Goal: Task Accomplishment & Management: Manage account settings

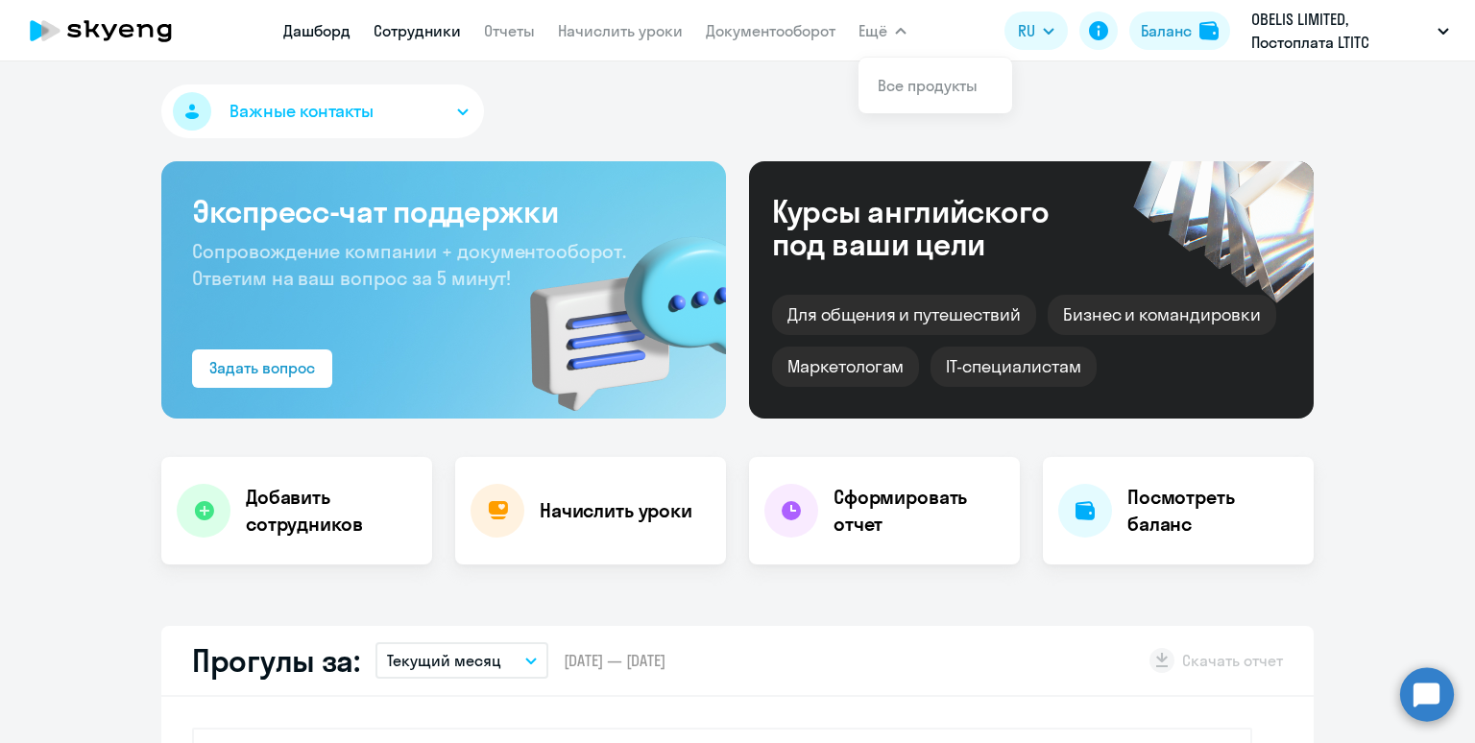
select select "30"
click at [419, 36] on link "Сотрудники" at bounding box center [417, 30] width 87 height 19
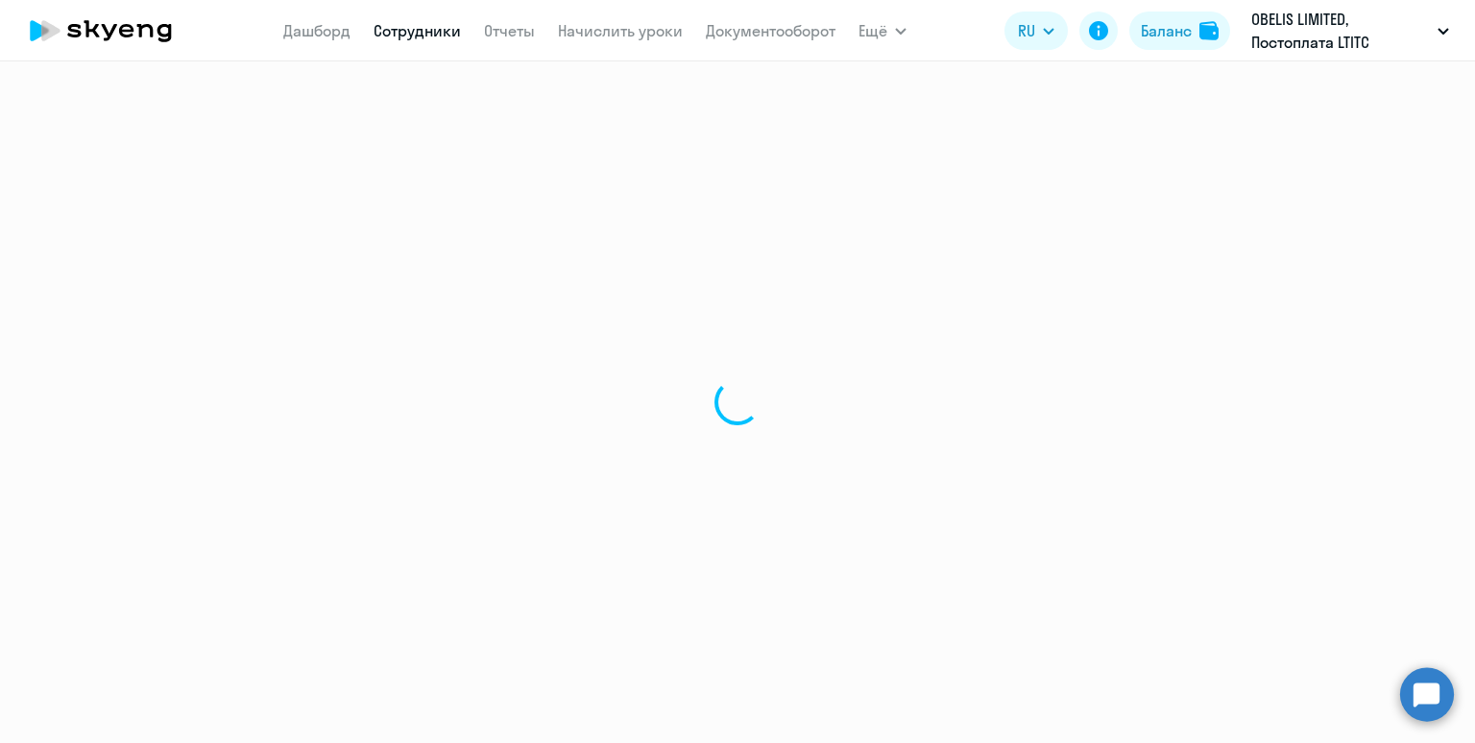
select select "30"
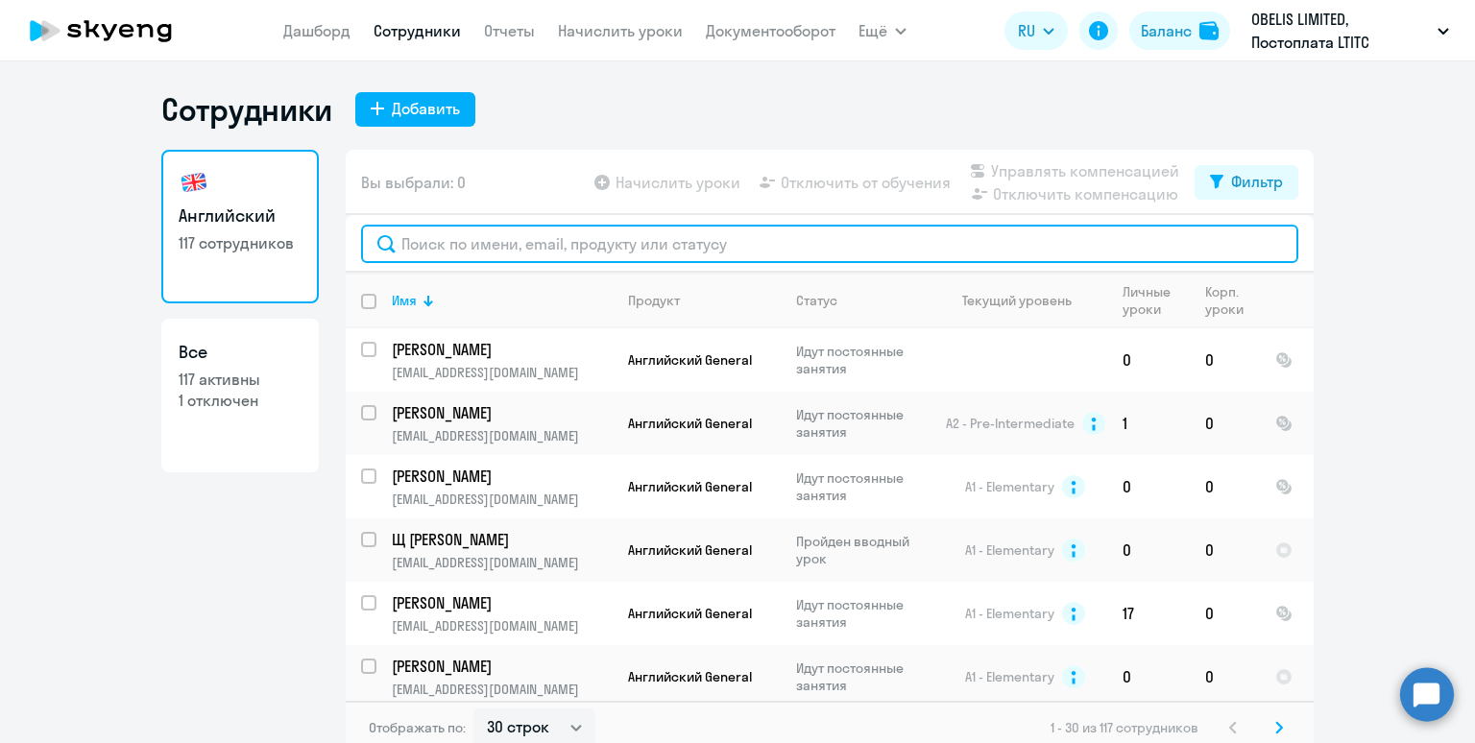
click at [473, 242] on input "text" at bounding box center [829, 244] width 937 height 38
paste input "Слуцкая"
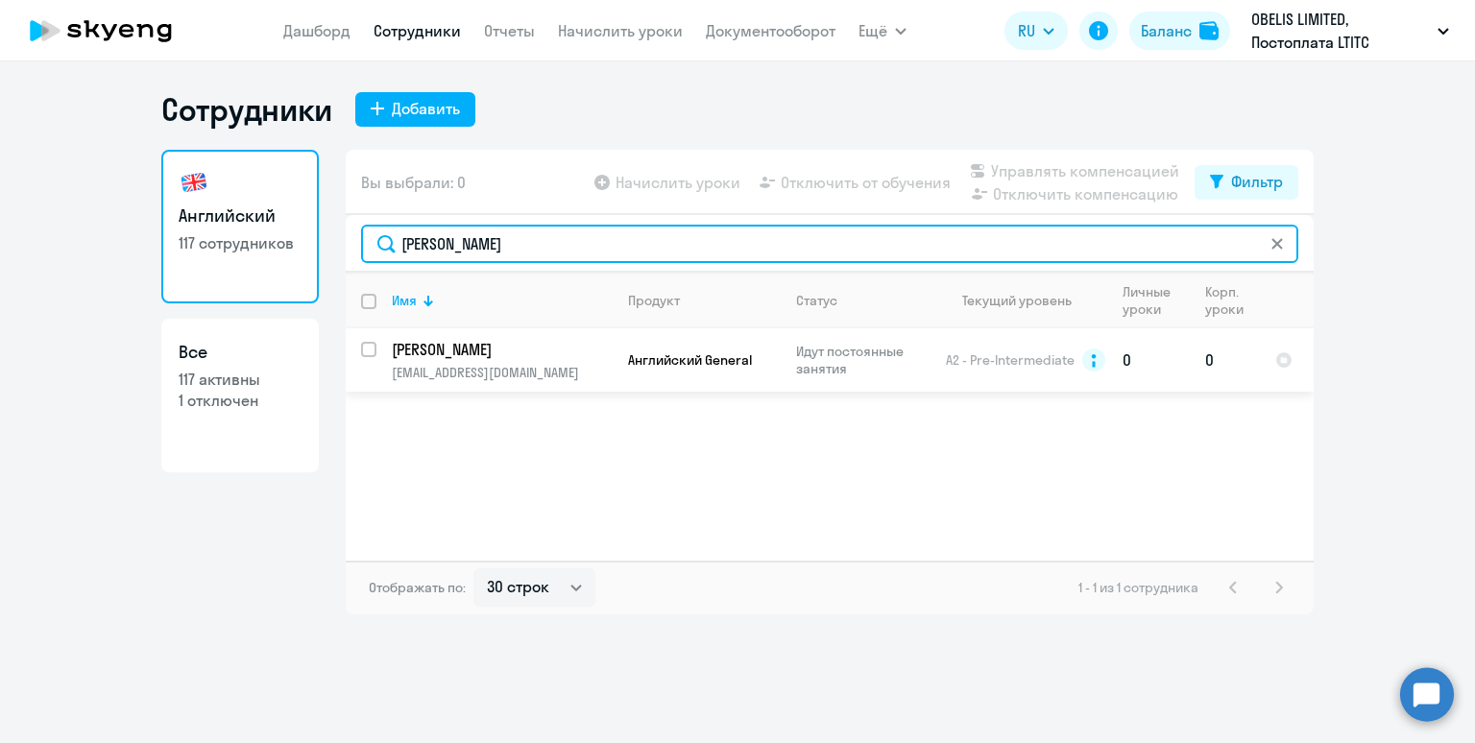
type input "Слуцкая"
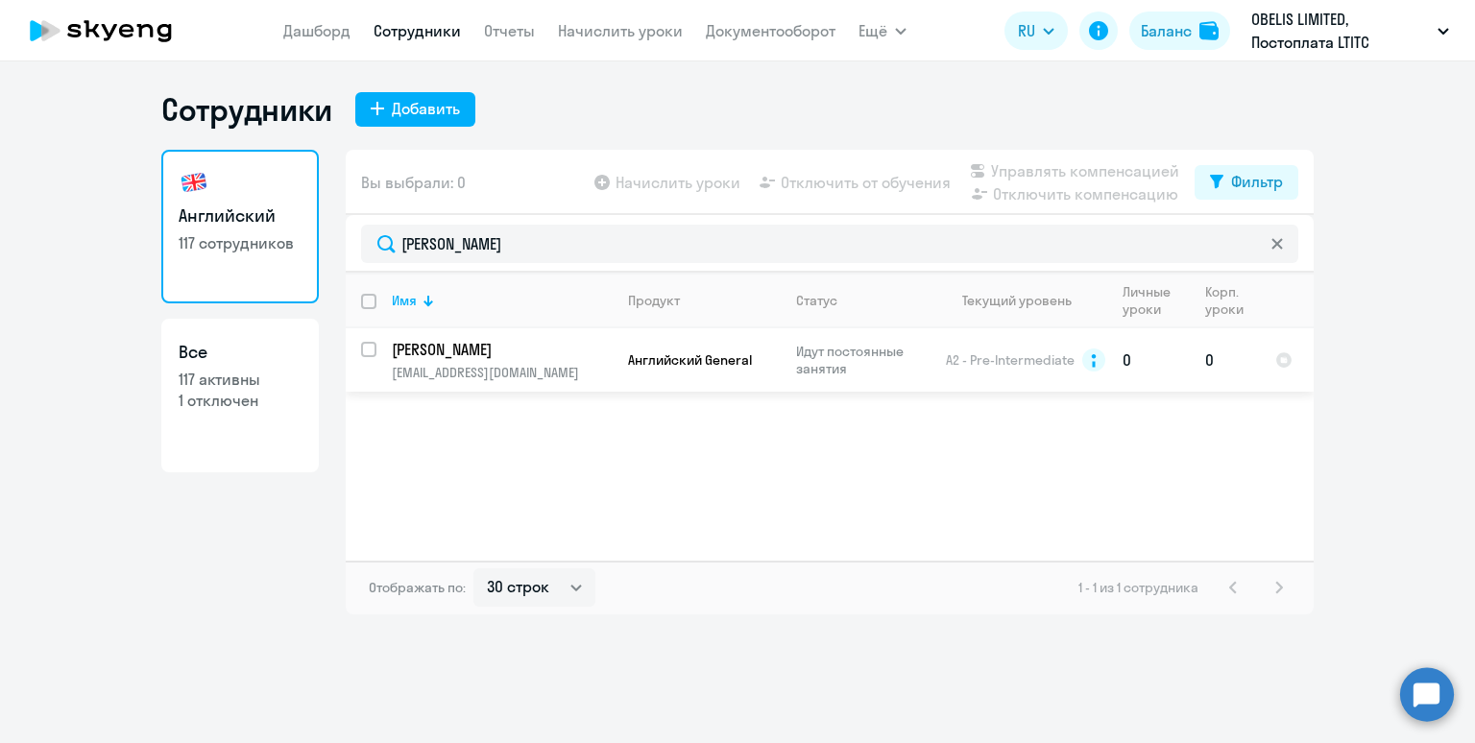
click at [363, 348] on input "select row 6104008" at bounding box center [380, 361] width 38 height 38
checkbox input "true"
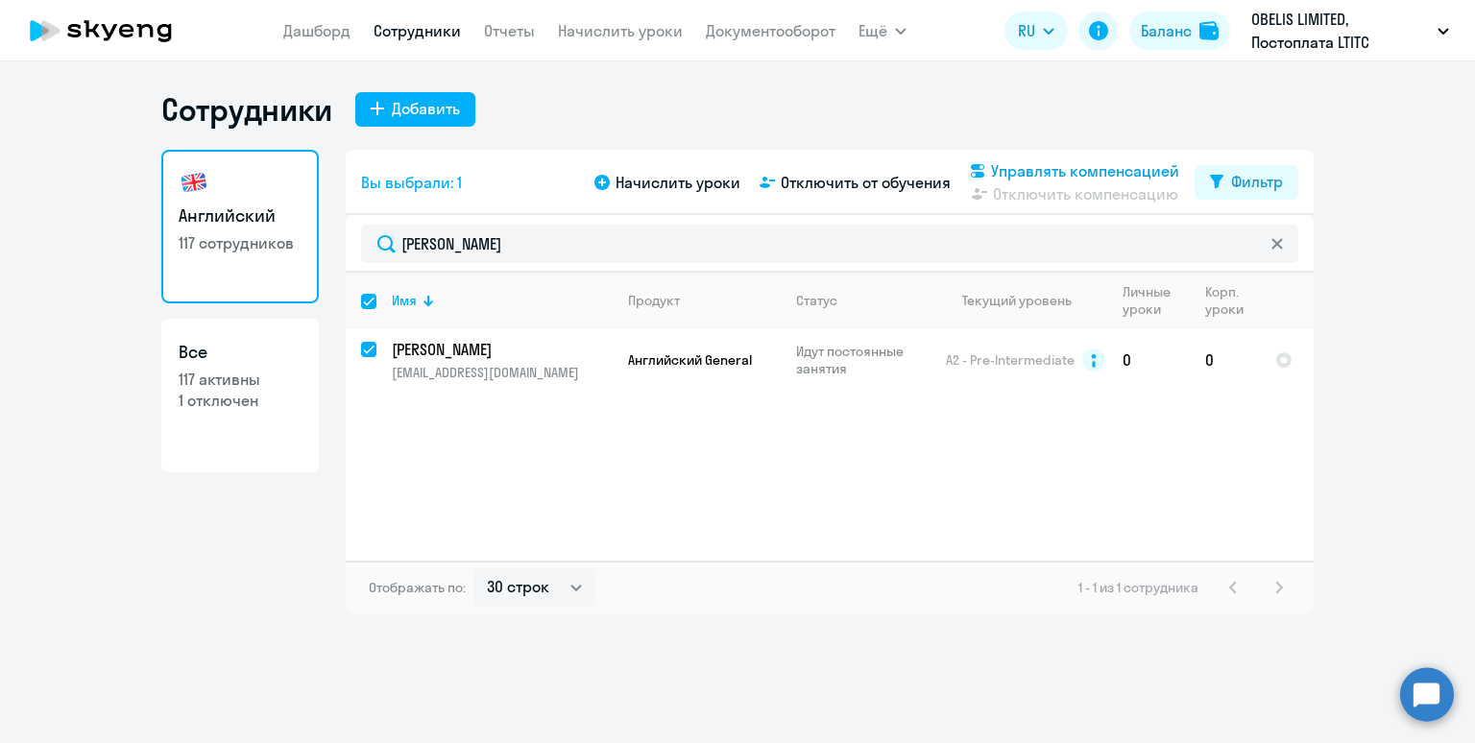
click at [1021, 170] on span "Управлять компенсацией" at bounding box center [1085, 170] width 188 height 23
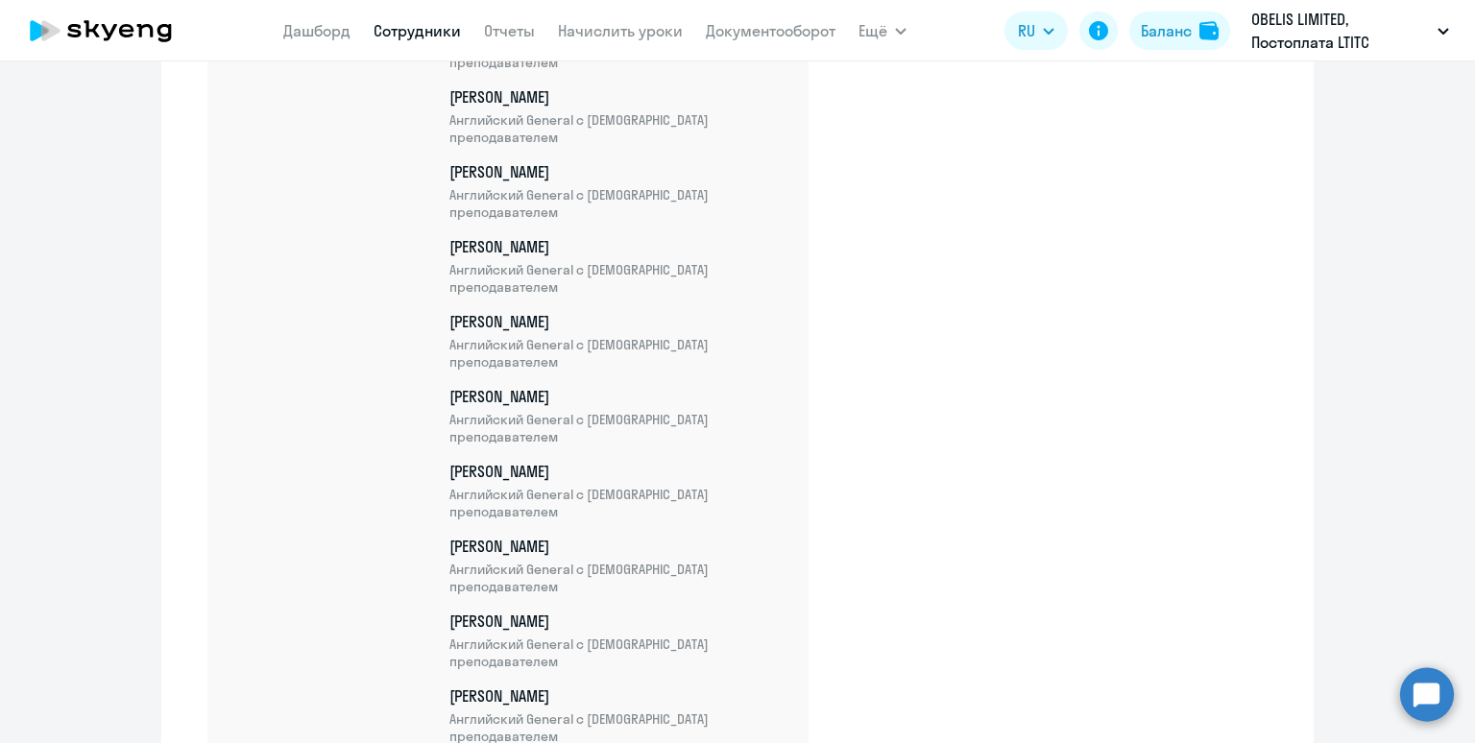
scroll to position [8083, 0]
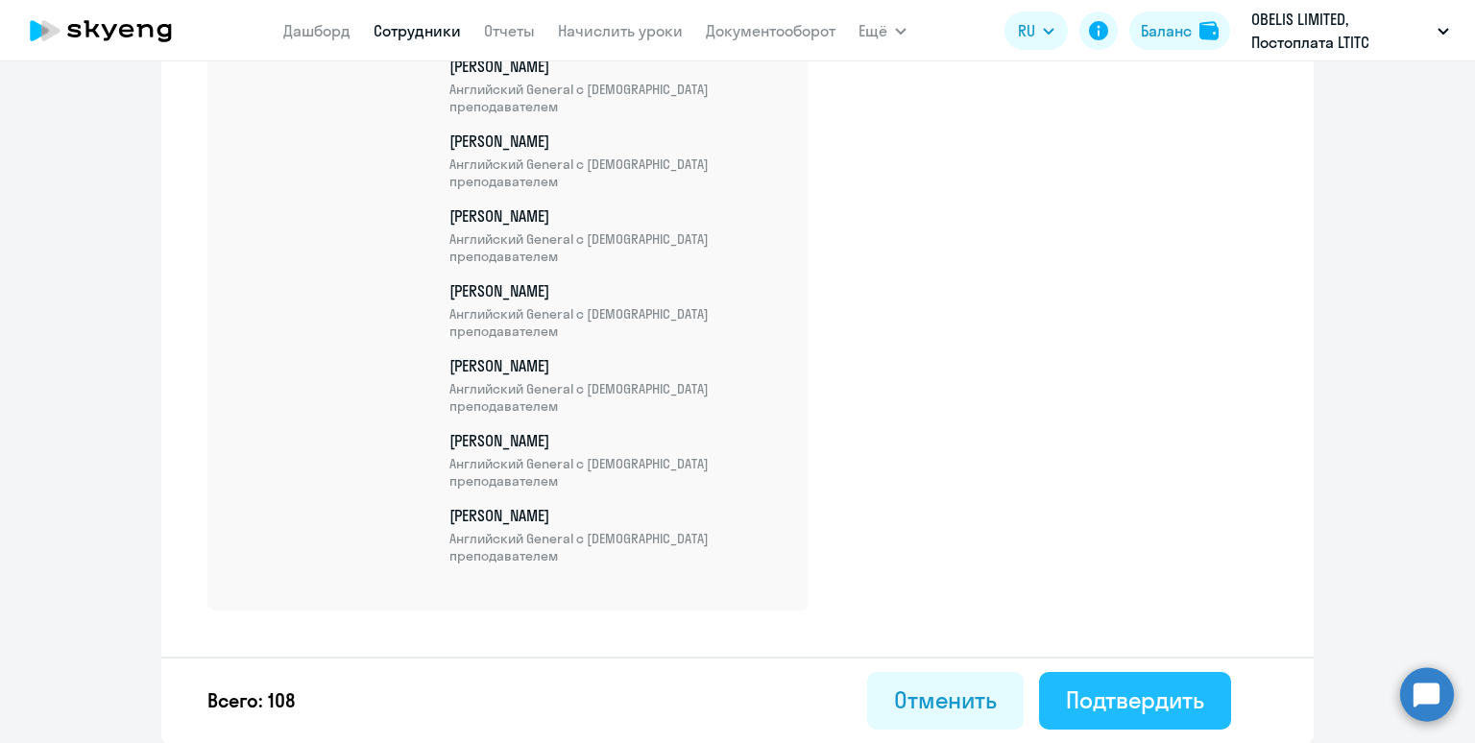
click at [1134, 681] on button "Подтвердить" at bounding box center [1135, 701] width 192 height 58
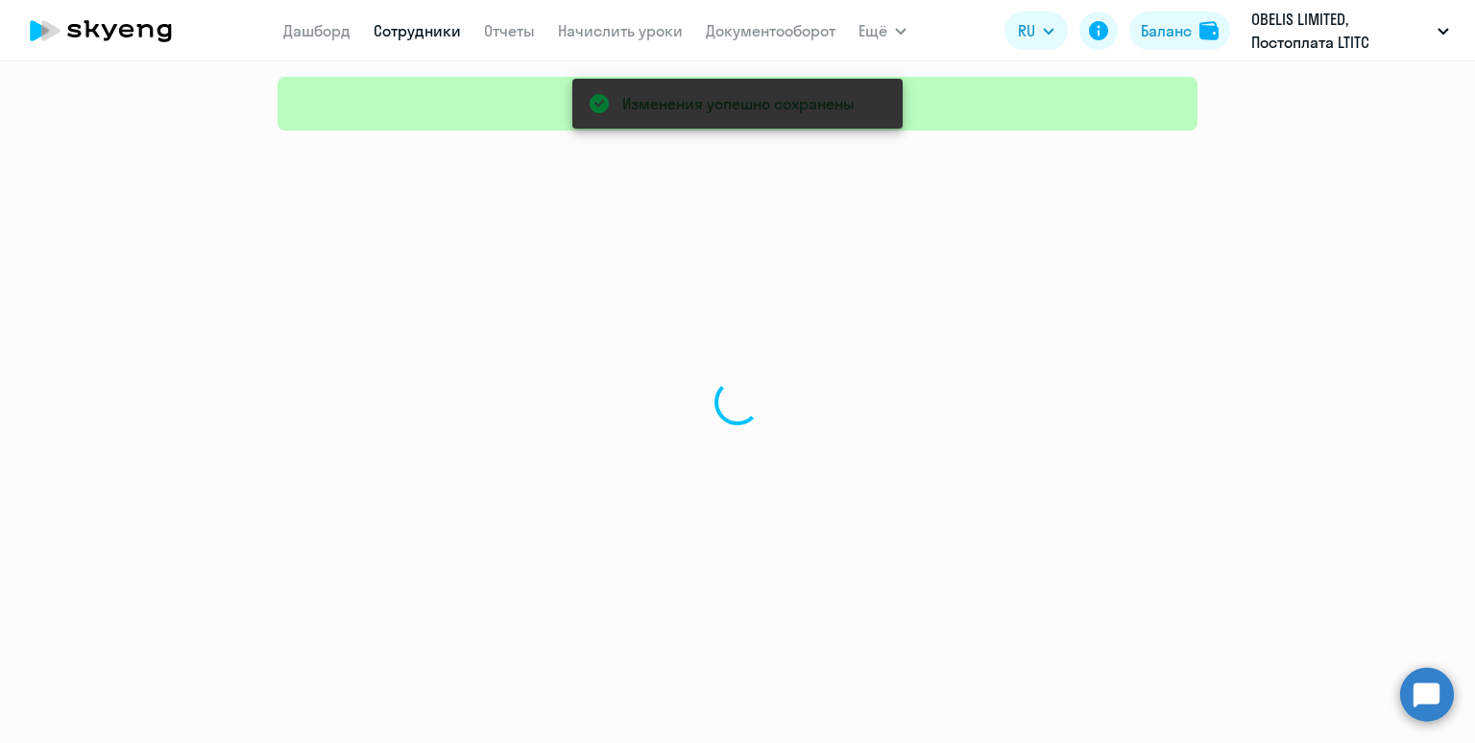
select select "30"
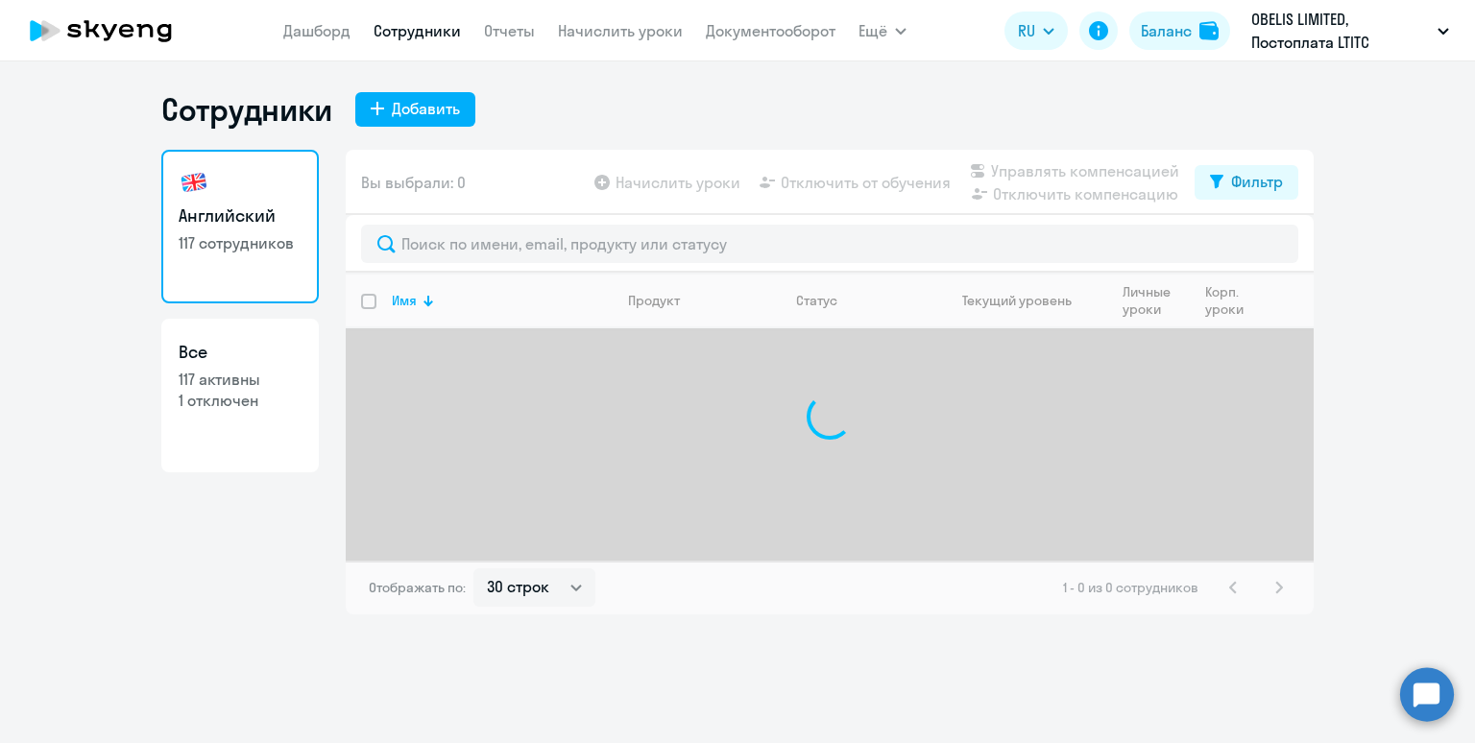
select select "30"
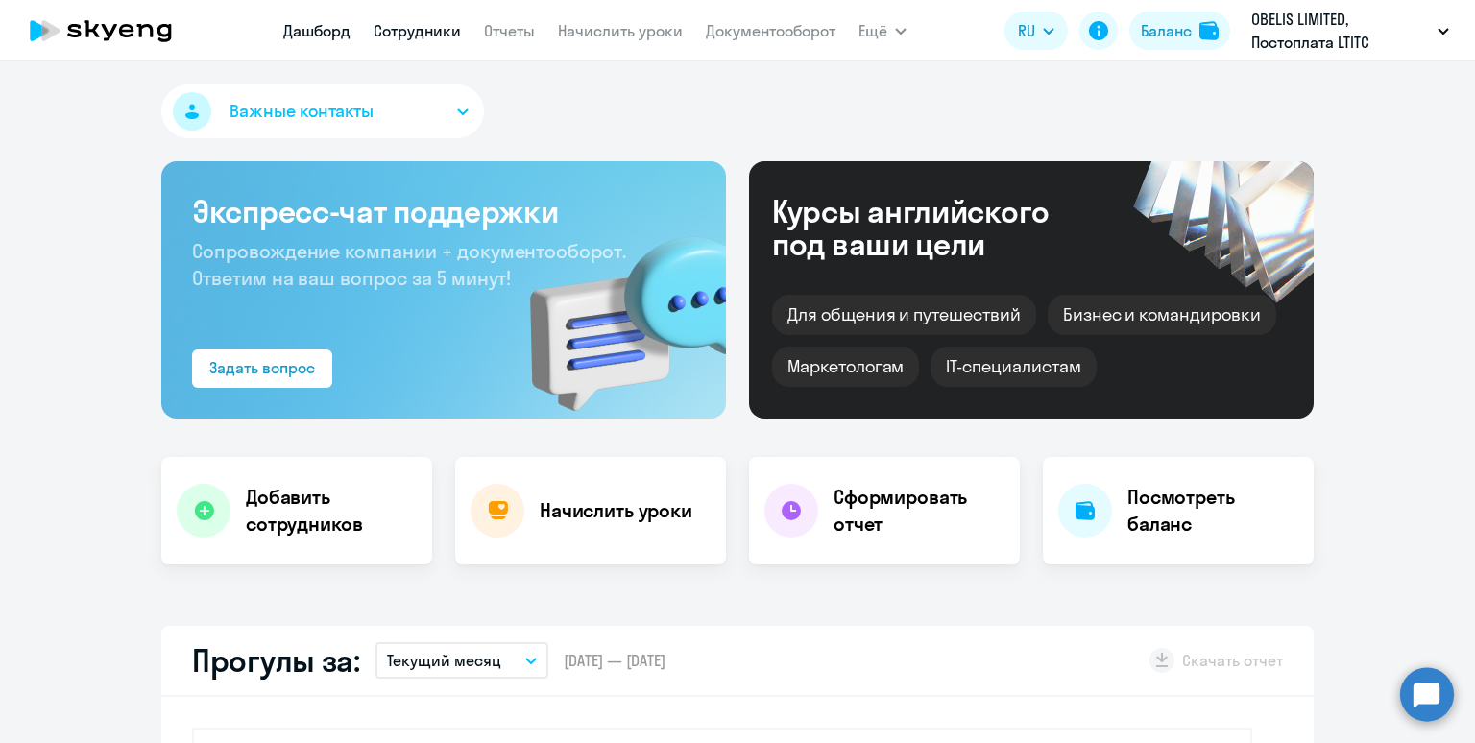
select select "30"
click at [406, 37] on link "Сотрудники" at bounding box center [417, 30] width 87 height 19
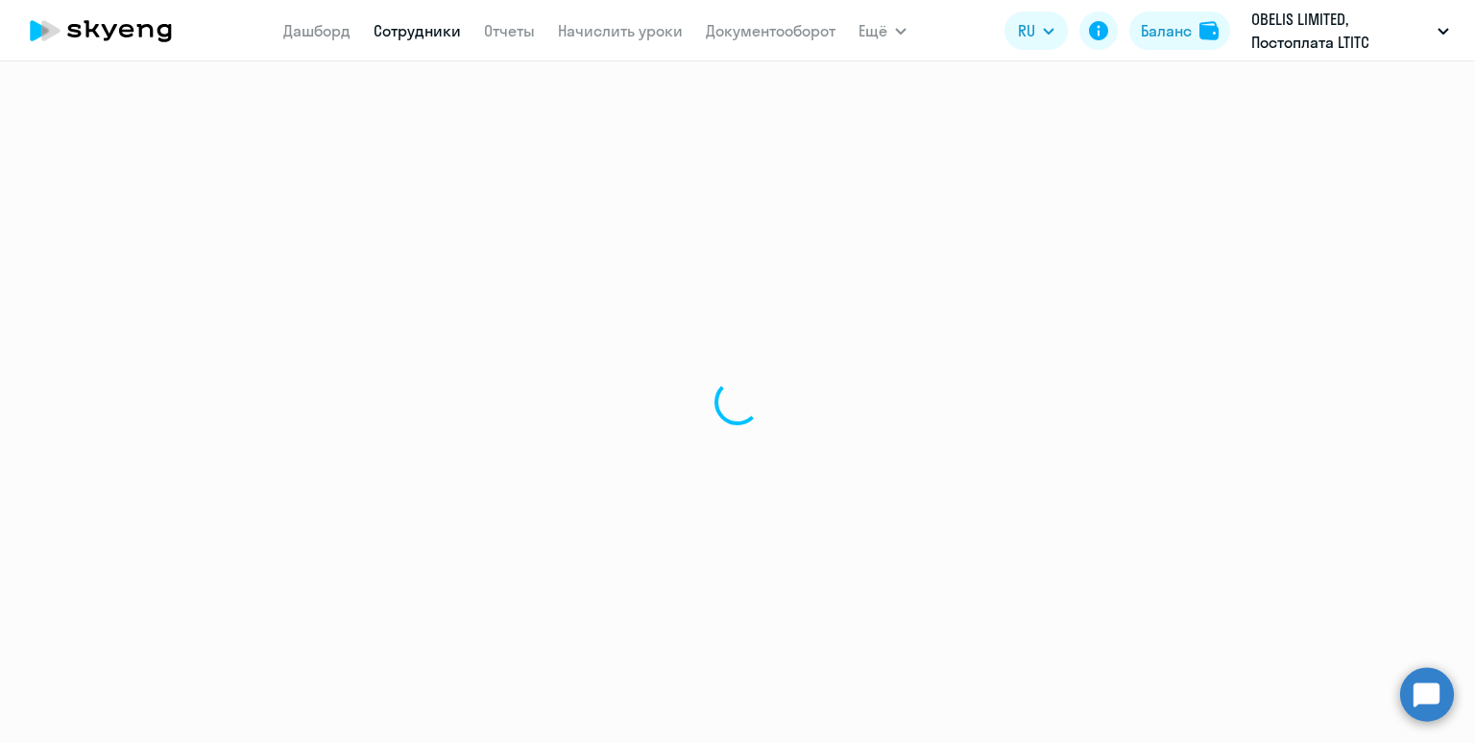
select select "30"
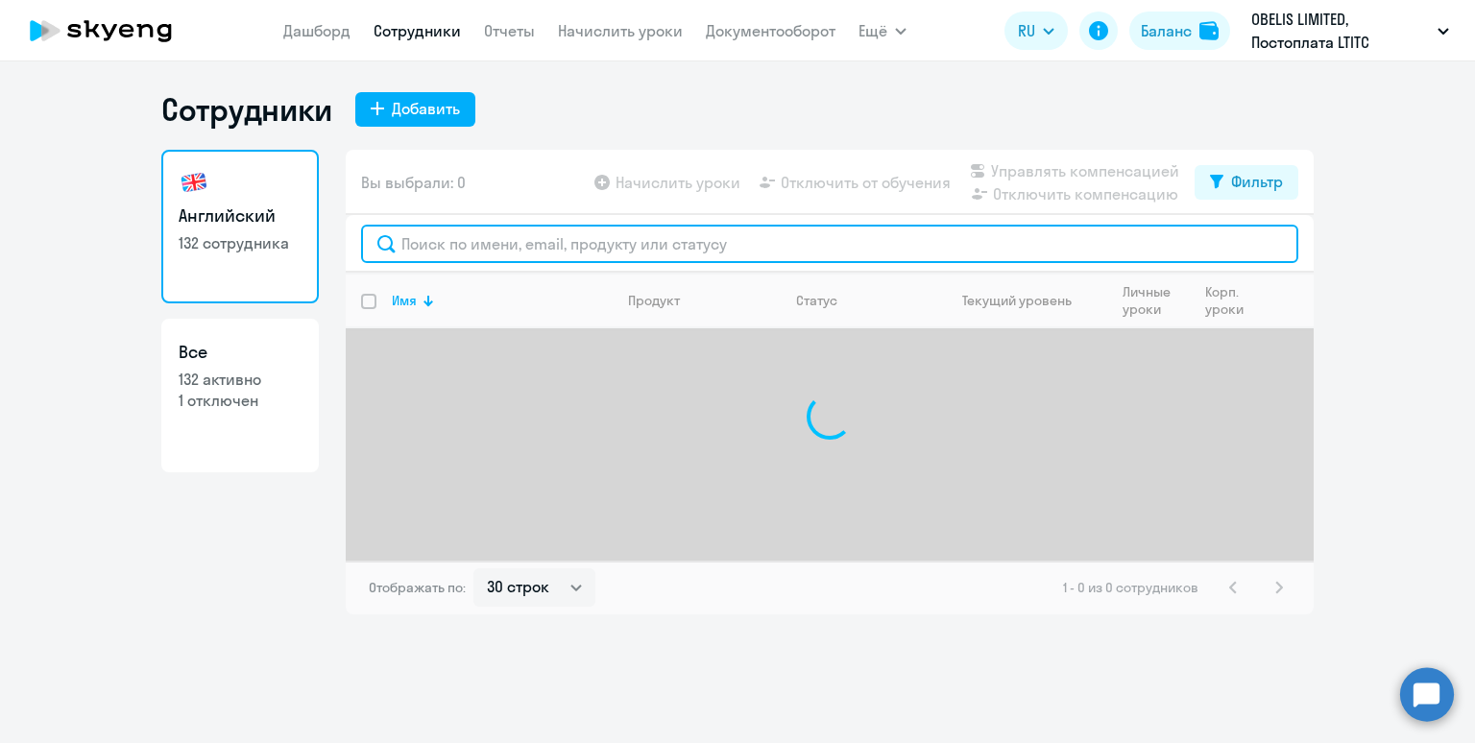
click at [518, 252] on input "text" at bounding box center [829, 244] width 937 height 38
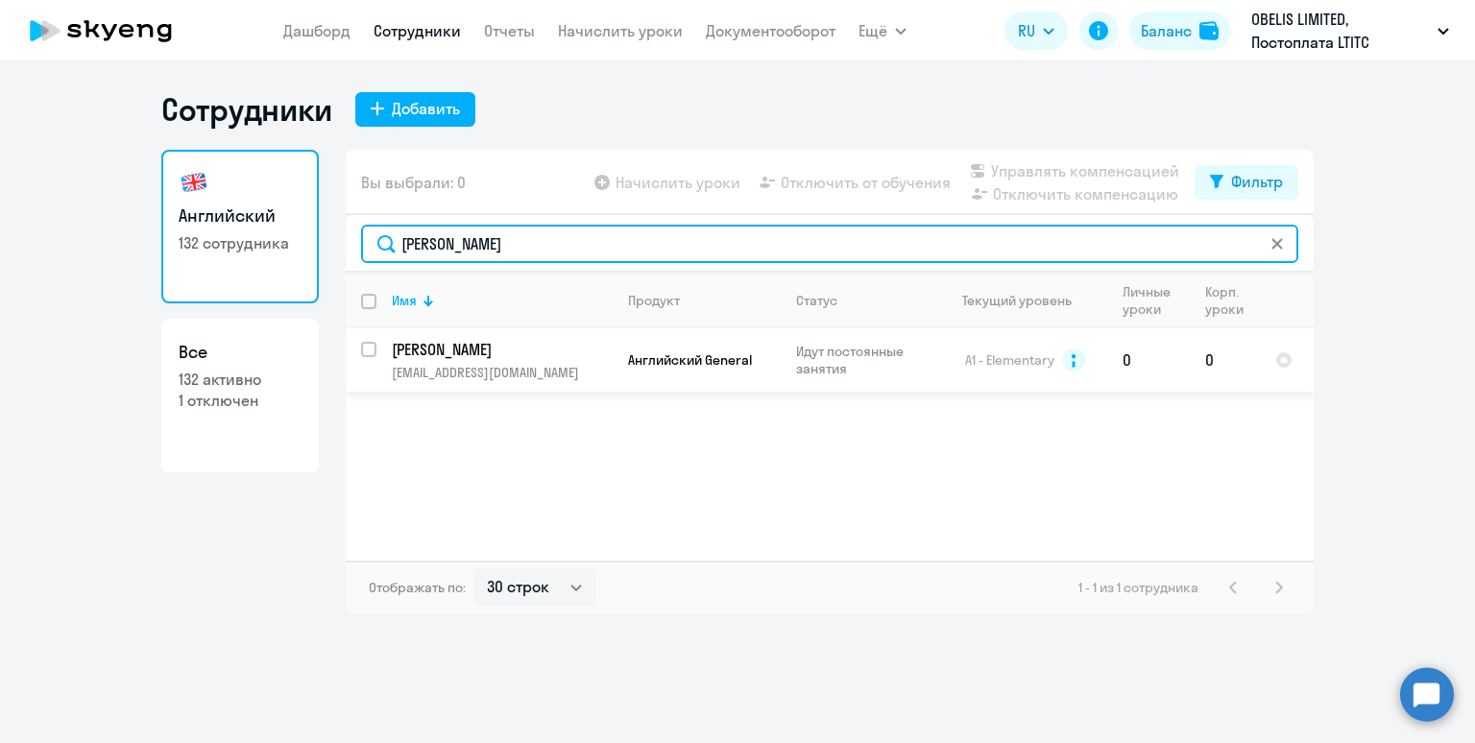
type input "ковалев"
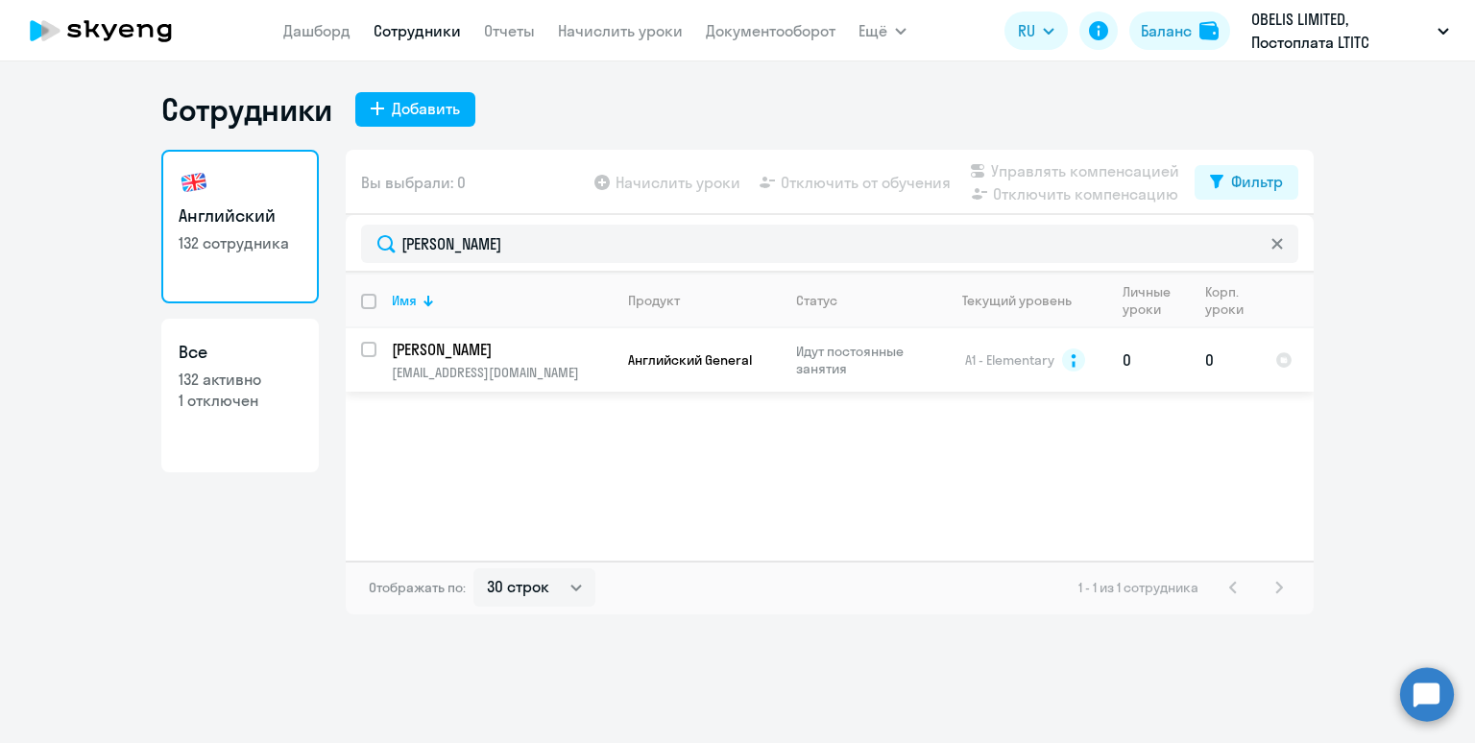
click at [372, 346] on input "select row 6127876" at bounding box center [380, 361] width 38 height 38
checkbox input "true"
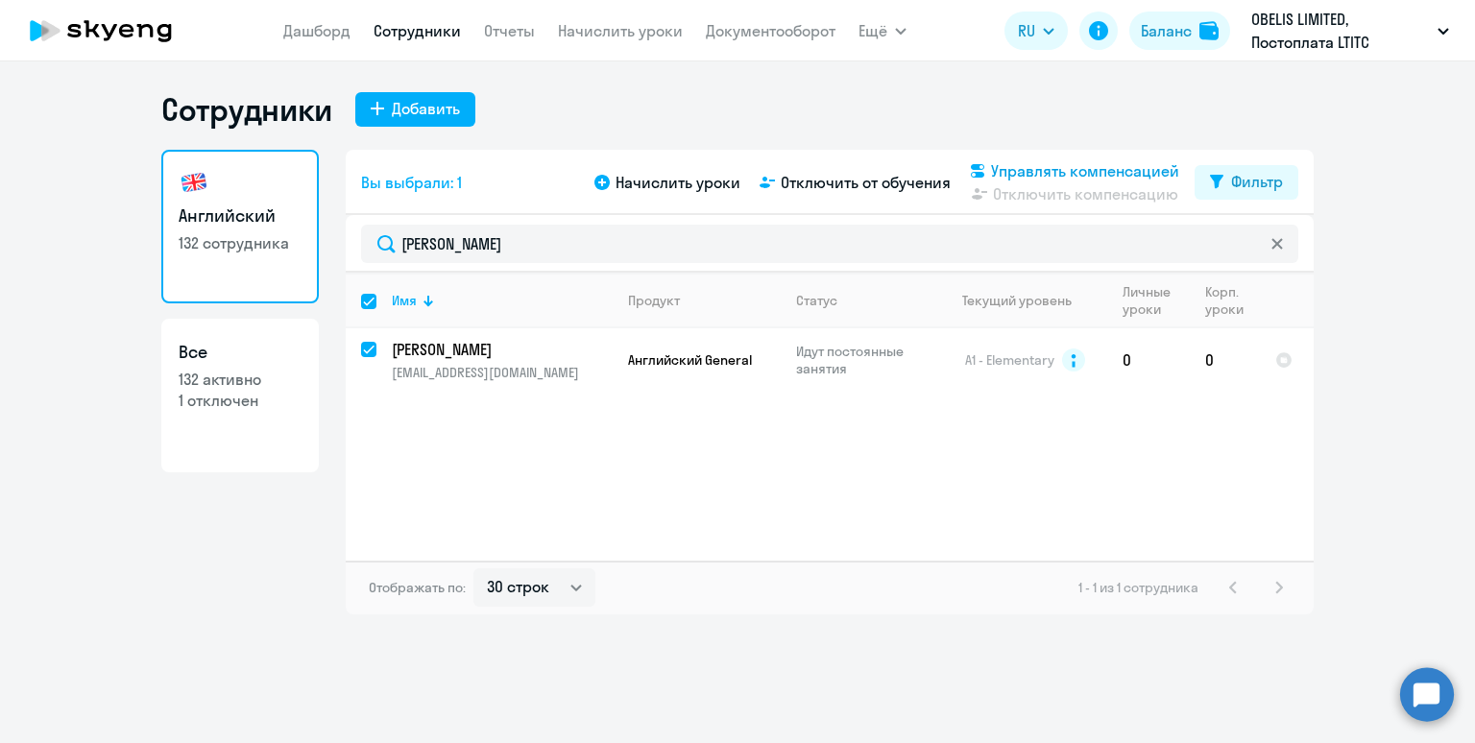
click at [1019, 166] on span "Управлять компенсацией" at bounding box center [1085, 170] width 188 height 23
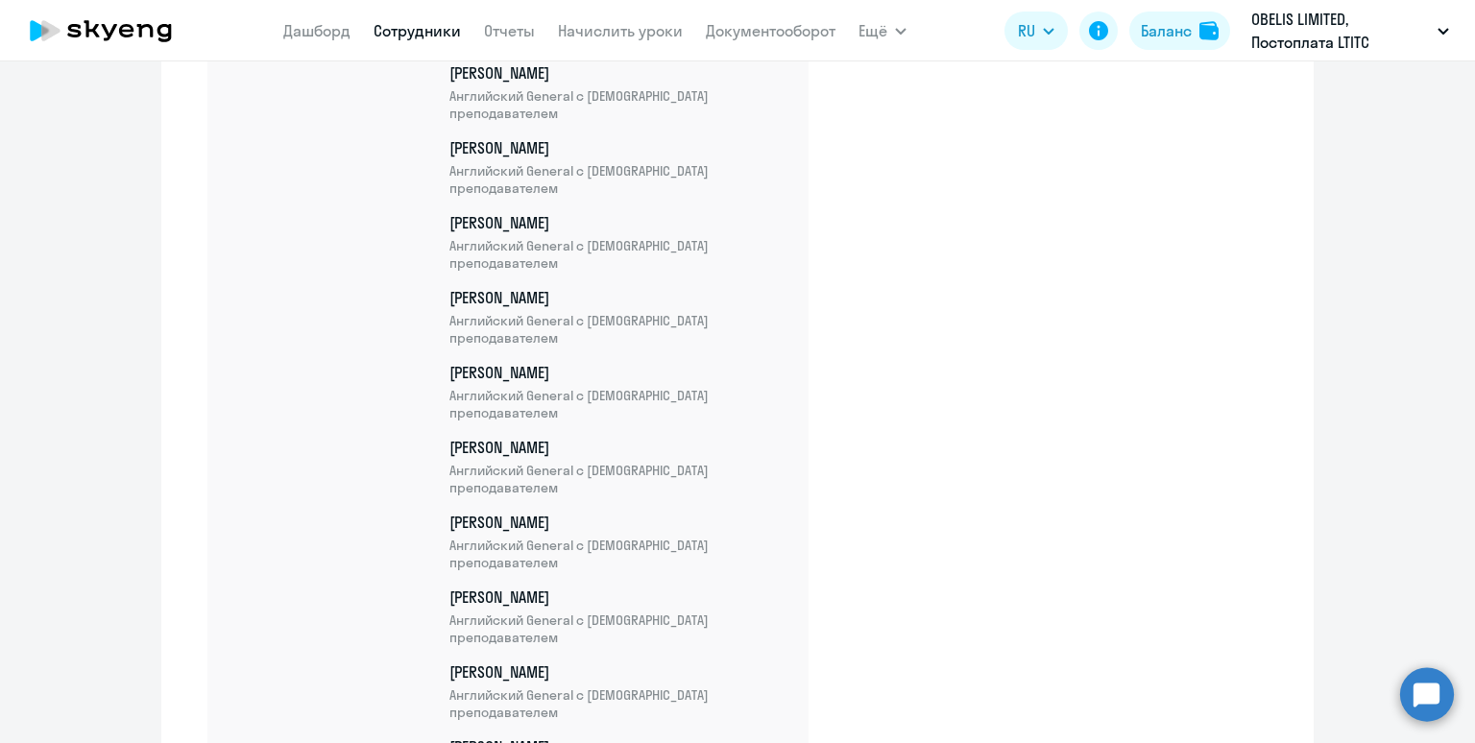
scroll to position [8832, 0]
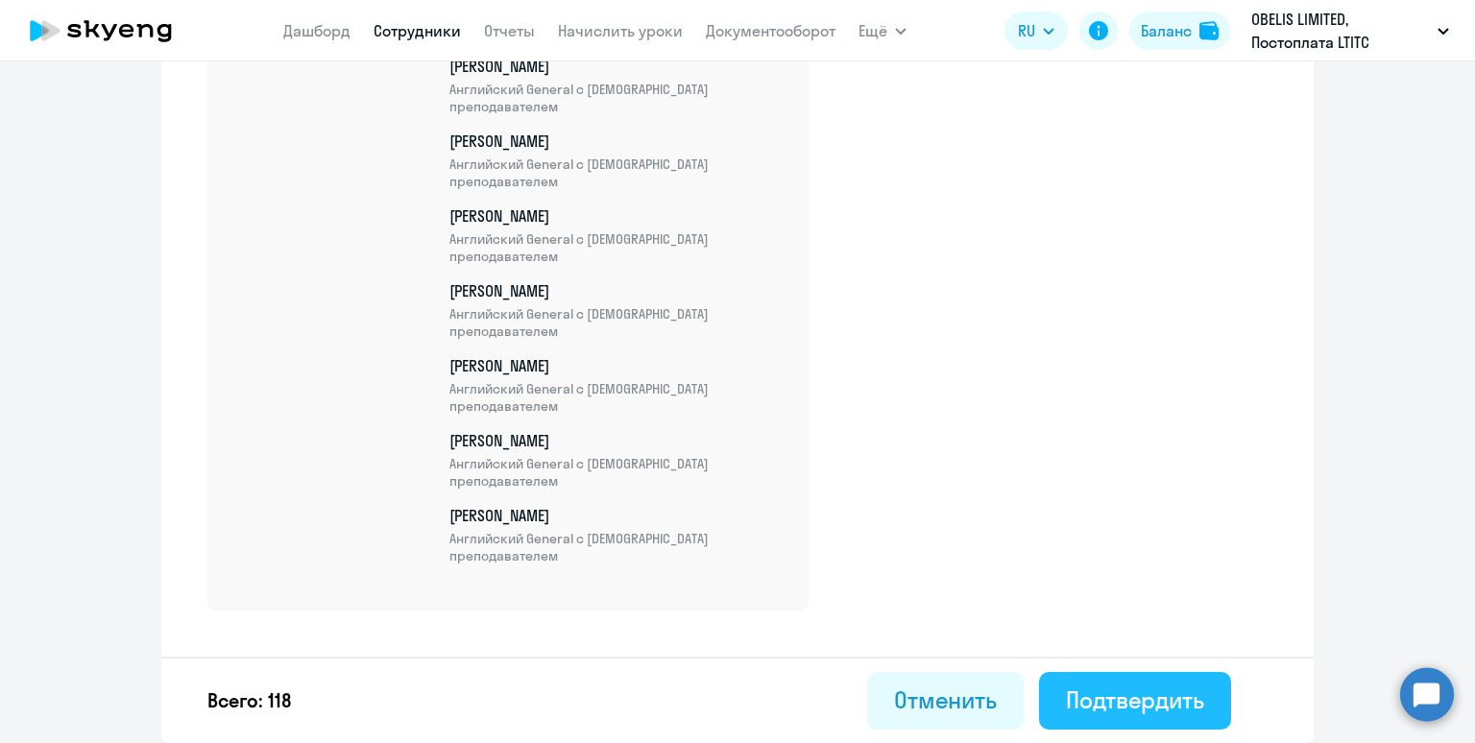
click at [1109, 710] on div "Подтвердить" at bounding box center [1135, 700] width 138 height 31
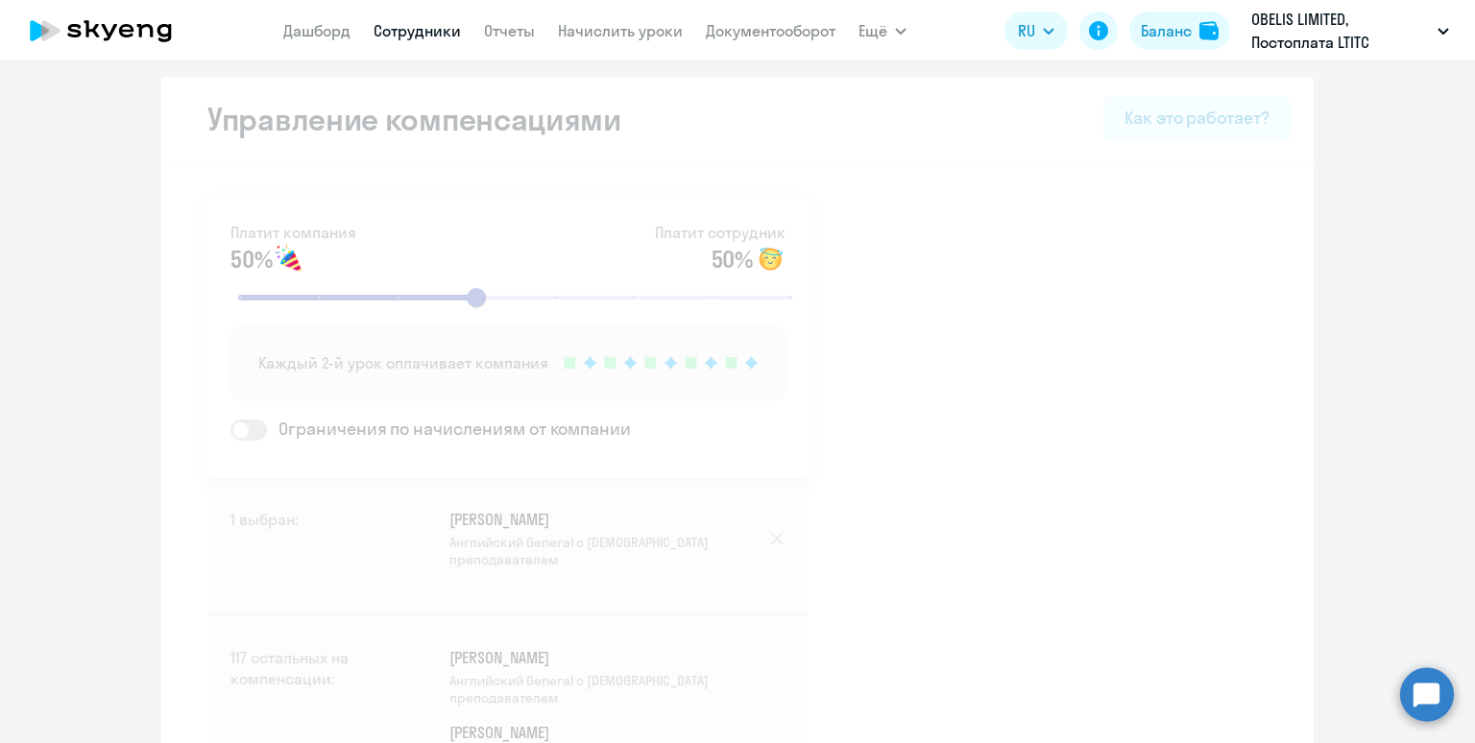
select select "30"
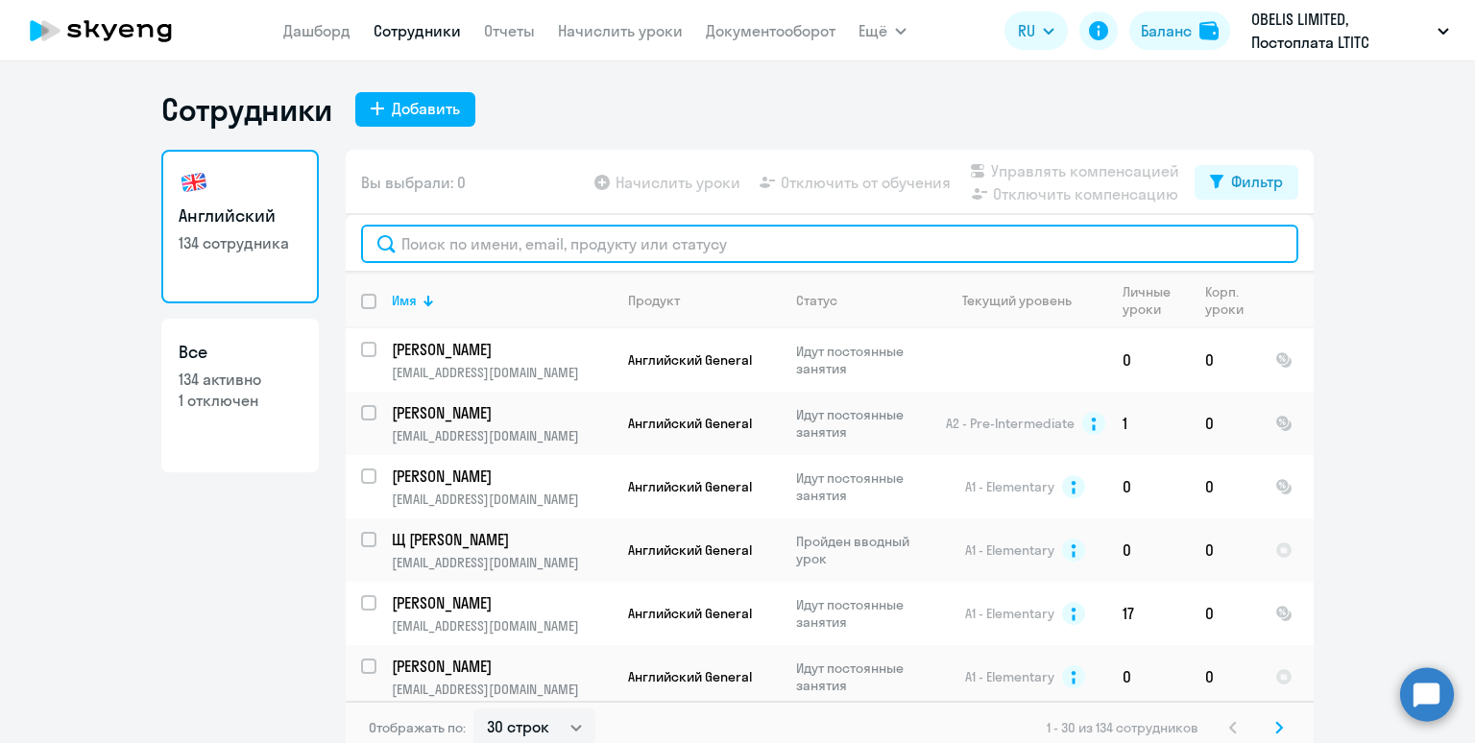
drag, startPoint x: 424, startPoint y: 251, endPoint x: 443, endPoint y: 248, distance: 19.4
click at [427, 251] on input "text" at bounding box center [829, 244] width 937 height 38
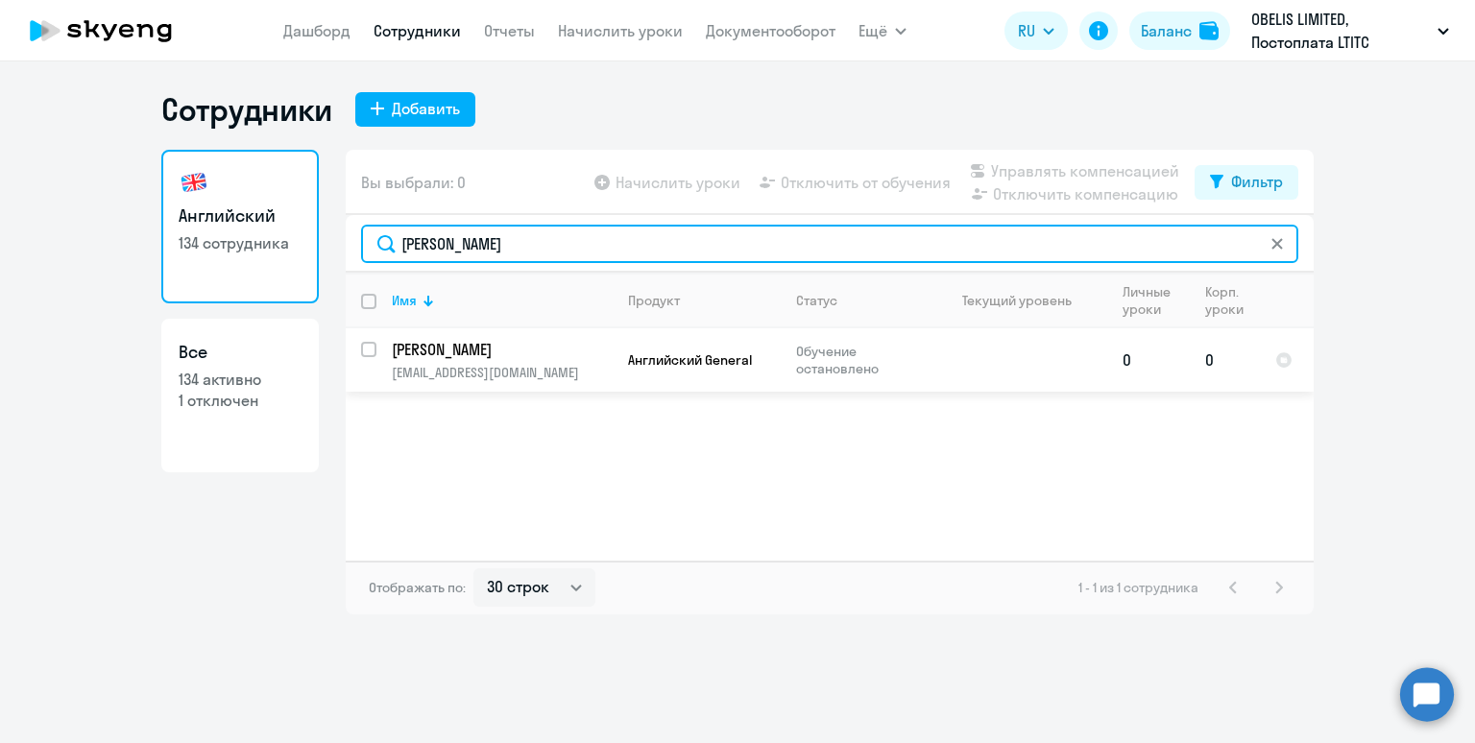
type input "шаронова"
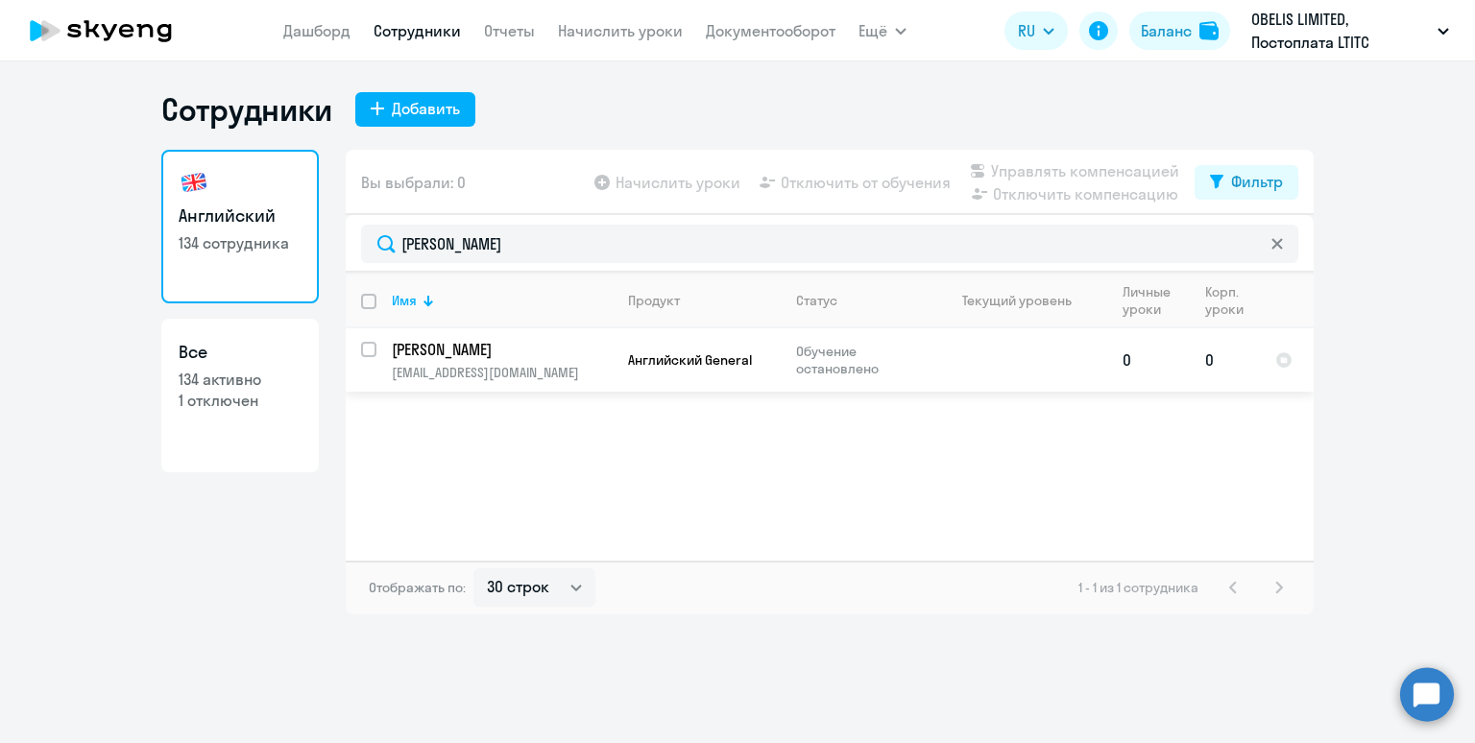
click at [366, 350] on input "select row 6242796" at bounding box center [380, 361] width 38 height 38
checkbox input "true"
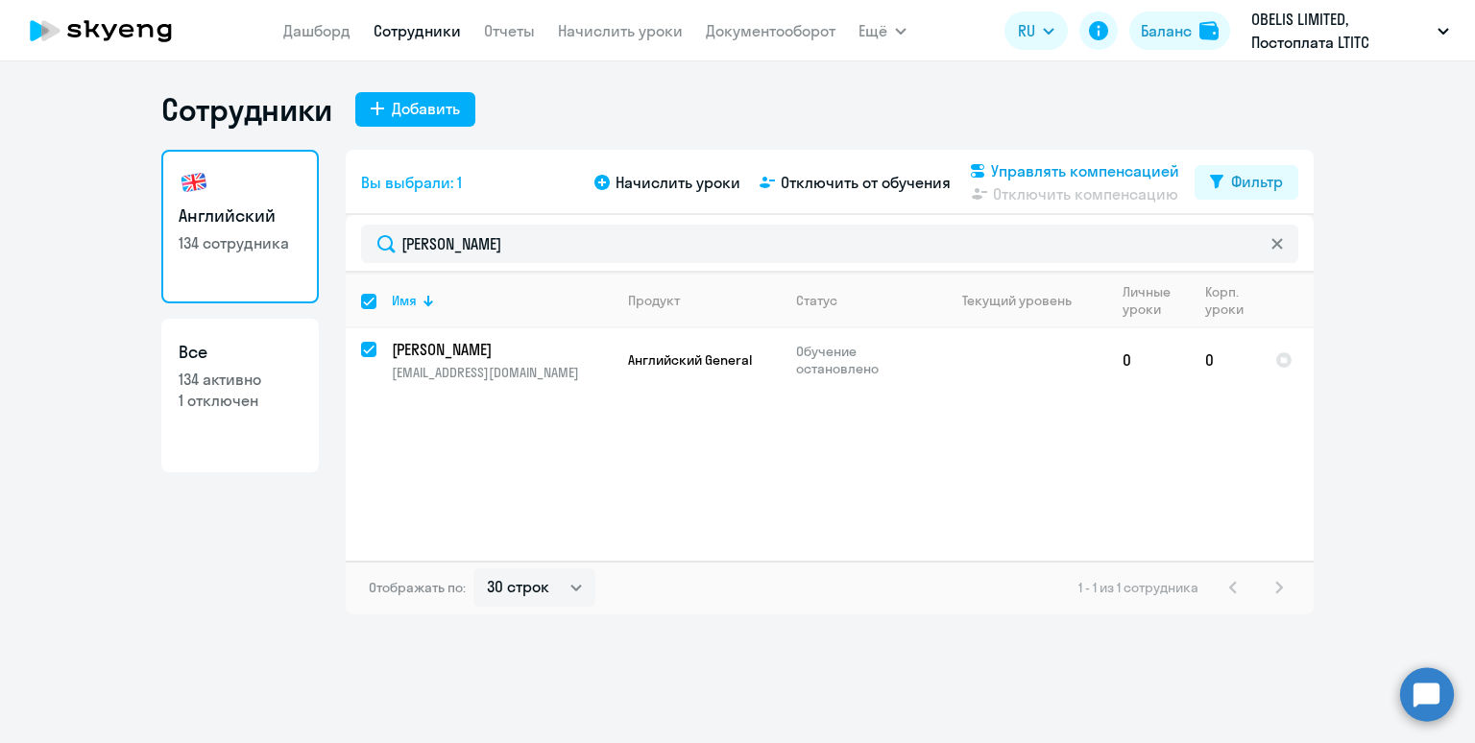
click at [1020, 175] on span "Управлять компенсацией" at bounding box center [1085, 170] width 188 height 23
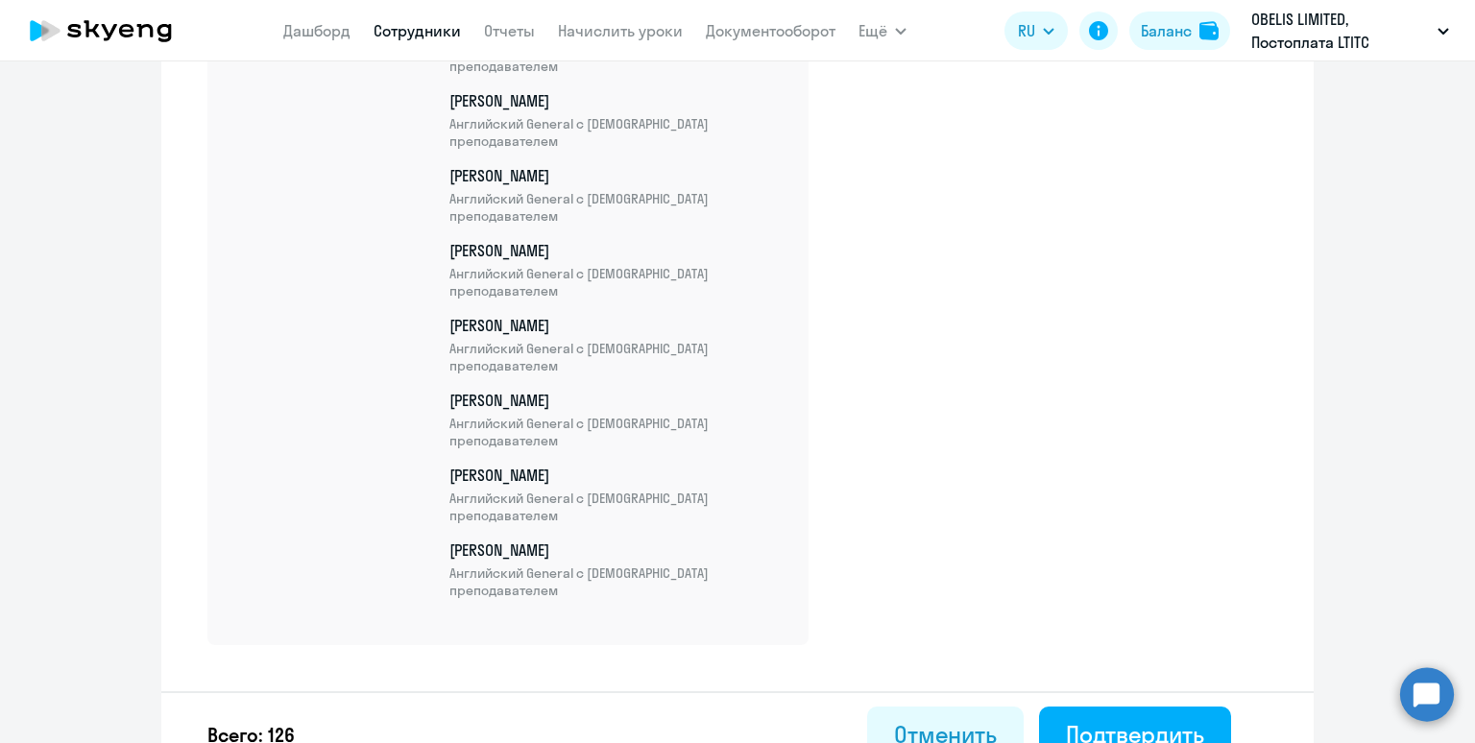
scroll to position [9431, 0]
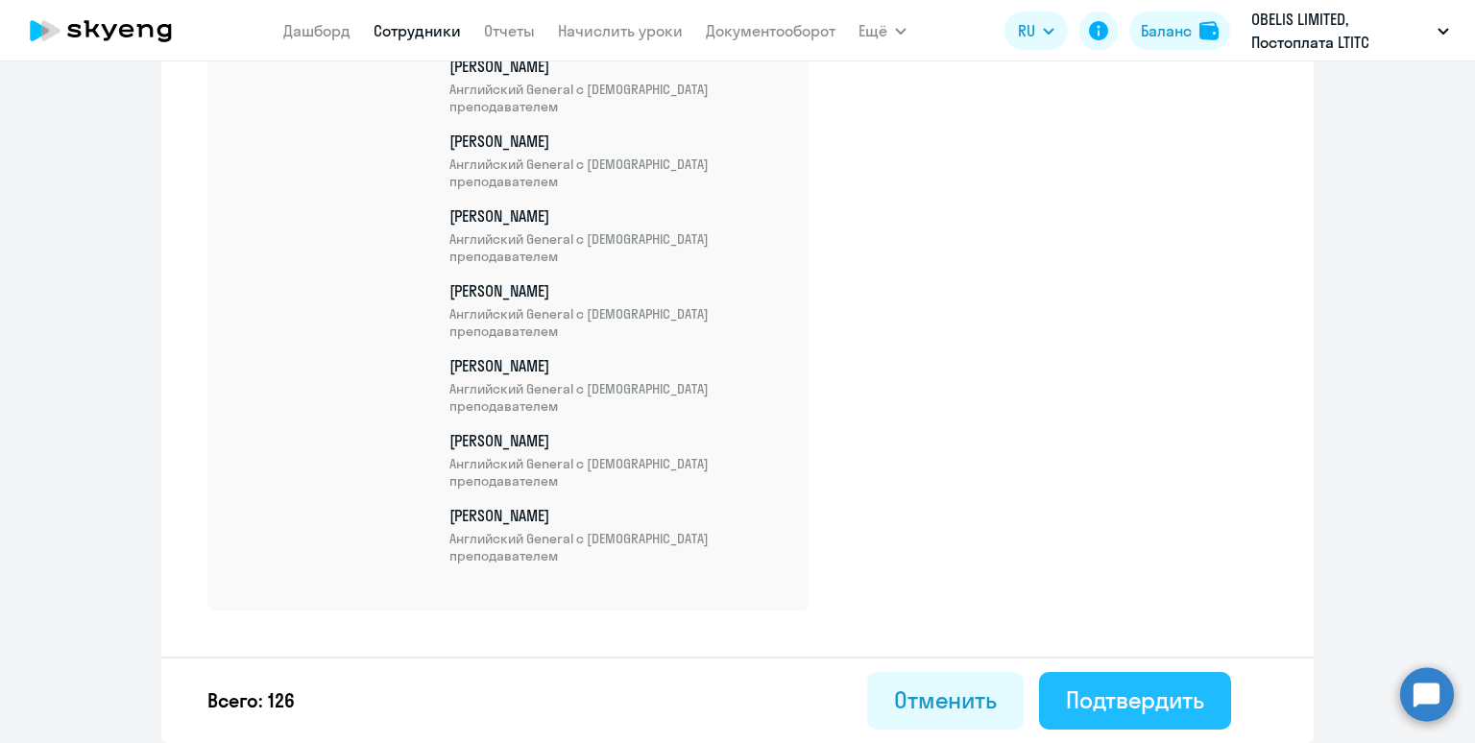
click at [1100, 707] on div "Подтвердить" at bounding box center [1135, 700] width 138 height 31
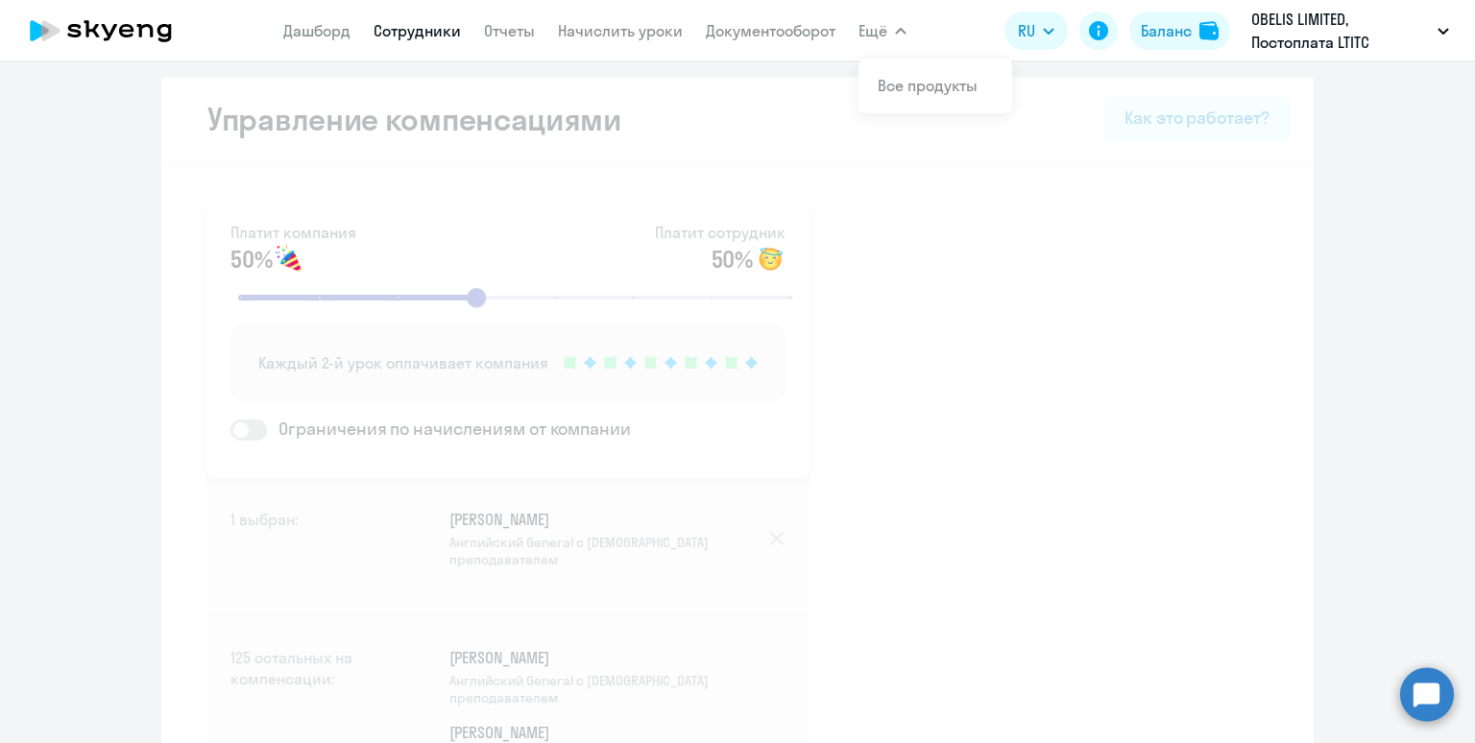
select select "30"
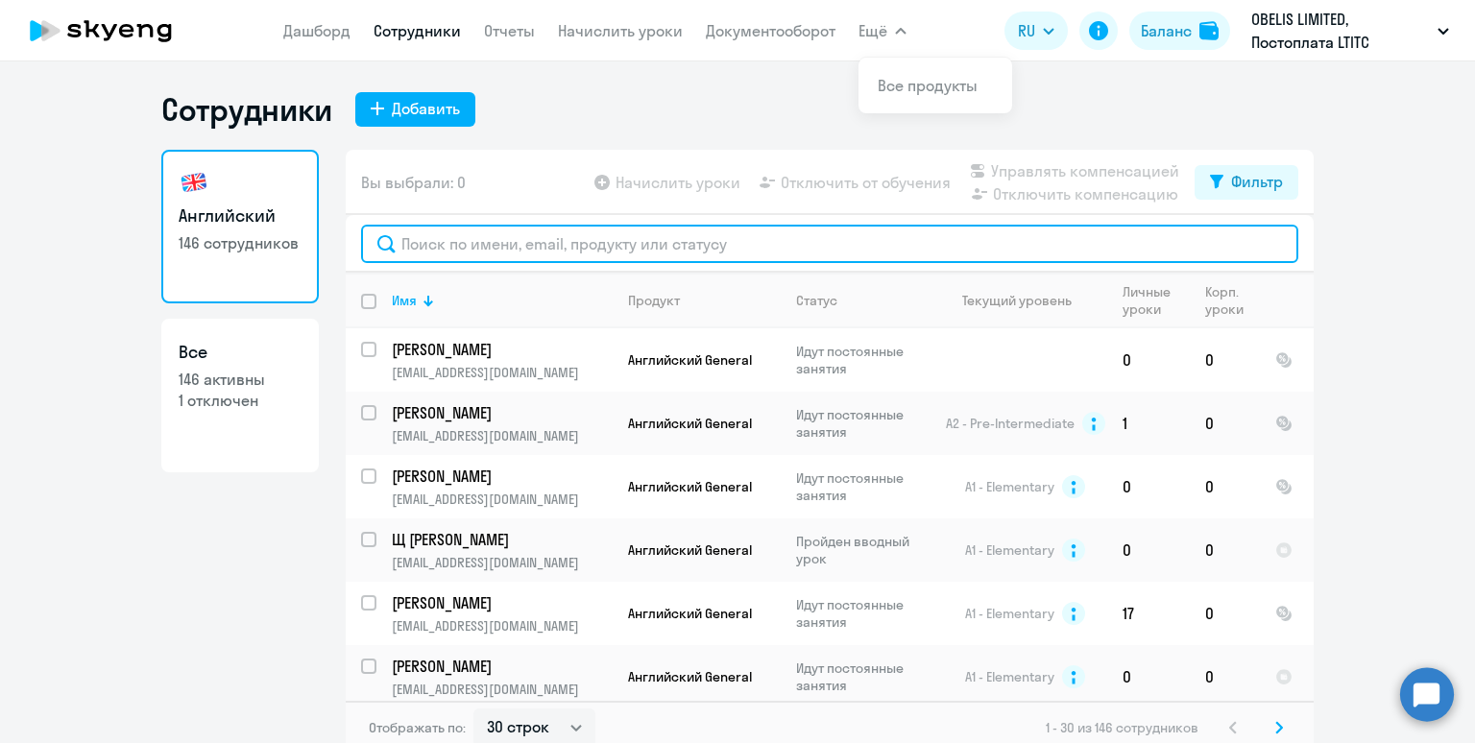
click at [479, 242] on input "text" at bounding box center [829, 244] width 937 height 38
paste input "Седых"
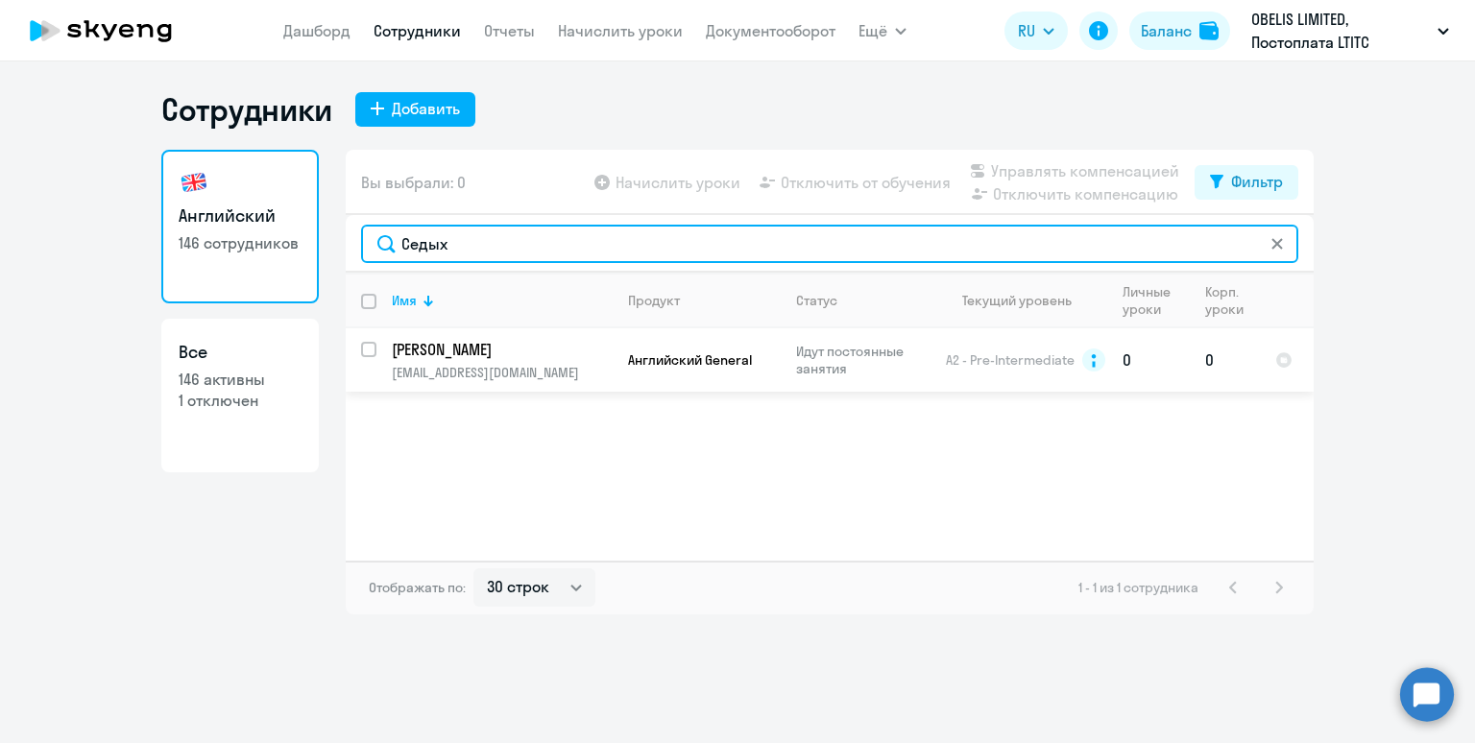
type input "Седых"
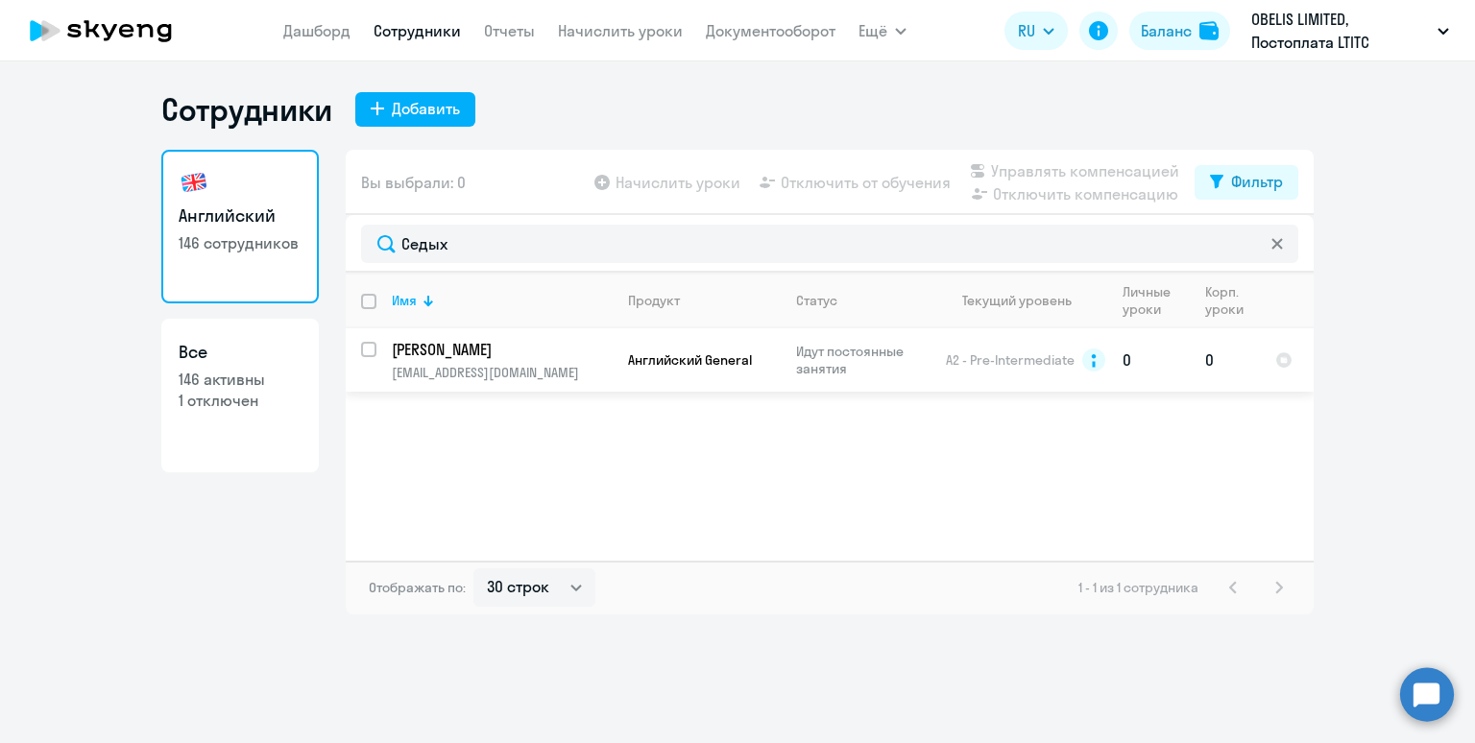
click at [374, 349] on input "select row 6449889" at bounding box center [380, 361] width 38 height 38
checkbox input "true"
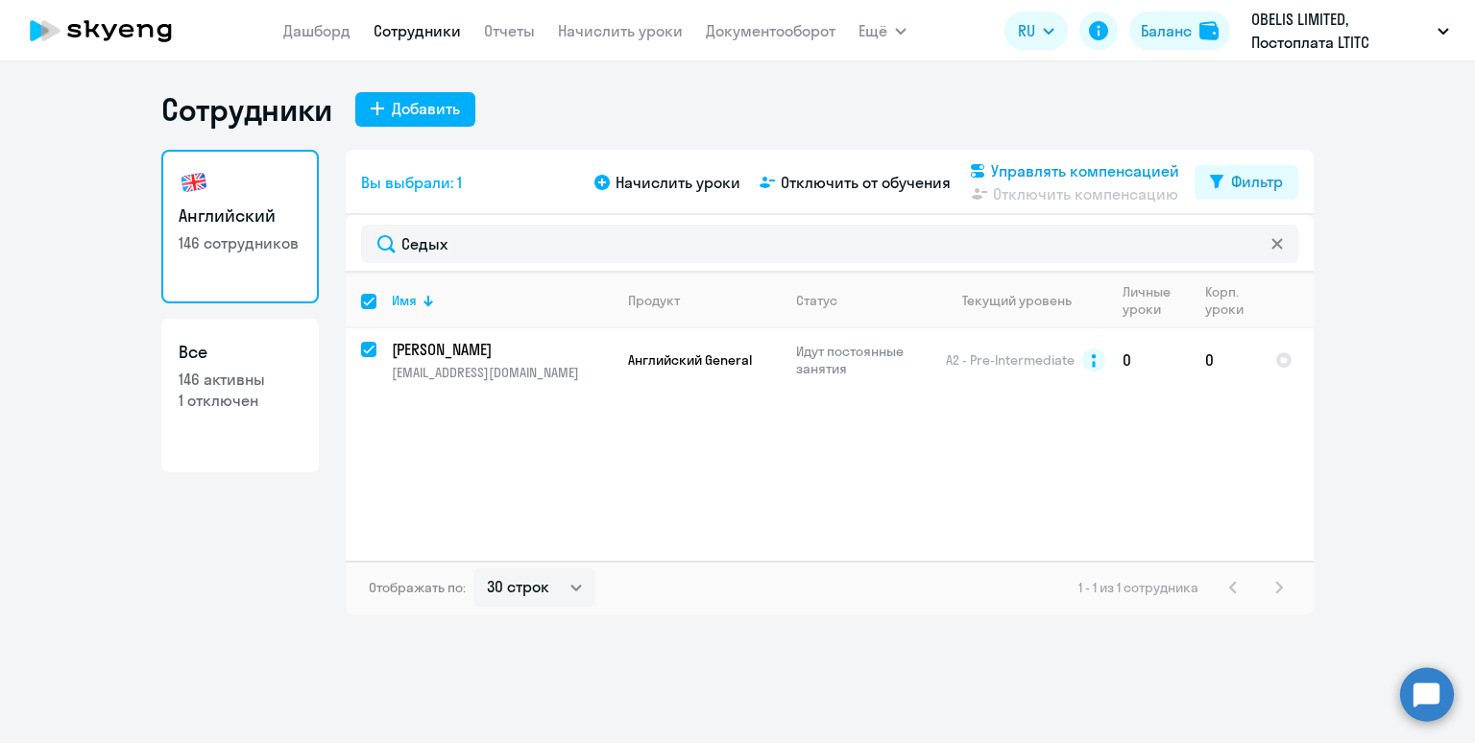
click at [1071, 169] on span "Управлять компенсацией" at bounding box center [1085, 170] width 188 height 23
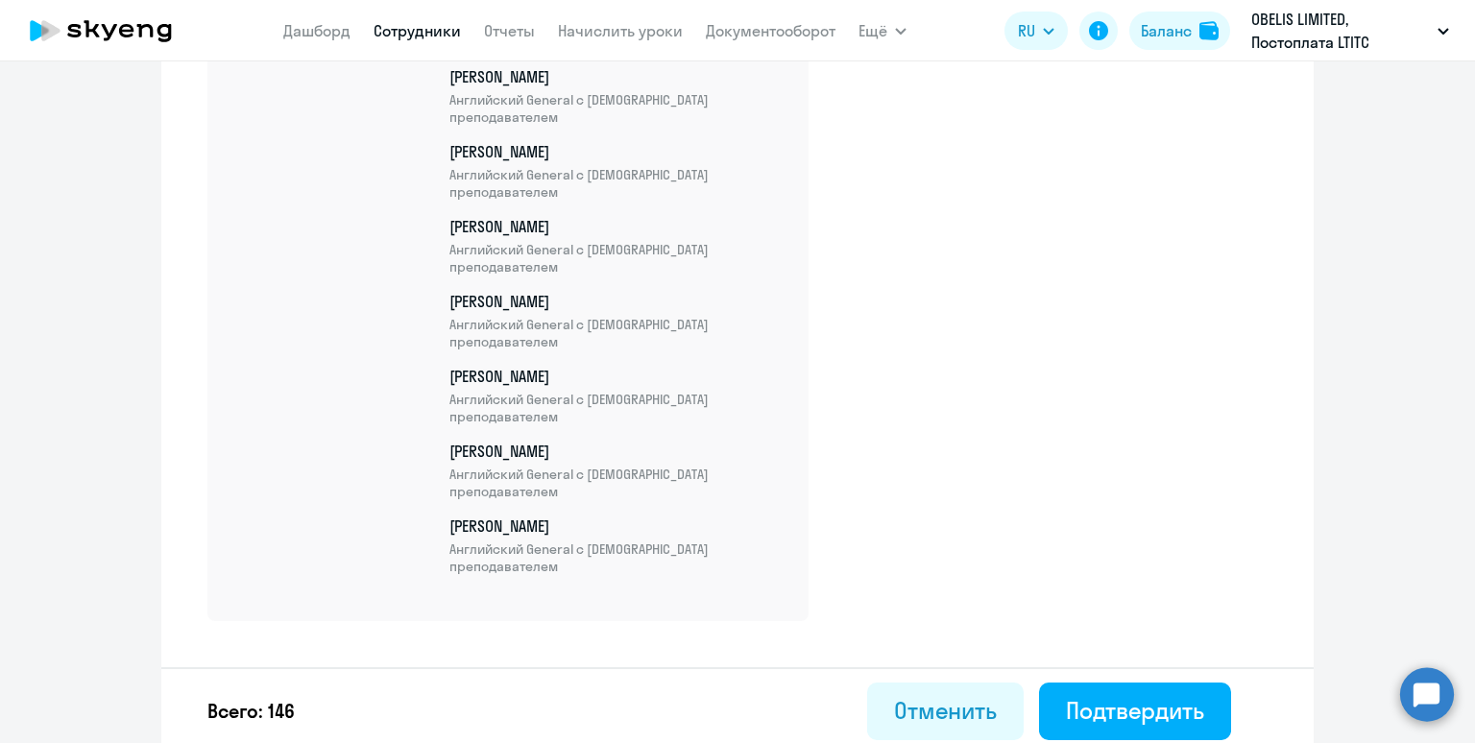
scroll to position [10929, 0]
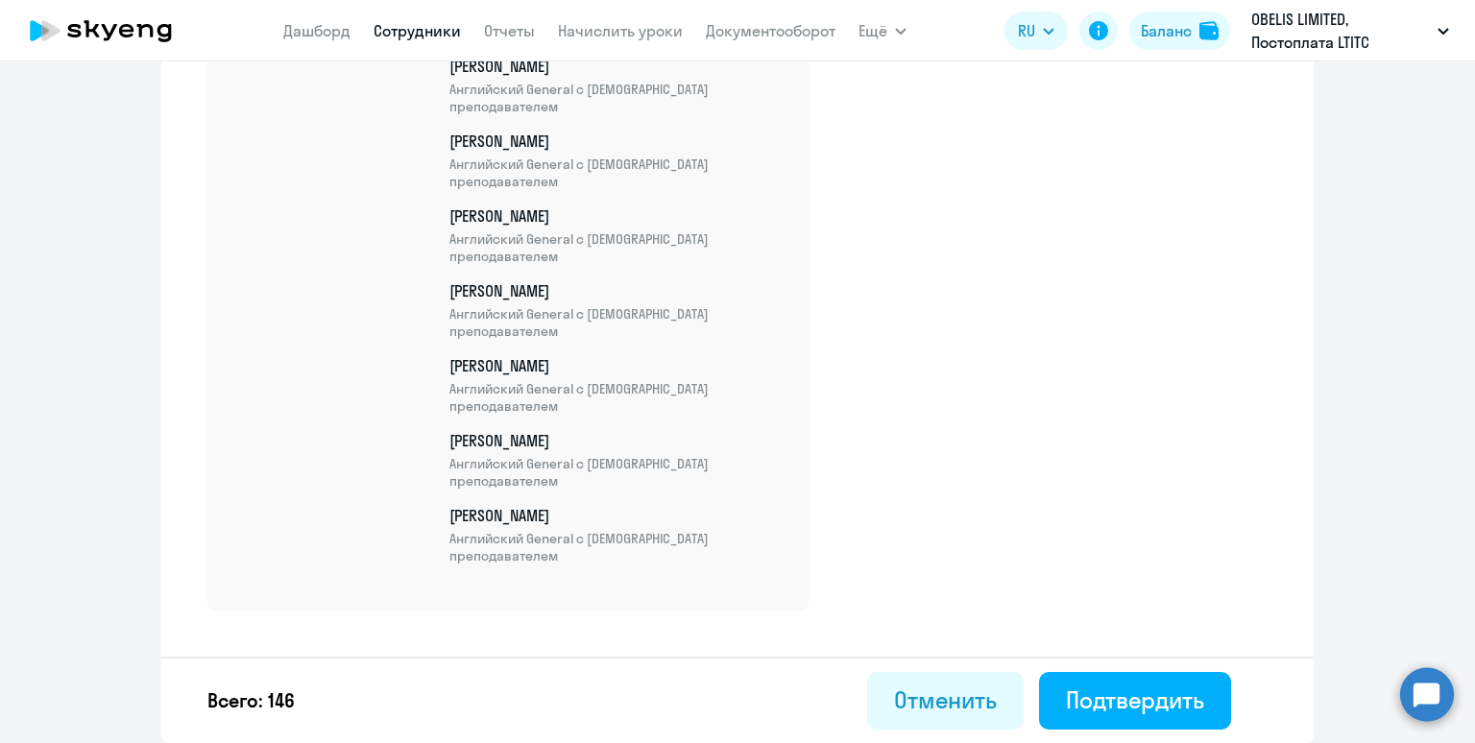
drag, startPoint x: 565, startPoint y: 444, endPoint x: 441, endPoint y: 440, distance: 123.9
copy p "[PERSON_NAME]"
click at [1094, 691] on div "Подтвердить" at bounding box center [1135, 700] width 138 height 31
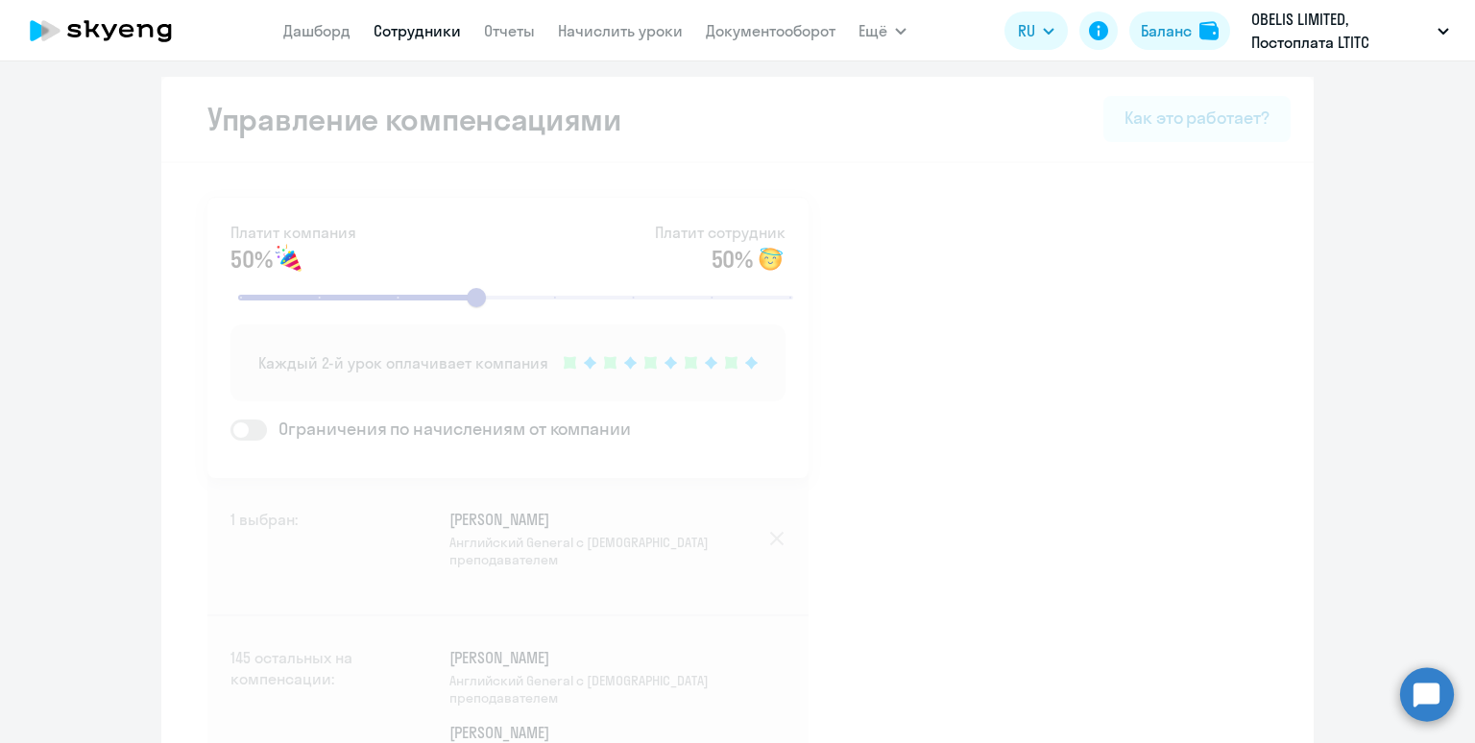
select select "30"
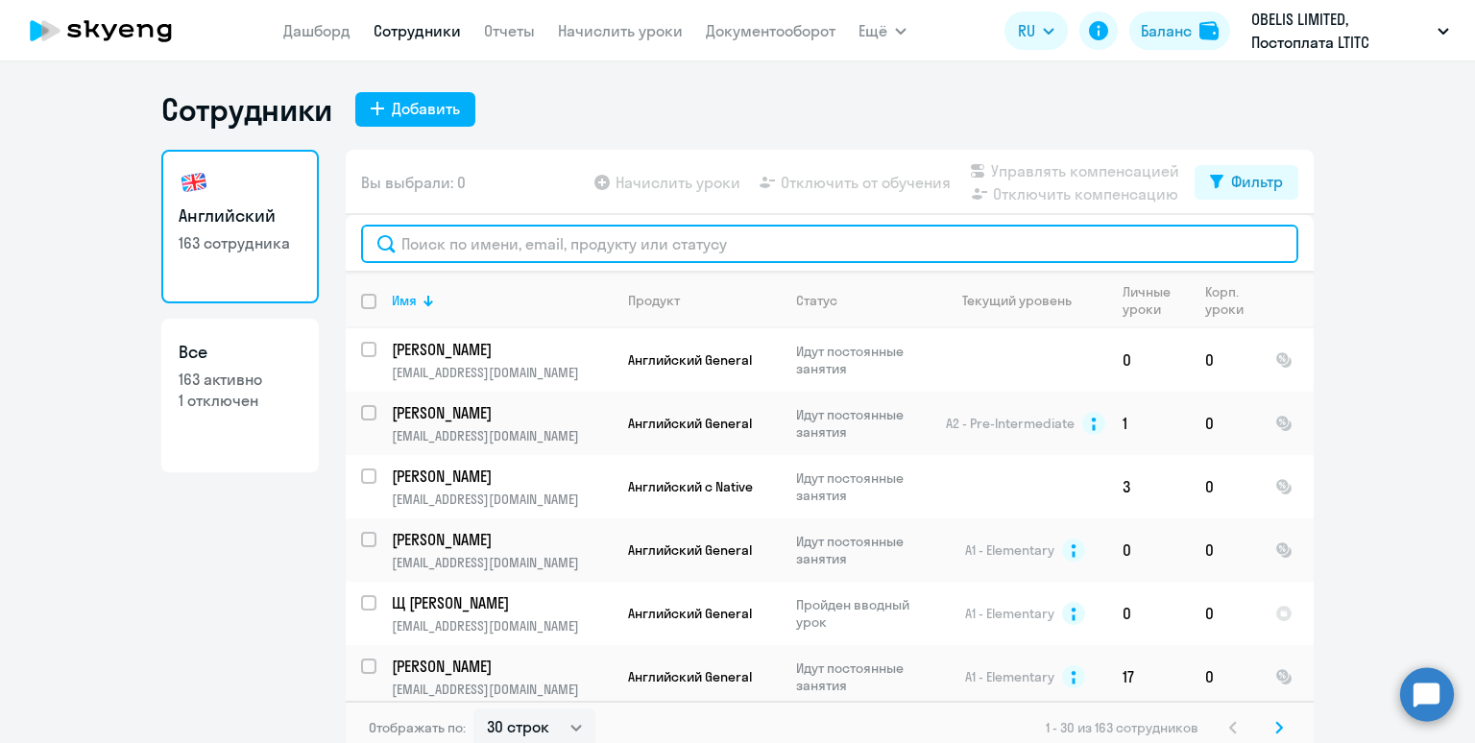
click at [515, 241] on input "text" at bounding box center [829, 244] width 937 height 38
paste input "Слудников"
type input "Слудников"
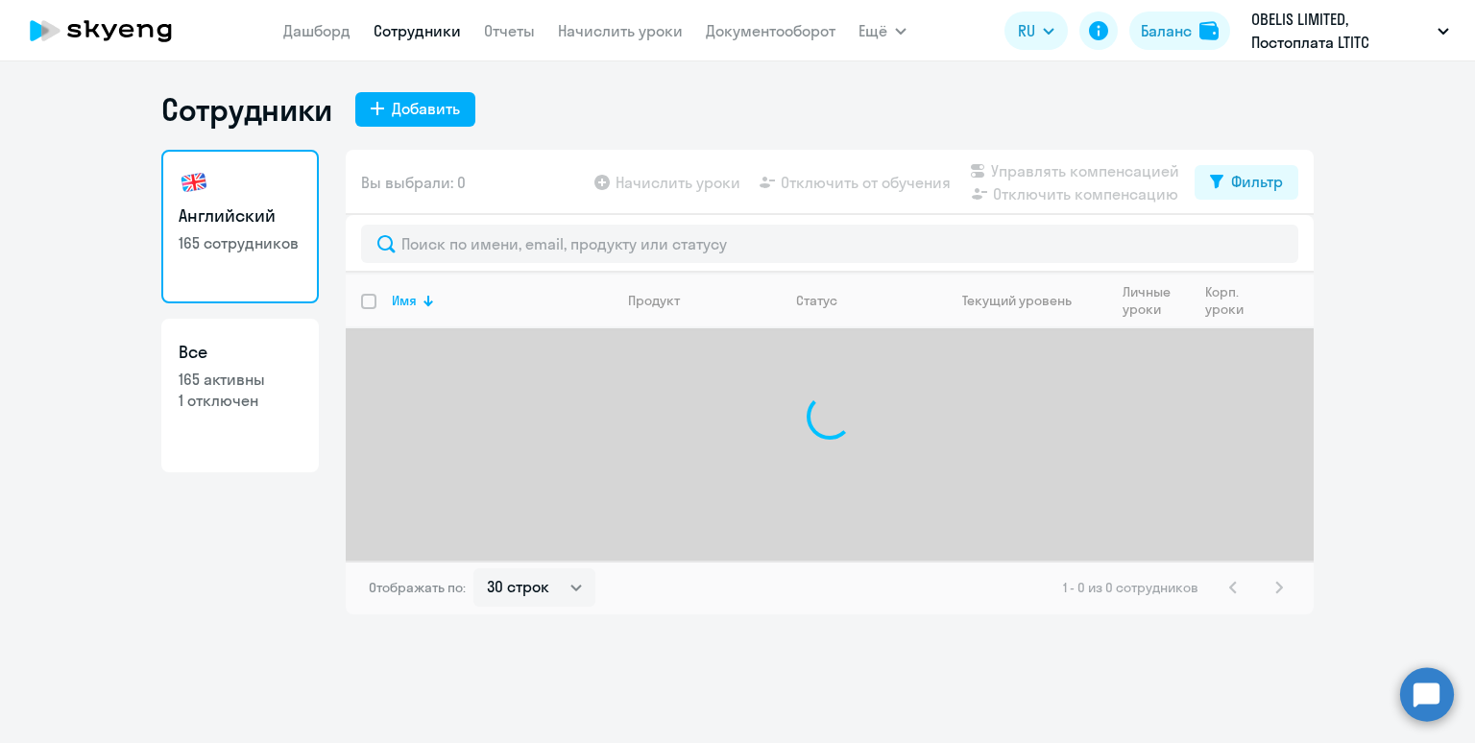
select select "30"
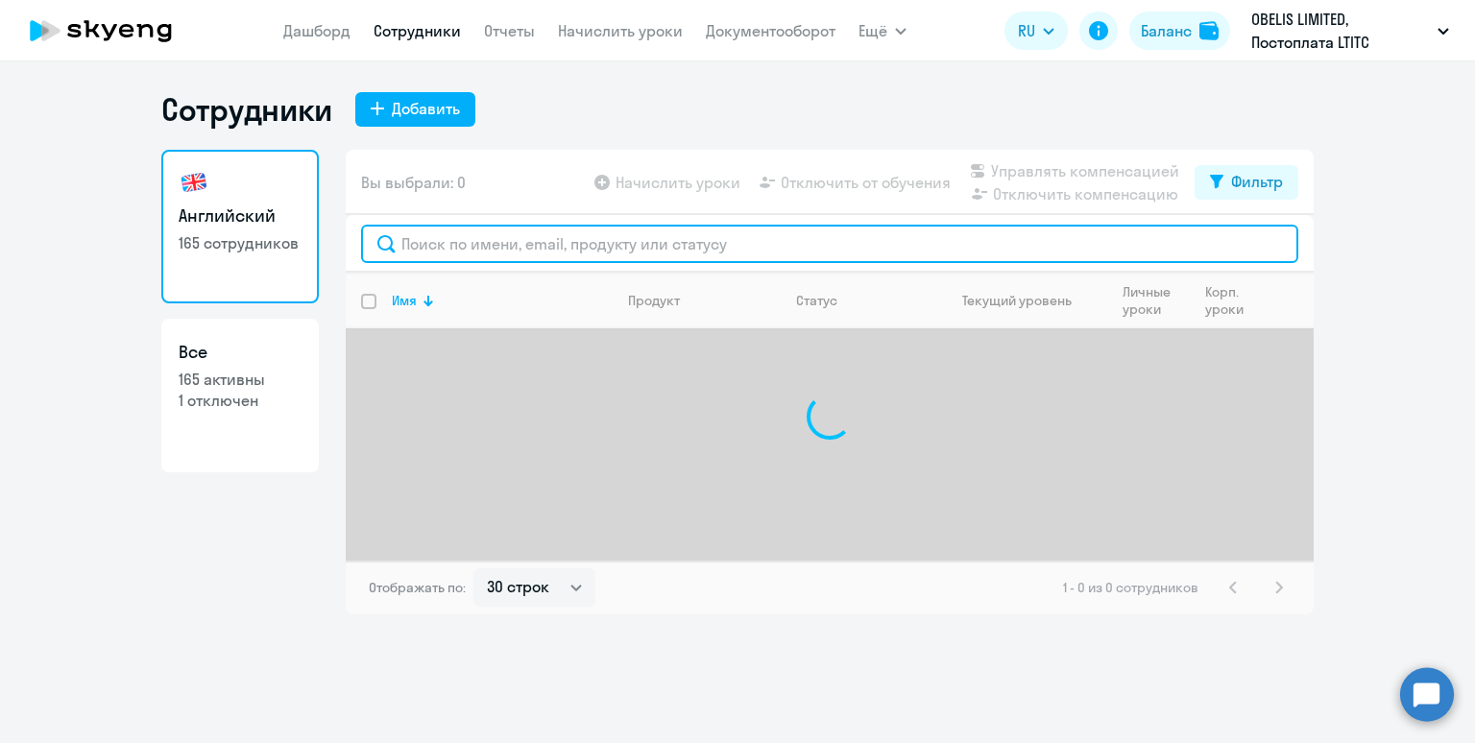
click at [472, 236] on input "text" at bounding box center [829, 244] width 937 height 38
paste input "[PERSON_NAME]"
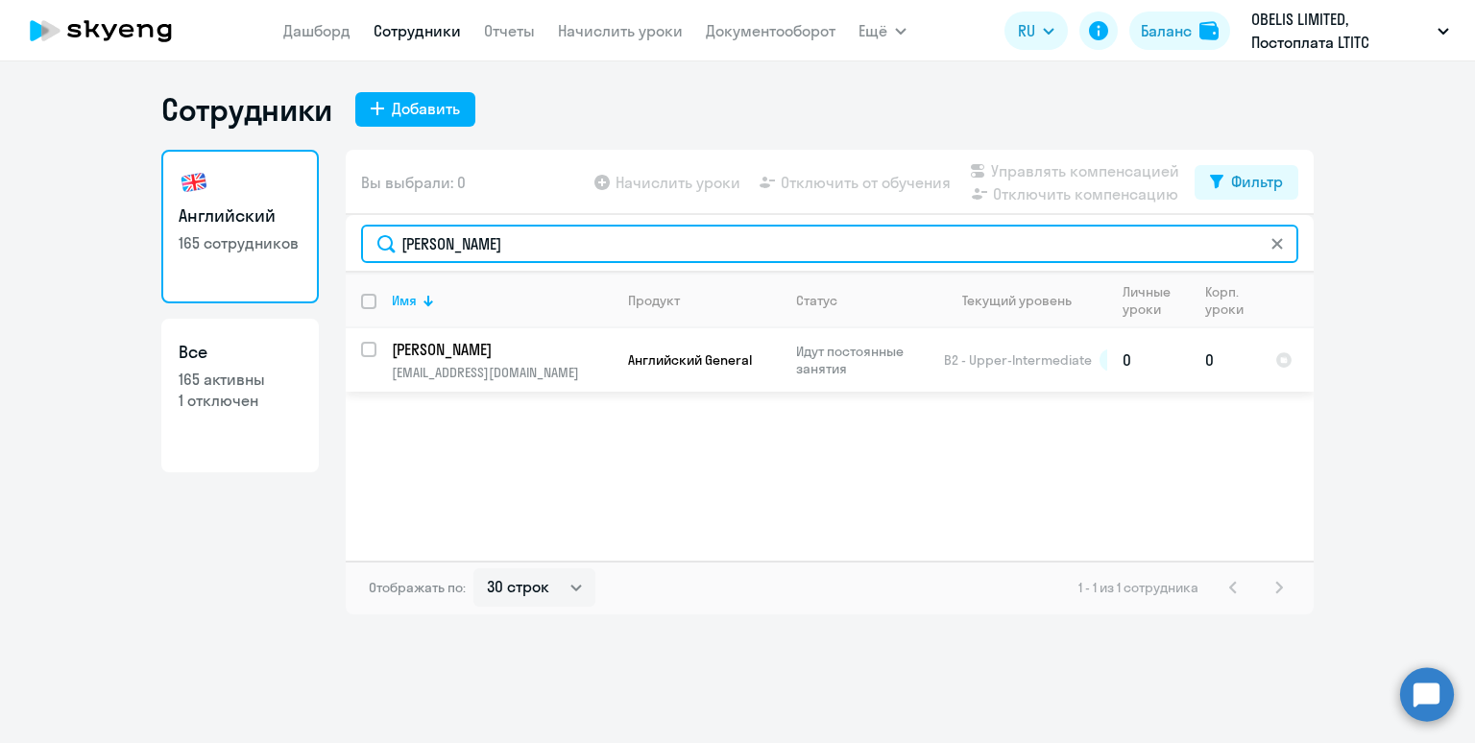
type input "[PERSON_NAME]"
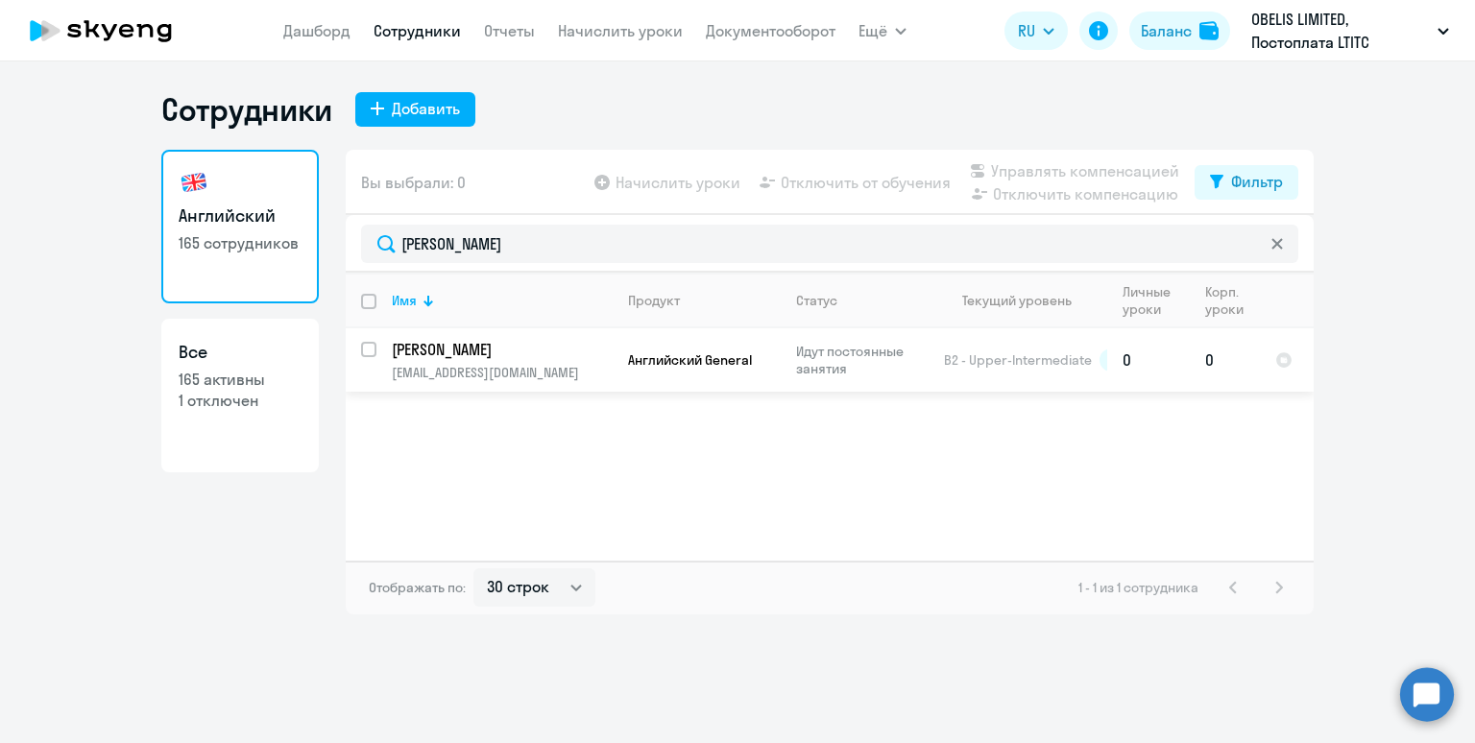
click at [363, 349] on input "select row 6450300" at bounding box center [380, 361] width 38 height 38
checkbox input "true"
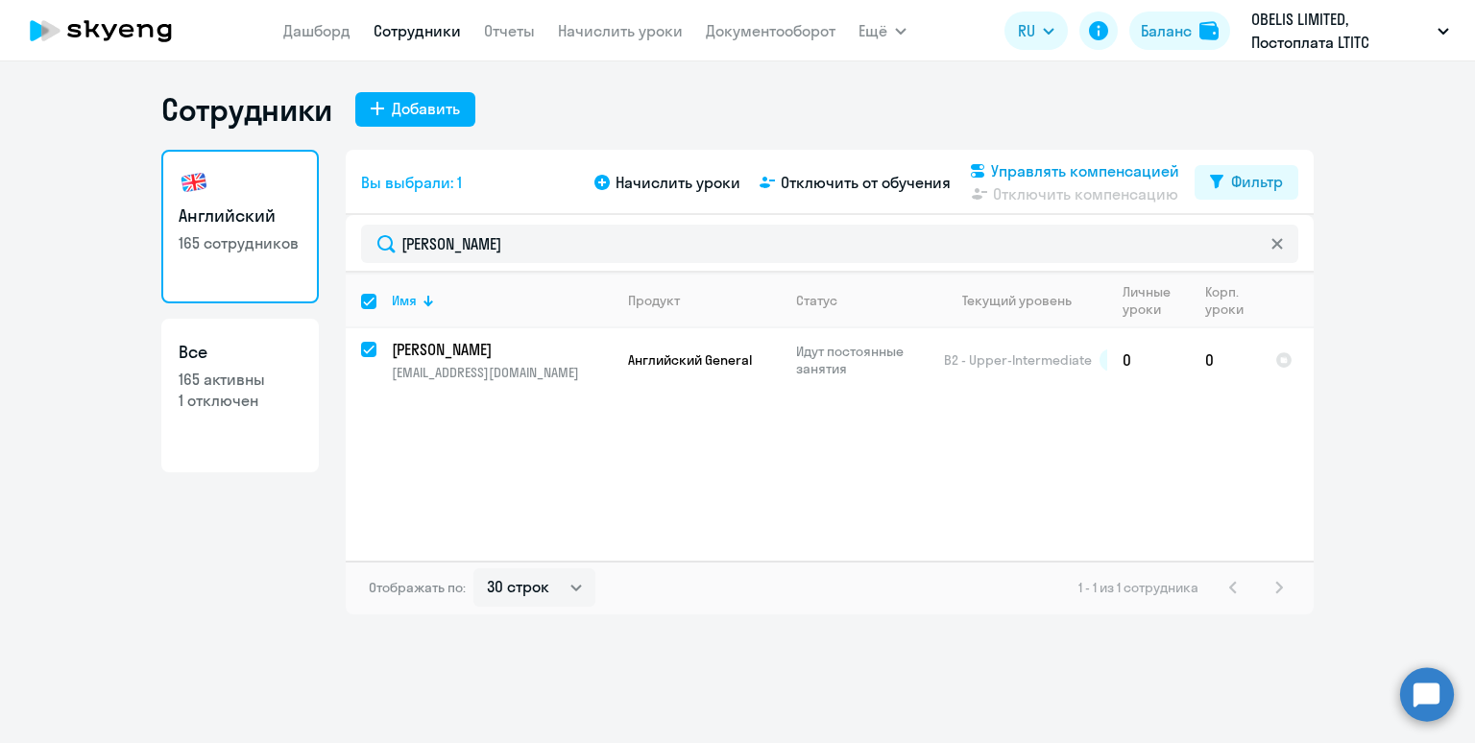
click at [1020, 170] on span "Управлять компенсацией" at bounding box center [1085, 170] width 188 height 23
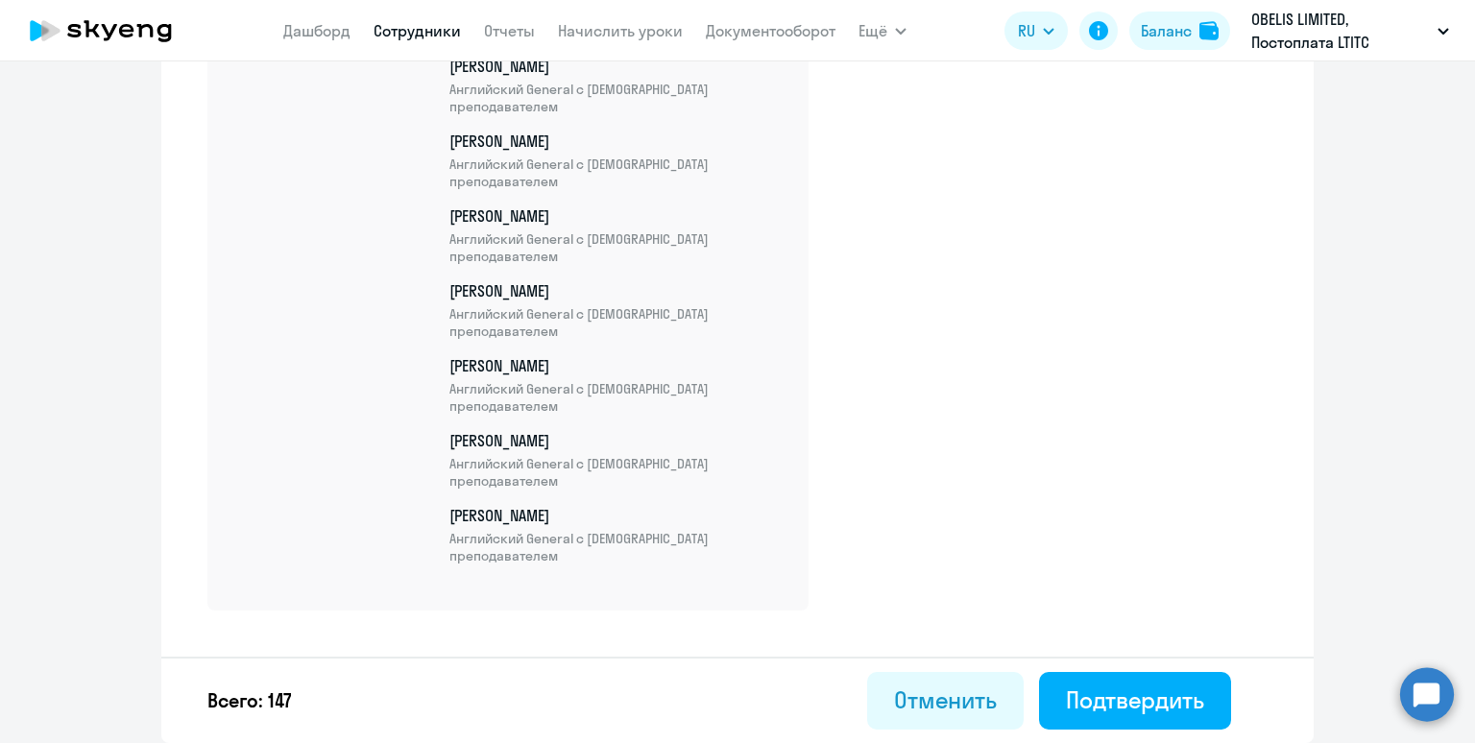
scroll to position [10993, 0]
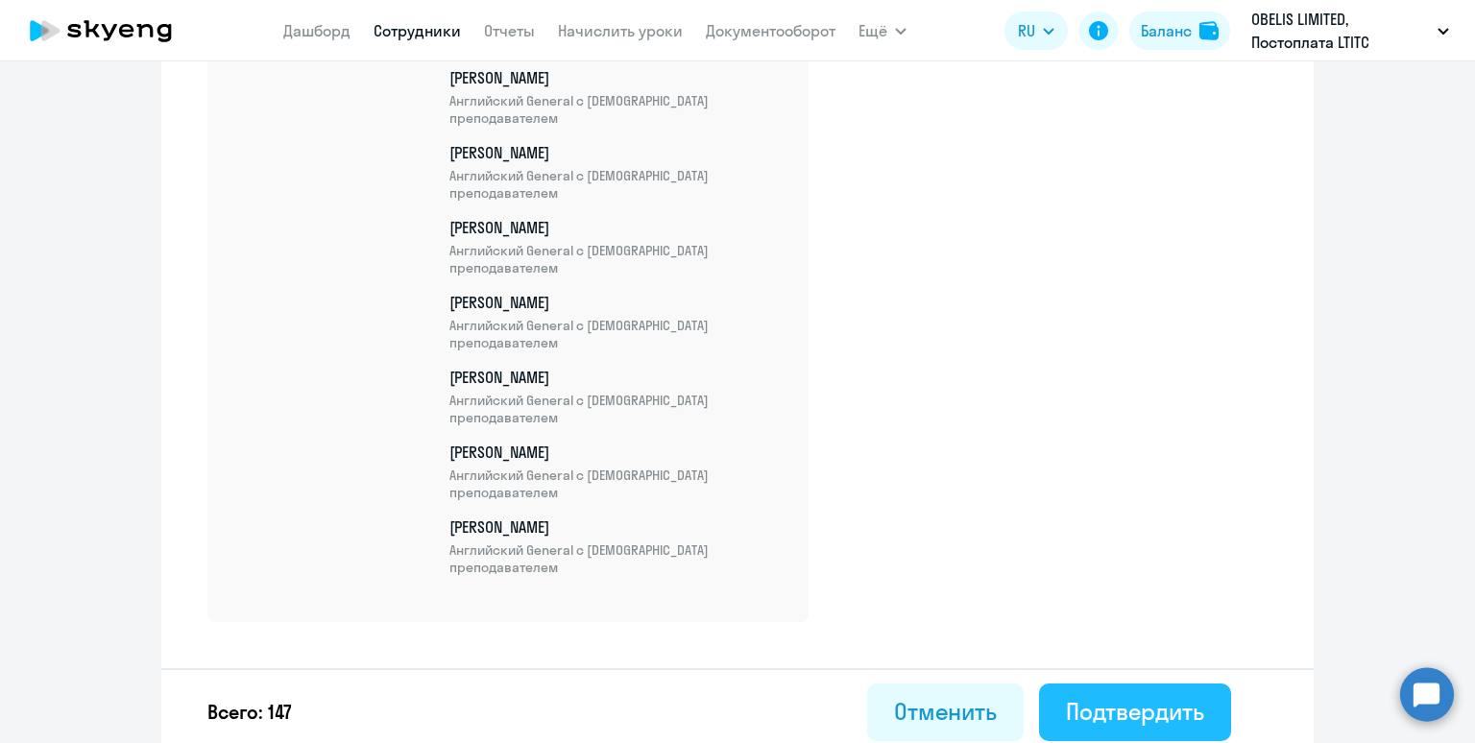
click at [1120, 698] on div "Подтвердить" at bounding box center [1135, 711] width 138 height 31
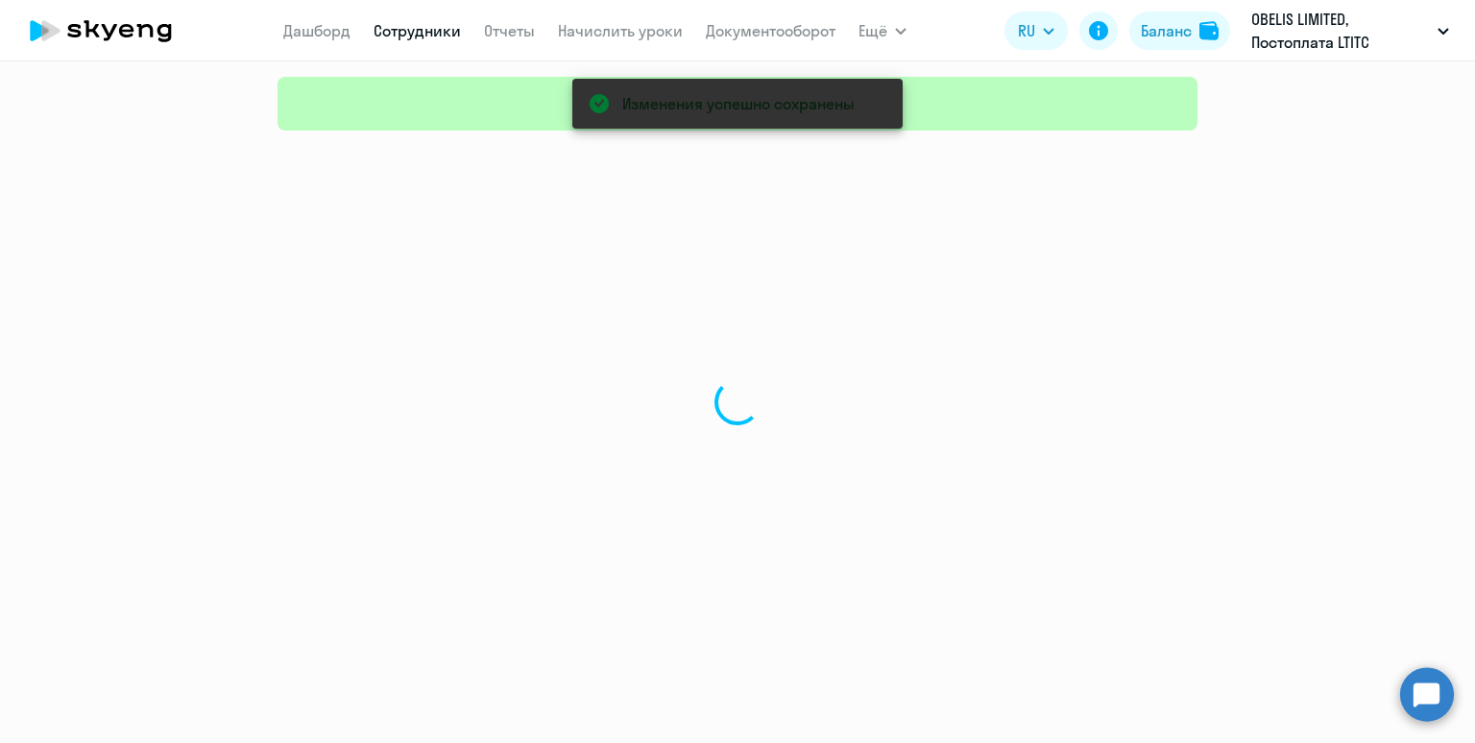
select select "30"
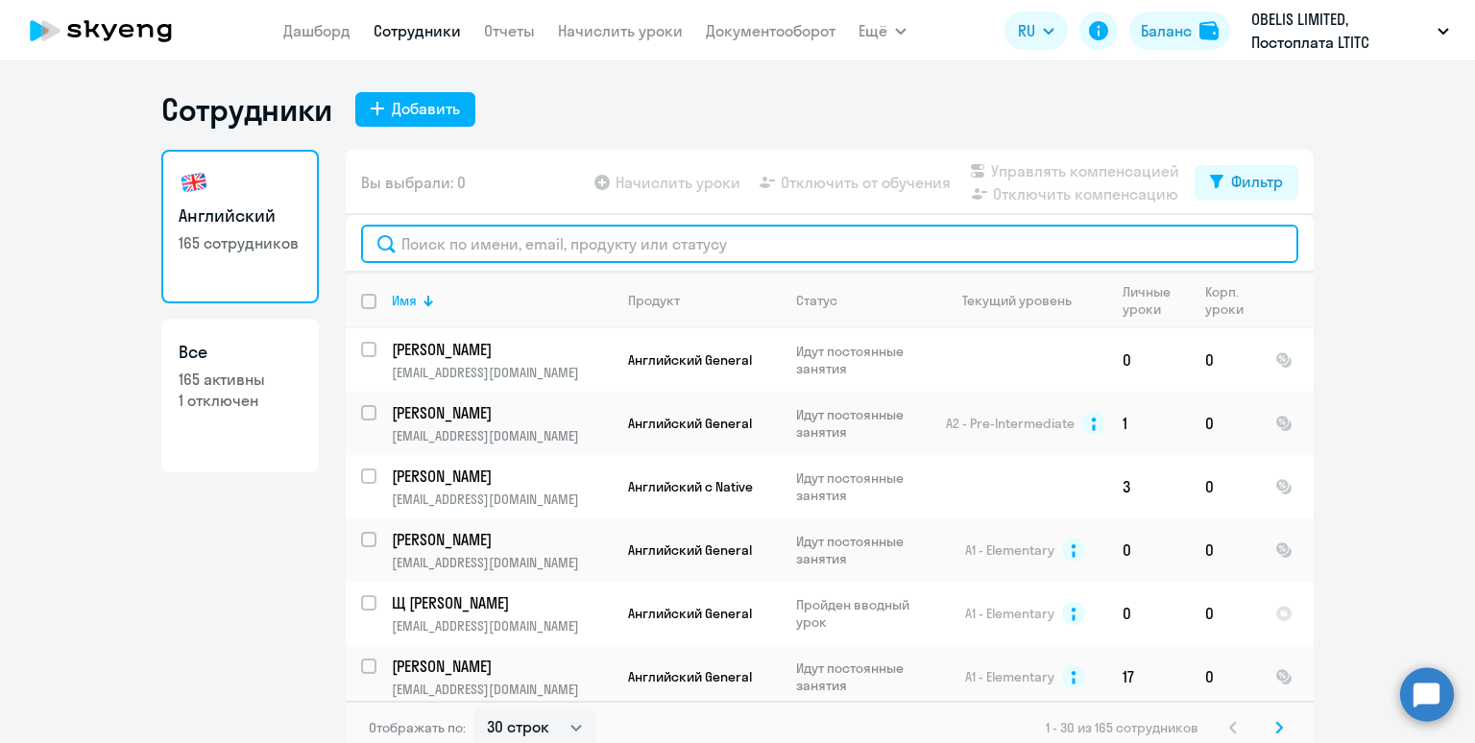
click at [505, 235] on input "text" at bounding box center [829, 244] width 937 height 38
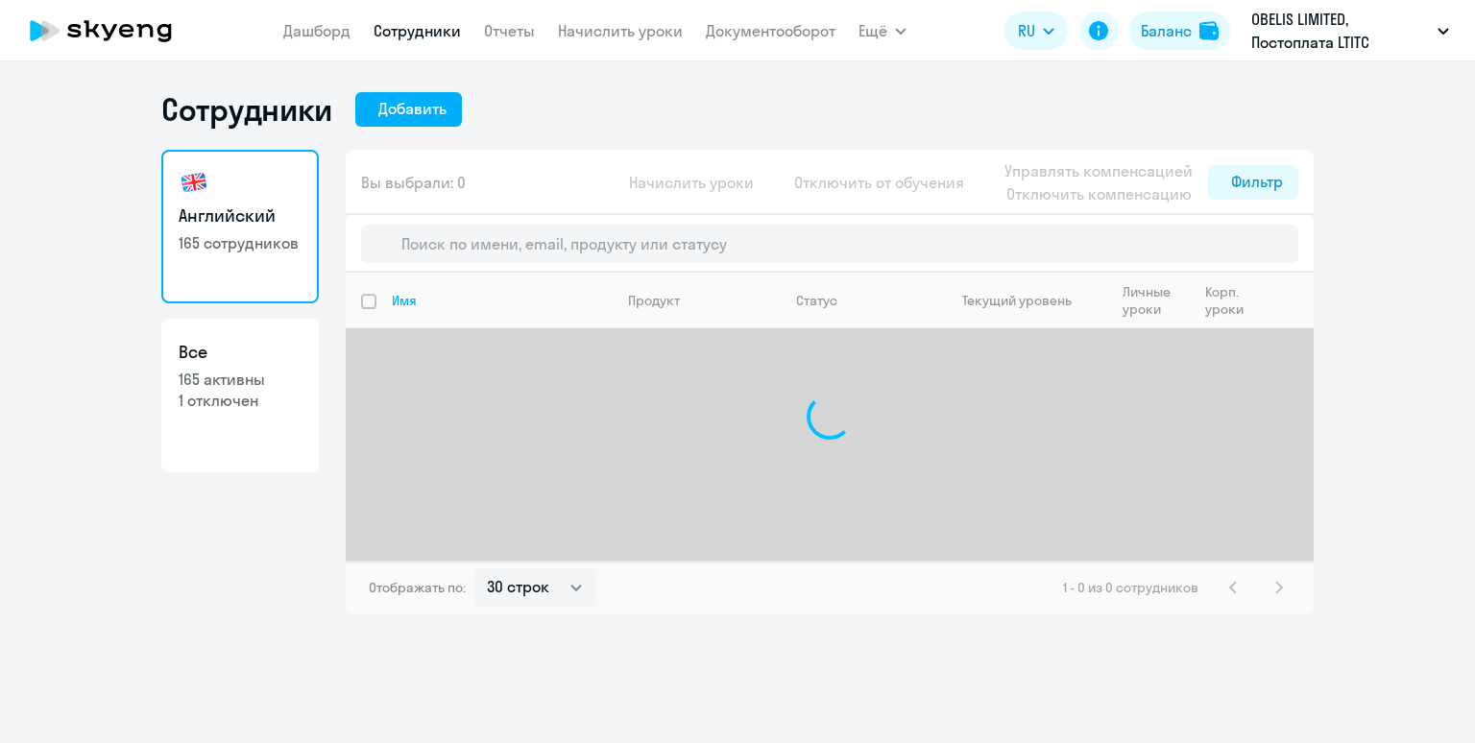
select select "30"
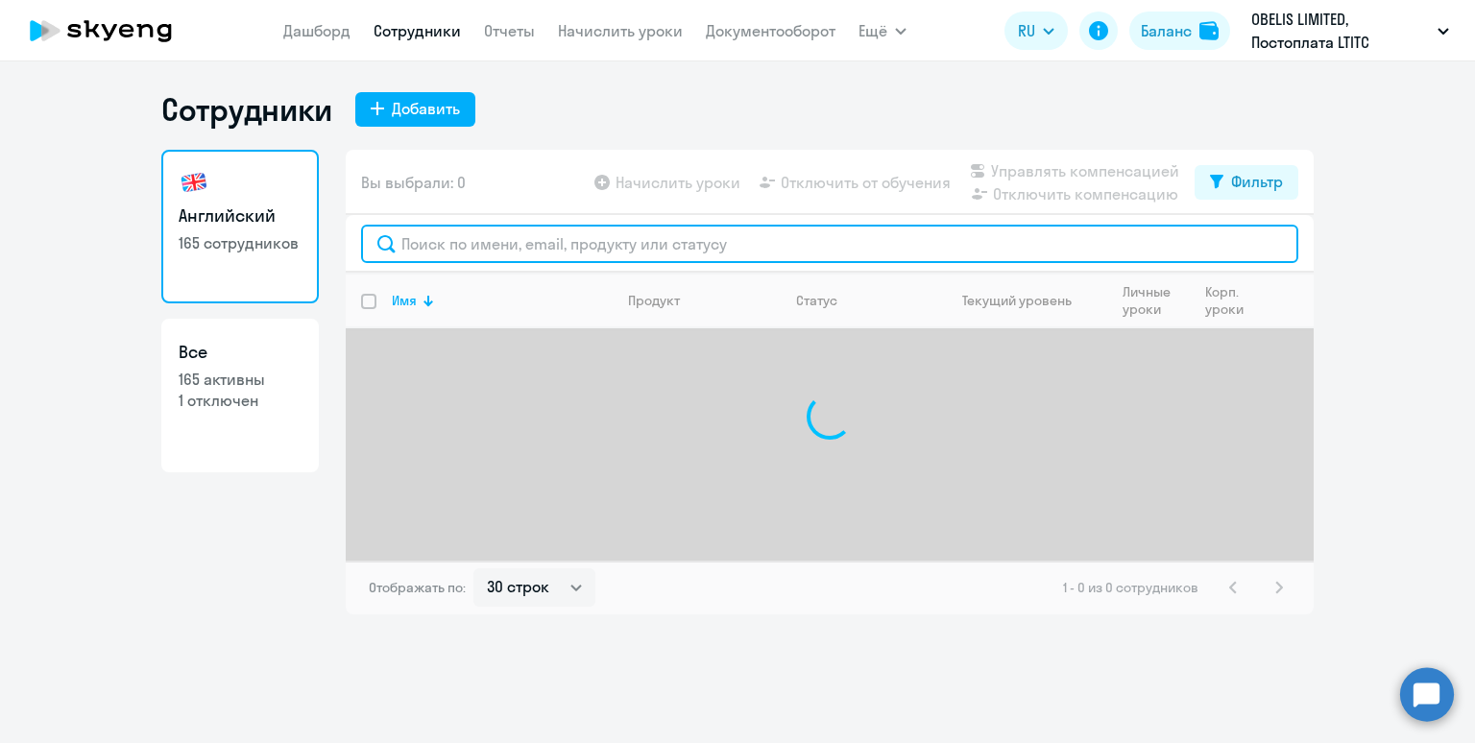
drag, startPoint x: 547, startPoint y: 241, endPoint x: 560, endPoint y: 241, distance: 12.5
click at [552, 241] on input "text" at bounding box center [829, 244] width 937 height 38
type input "j"
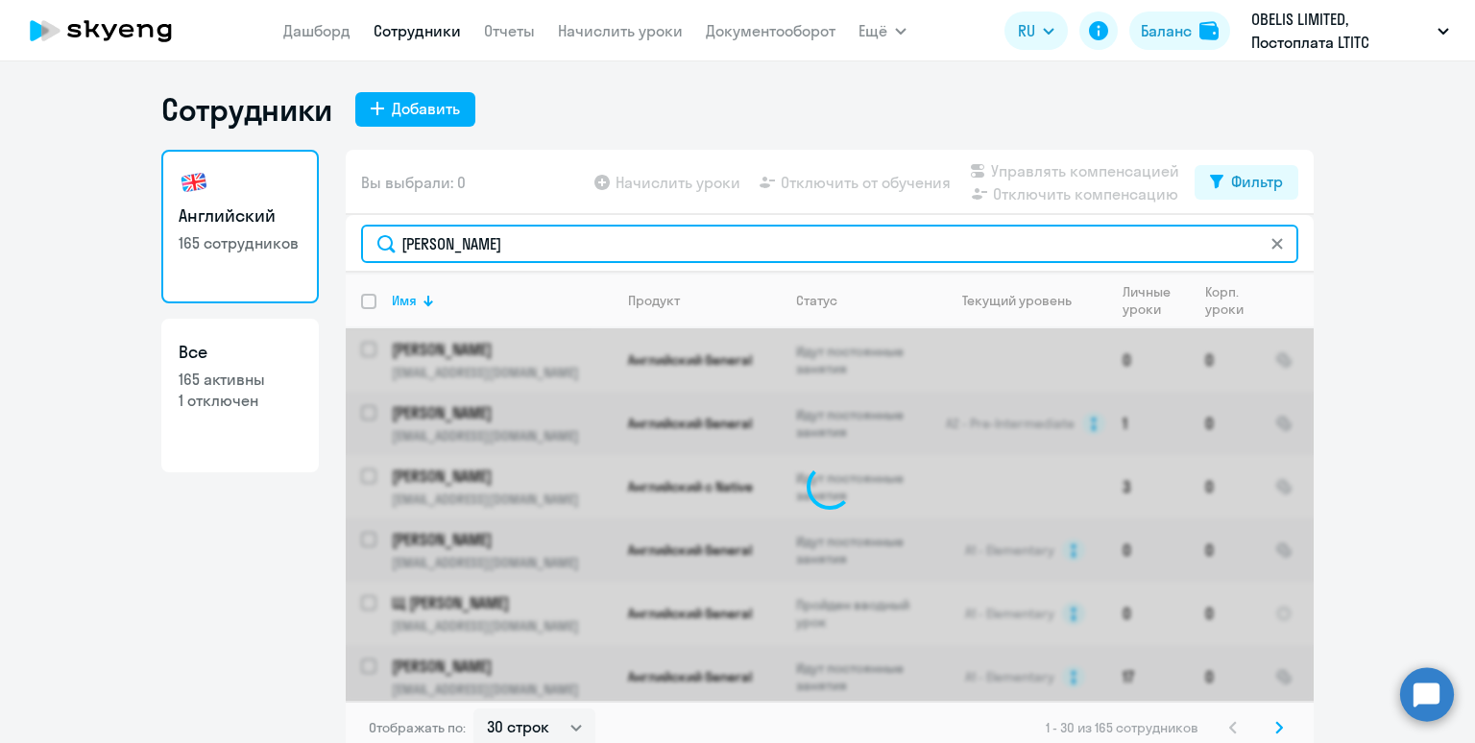
type input "оксана мих"
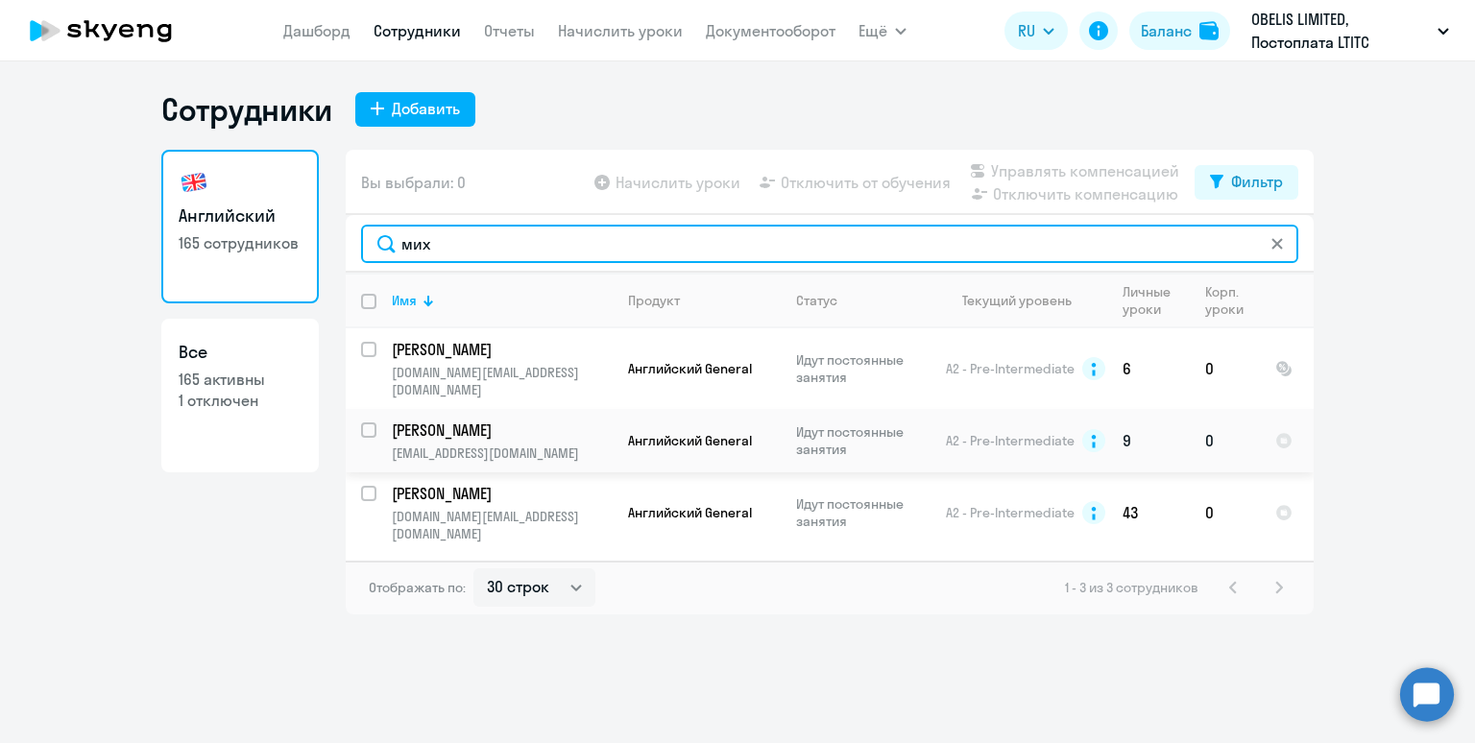
type input "мих"
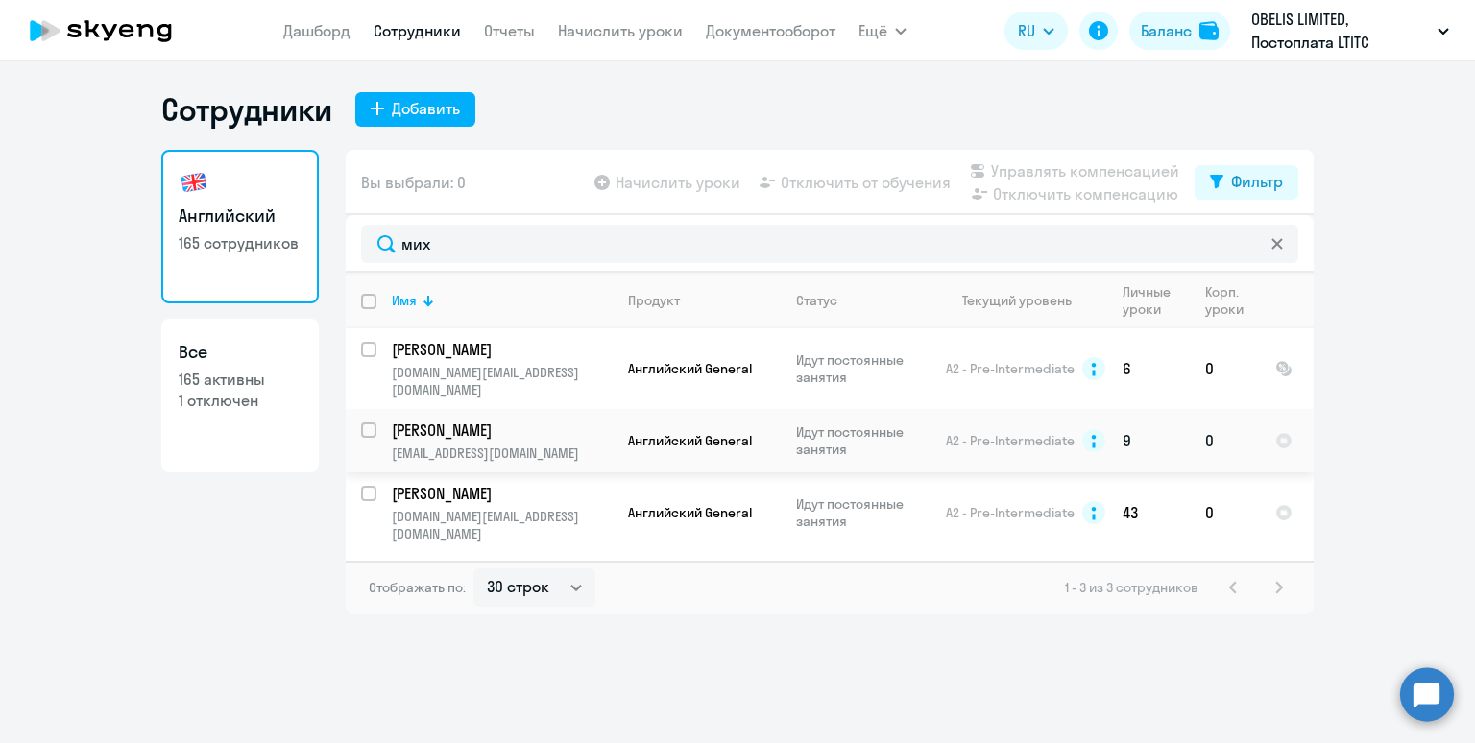
click at [364, 423] on input "select row 6450551" at bounding box center [380, 442] width 38 height 38
checkbox input "true"
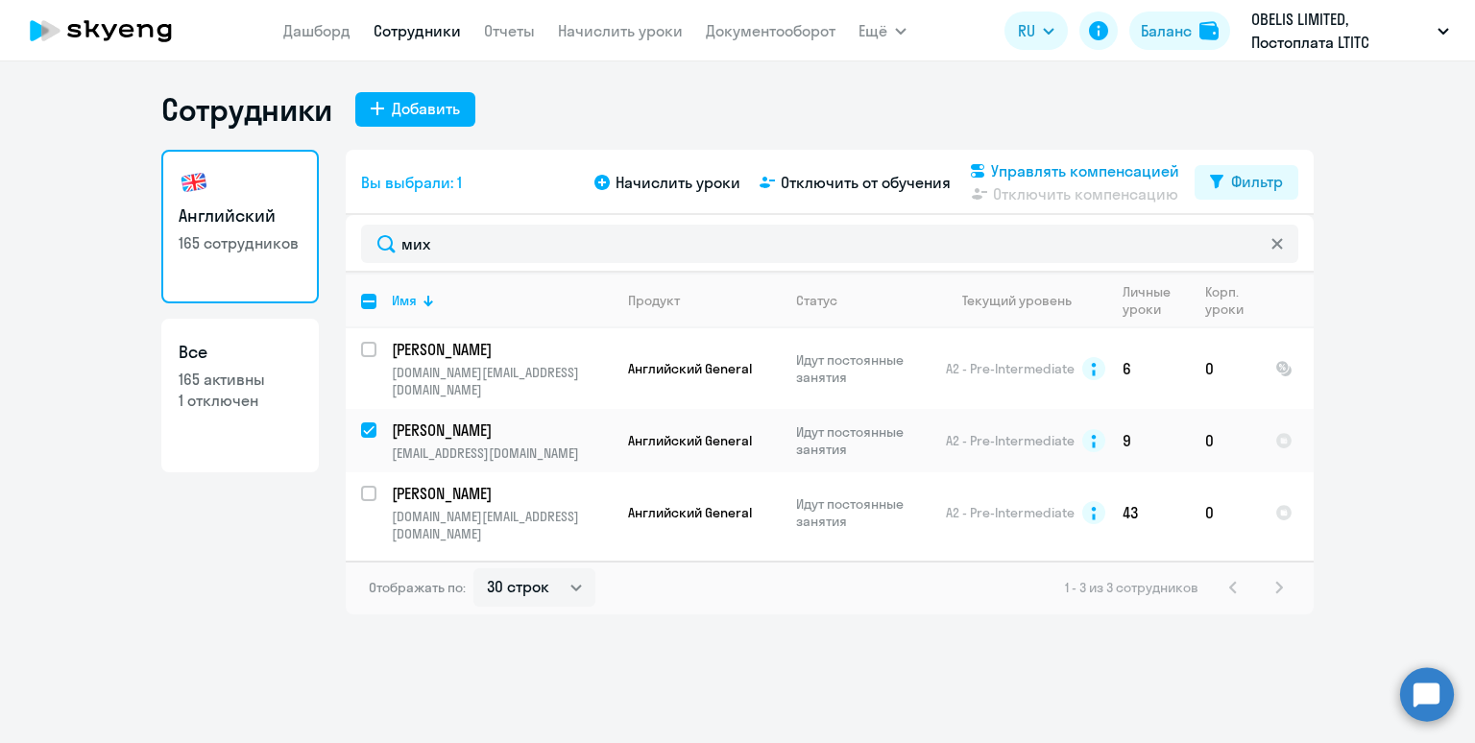
click at [1026, 171] on span "Управлять компенсацией" at bounding box center [1085, 170] width 188 height 23
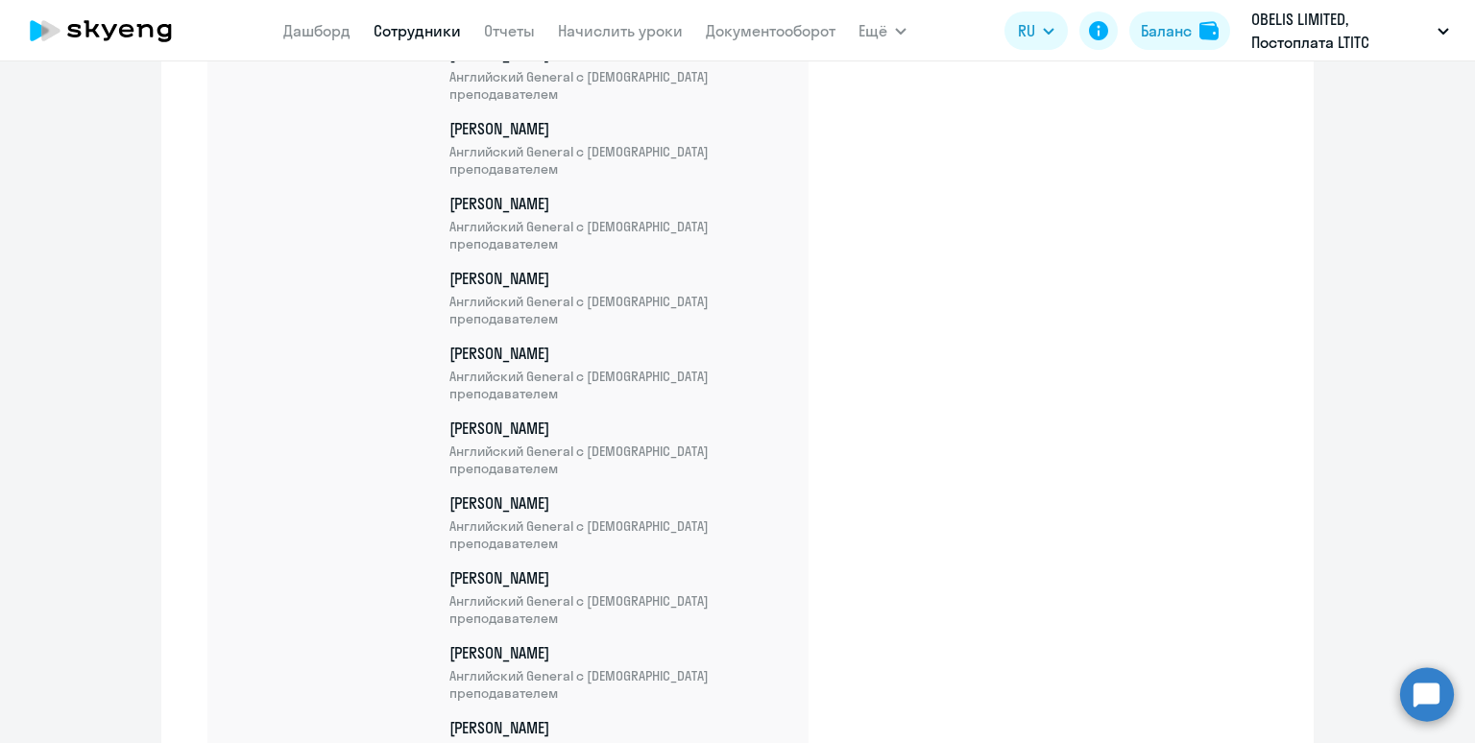
scroll to position [11079, 0]
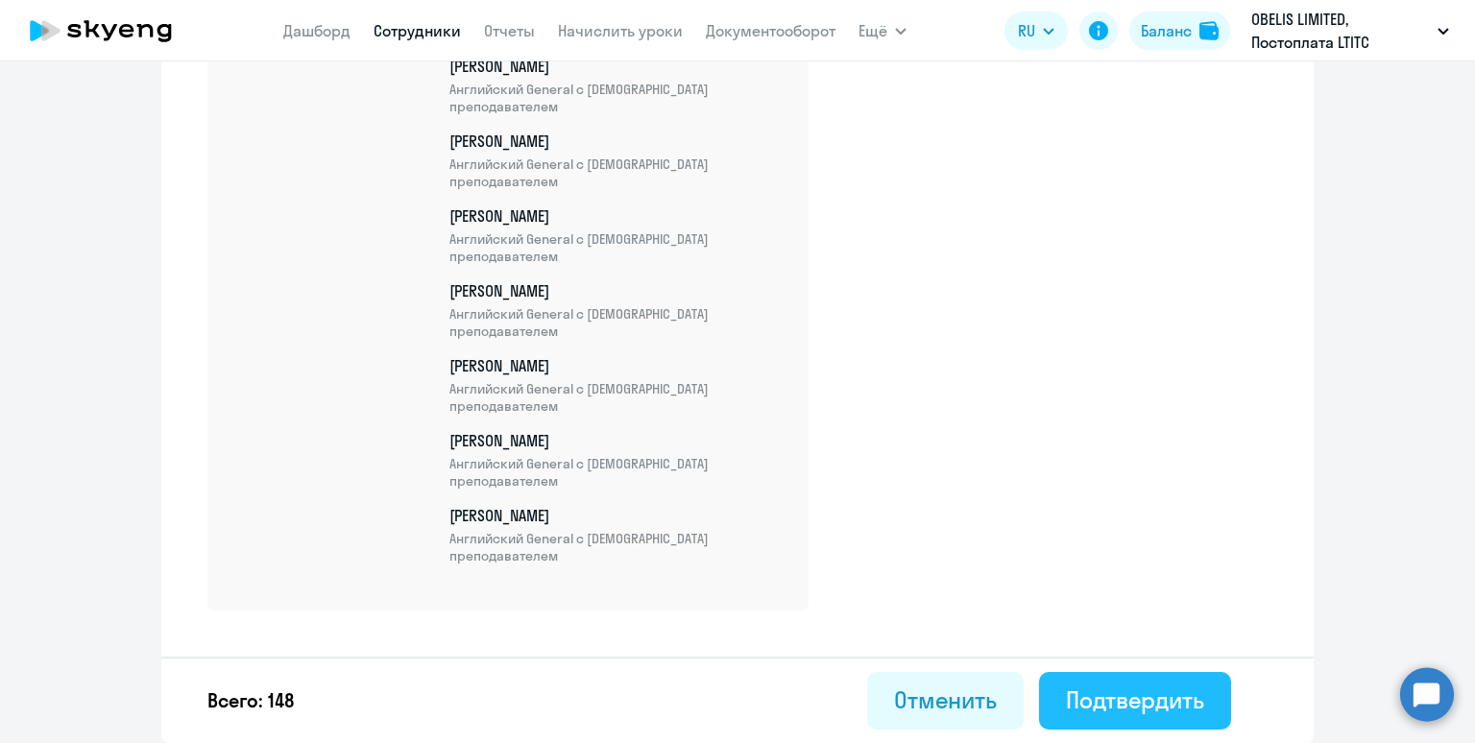
drag, startPoint x: 1180, startPoint y: 688, endPoint x: 1192, endPoint y: 684, distance: 12.1
click at [1192, 684] on button "Подтвердить" at bounding box center [1135, 701] width 192 height 58
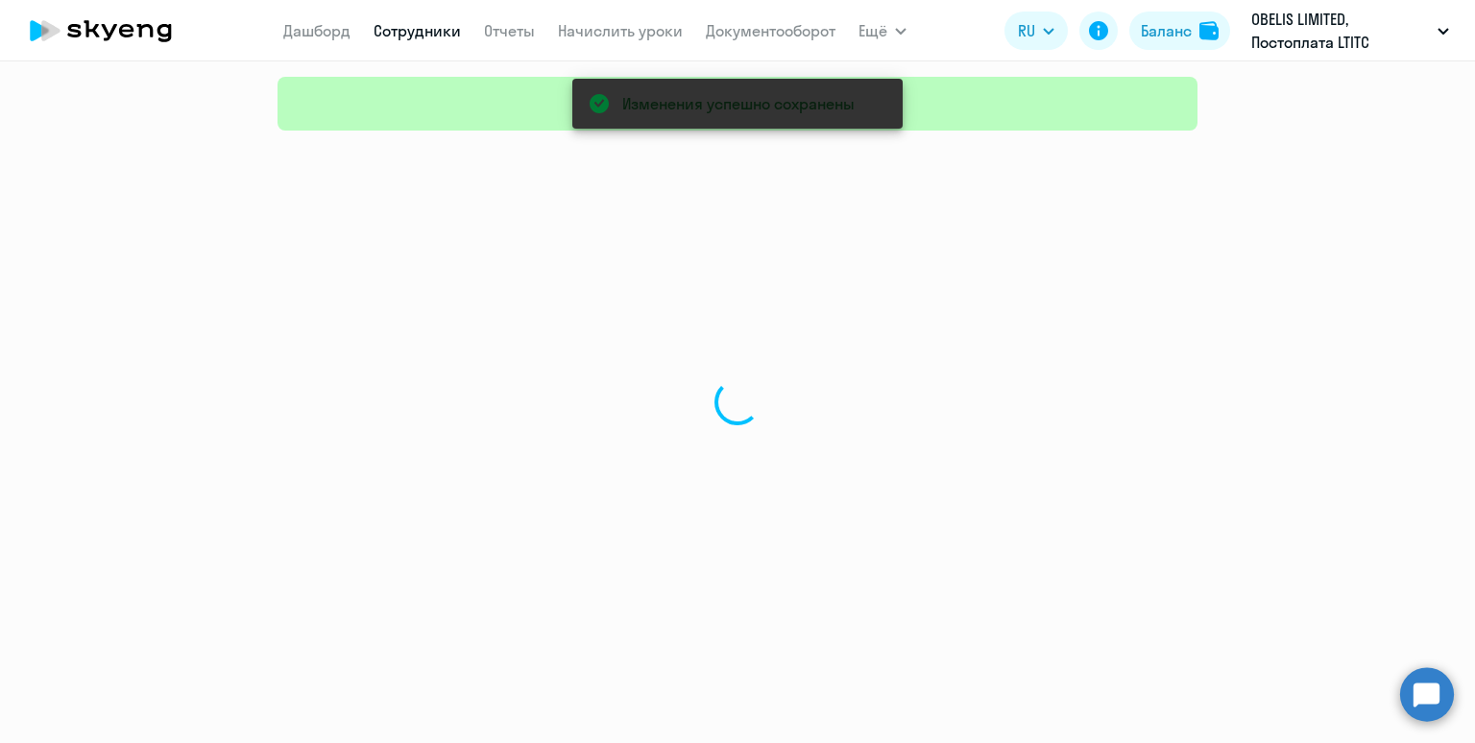
select select "30"
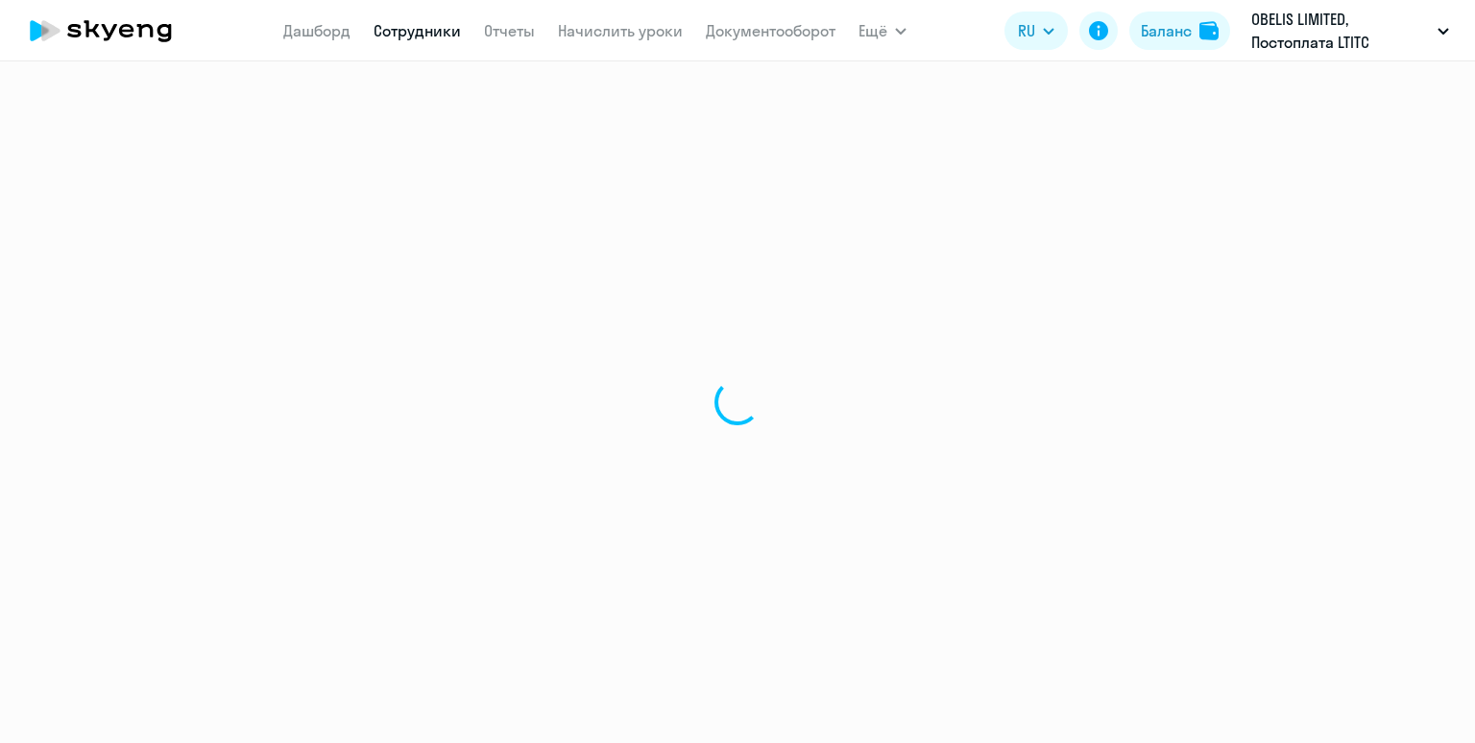
select select "30"
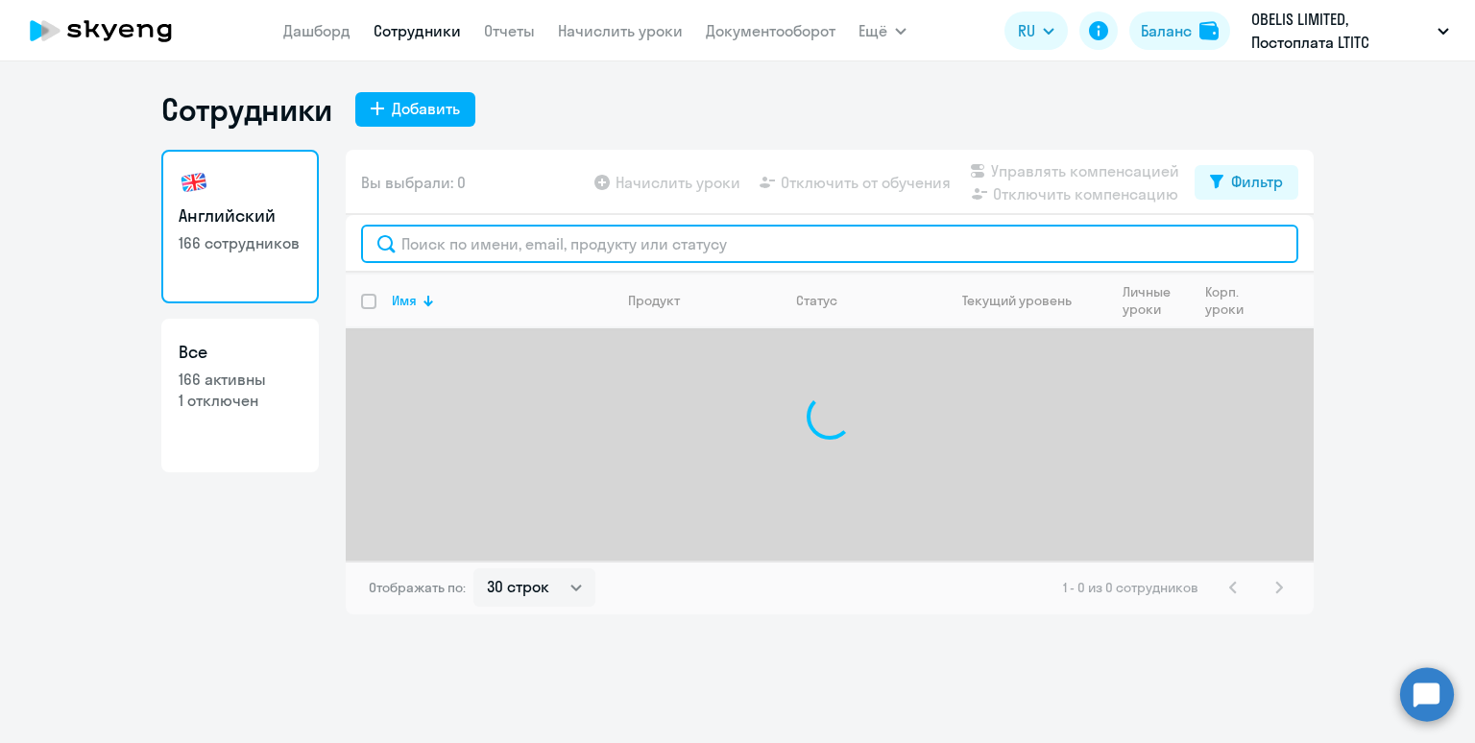
click at [515, 241] on input "text" at bounding box center [829, 244] width 937 height 38
type input "мам"
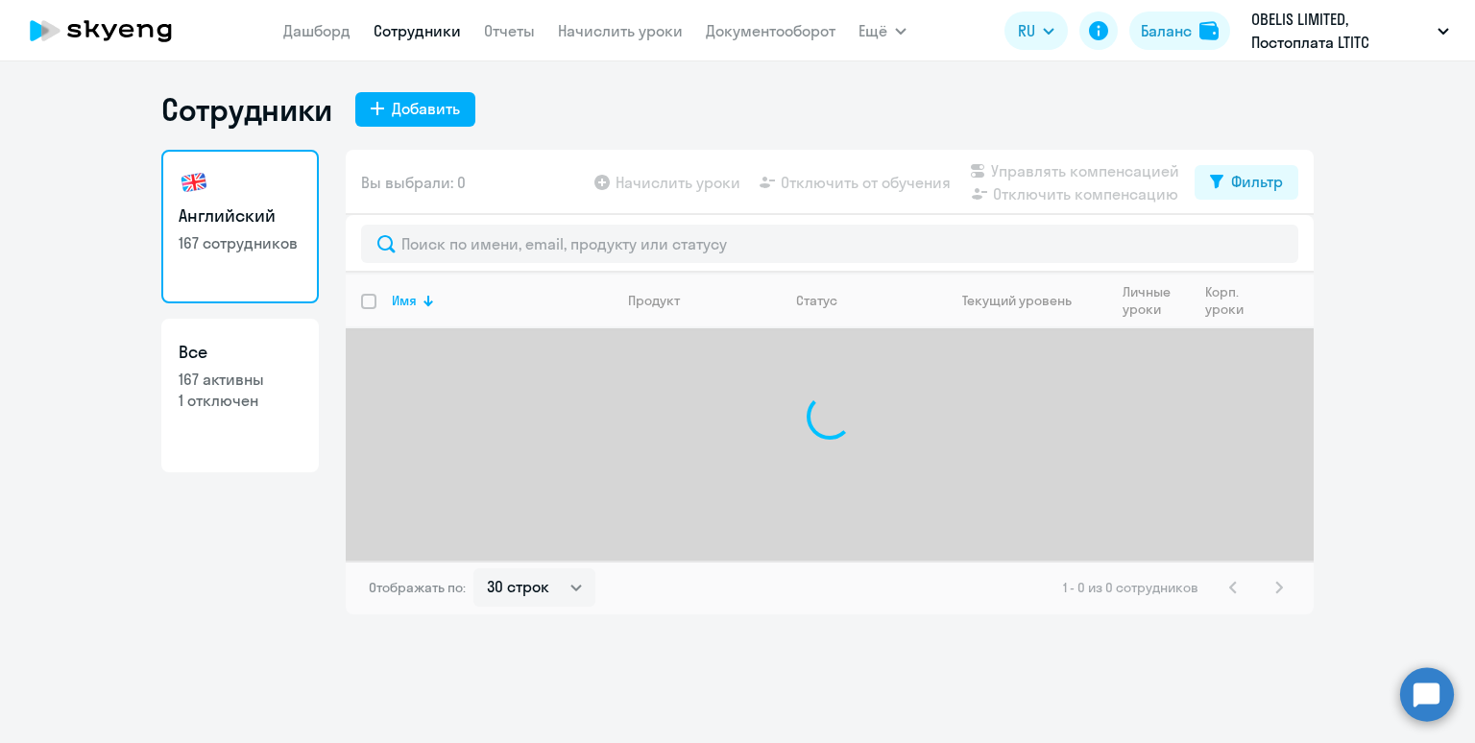
select select "30"
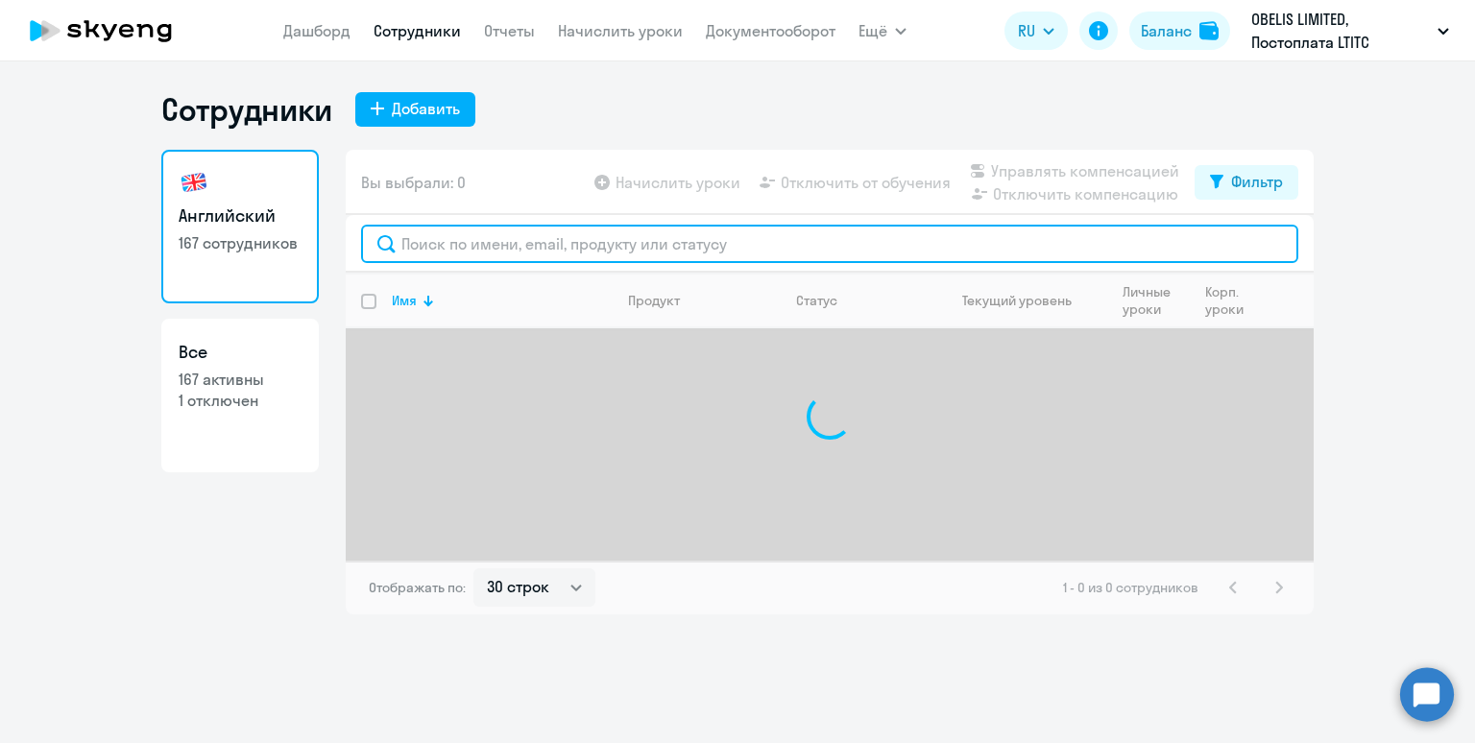
click at [564, 249] on input "text" at bounding box center [829, 244] width 937 height 38
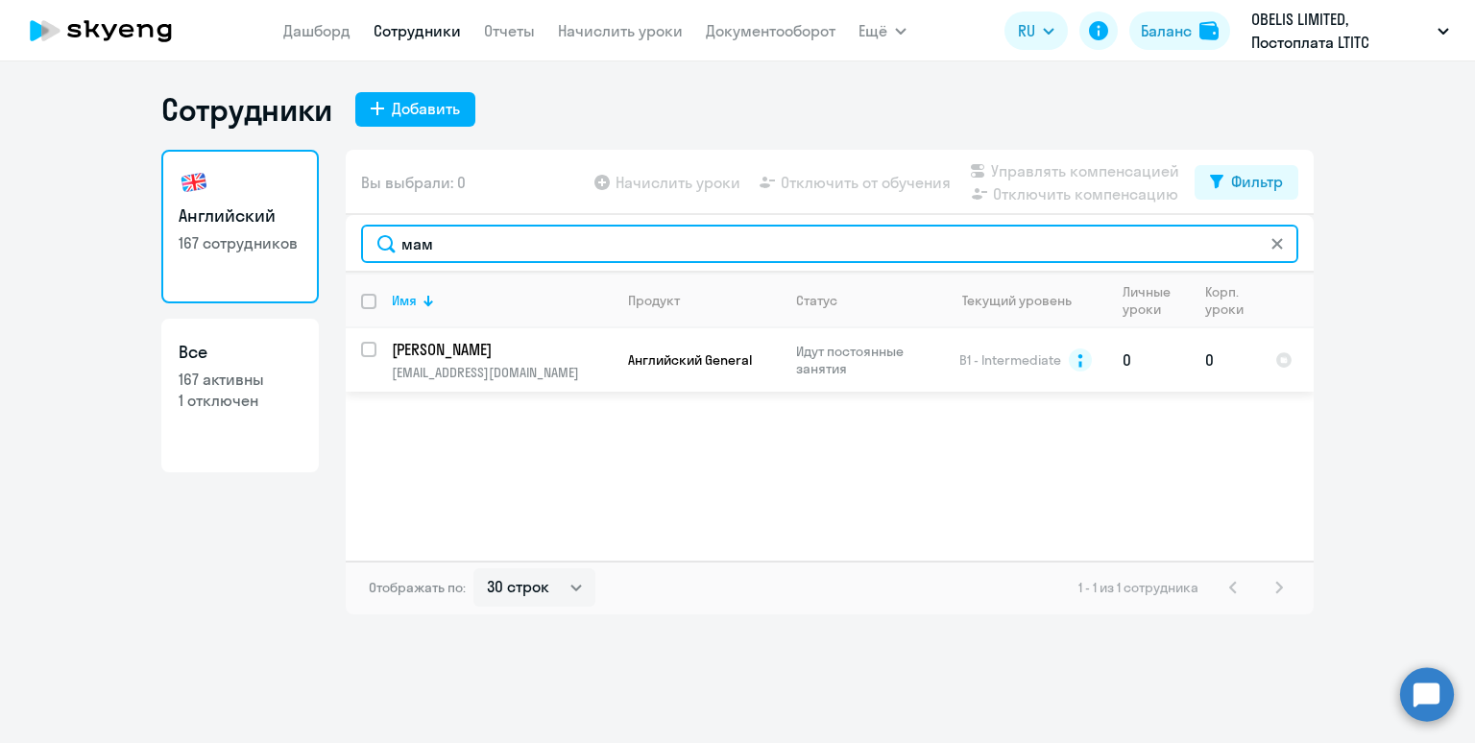
type input "мам"
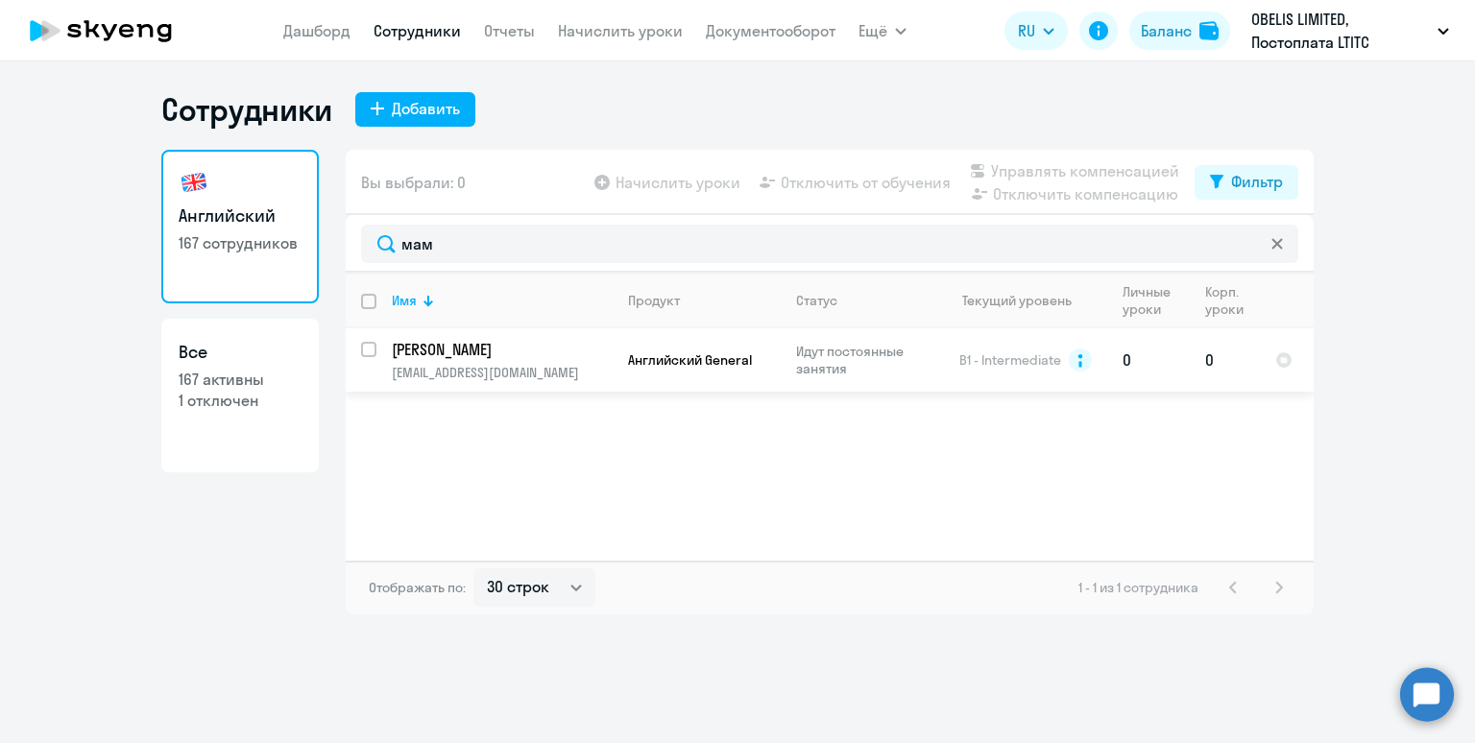
click at [373, 348] on input "select row 6450989" at bounding box center [380, 361] width 38 height 38
checkbox input "true"
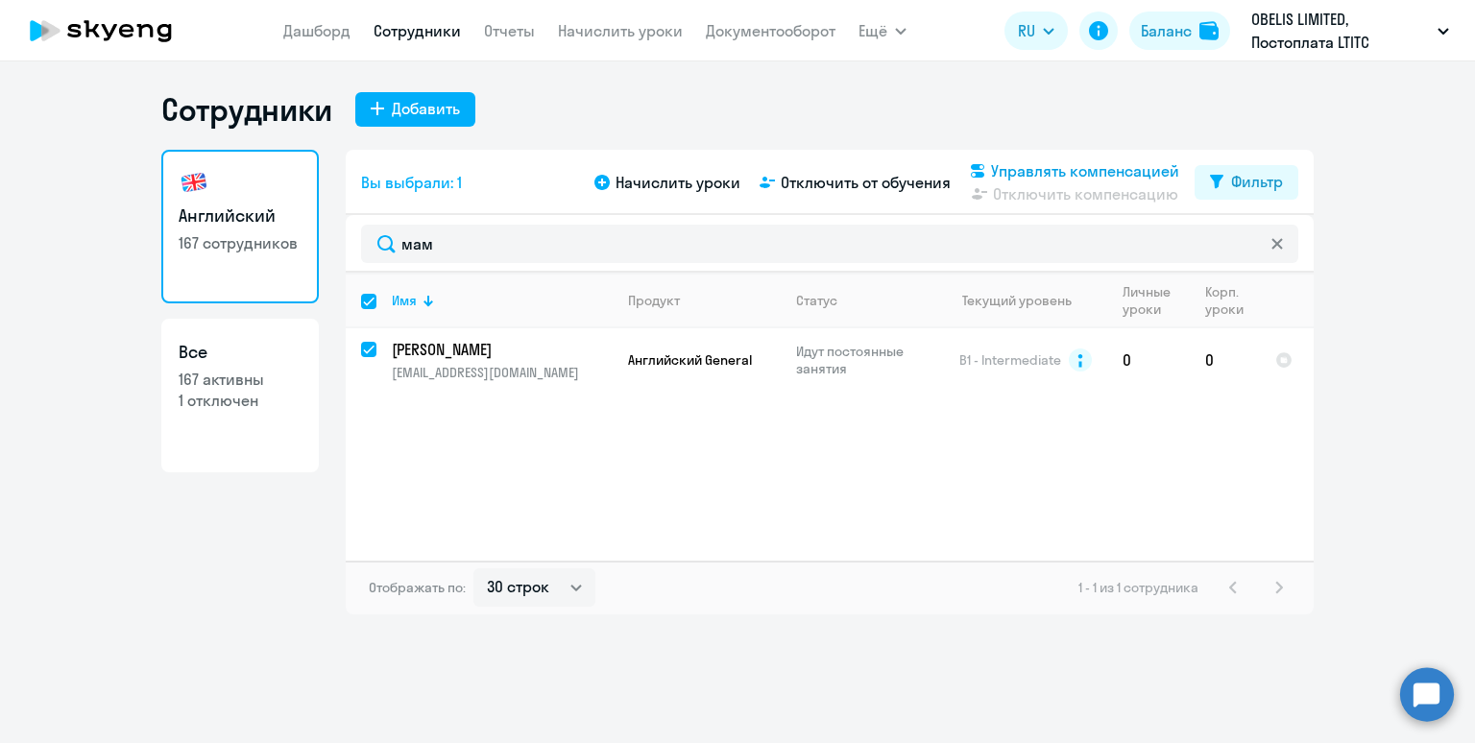
click at [1052, 166] on span "Управлять компенсацией" at bounding box center [1085, 170] width 188 height 23
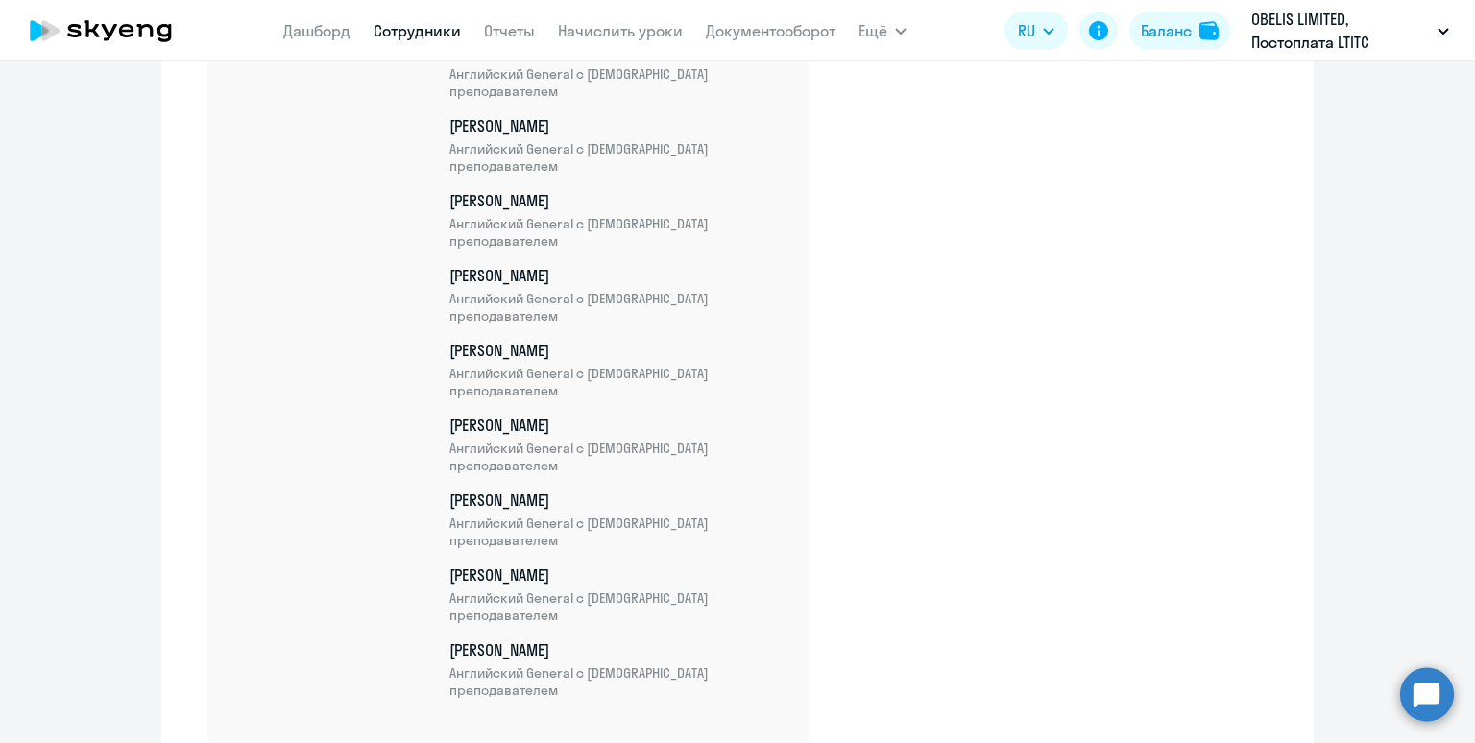
scroll to position [11154, 0]
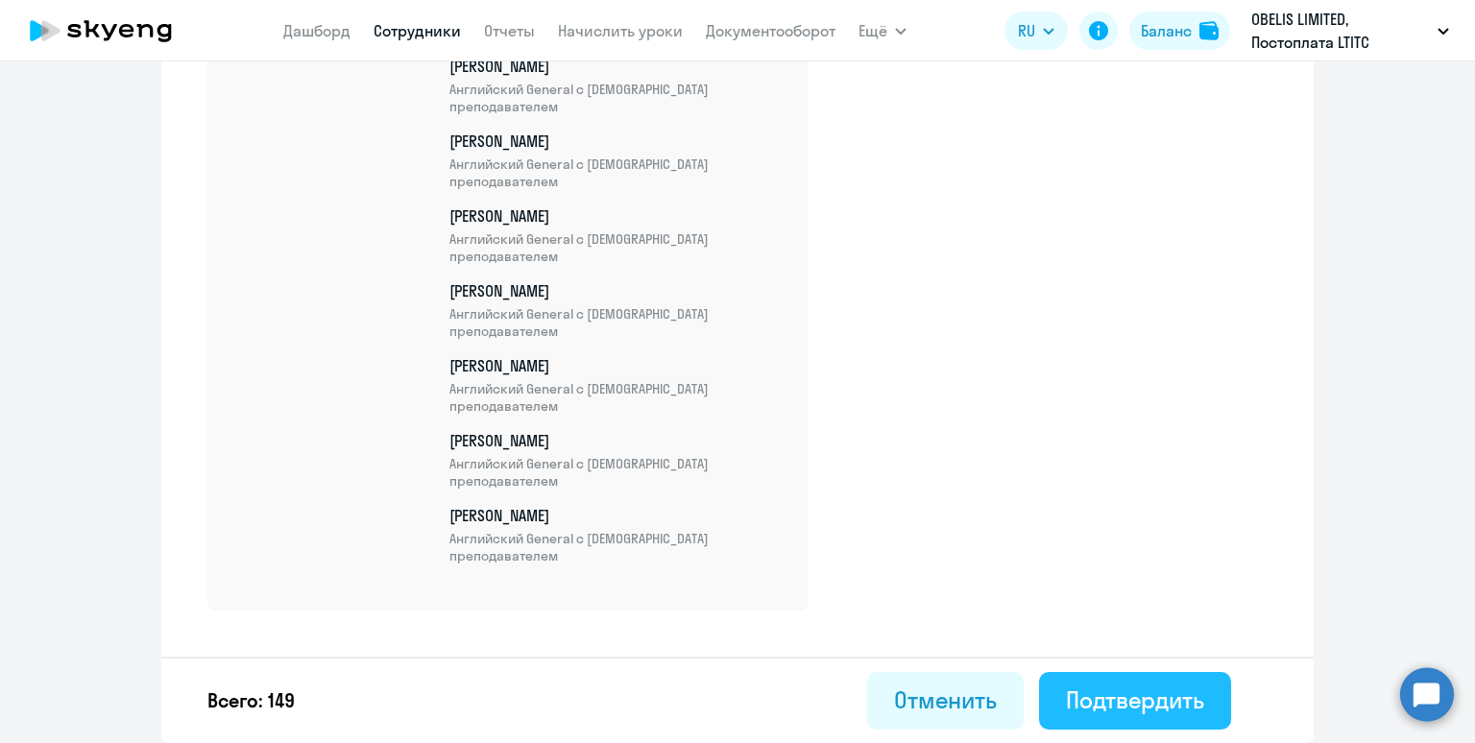
click at [1141, 699] on div "Подтвердить" at bounding box center [1135, 700] width 138 height 31
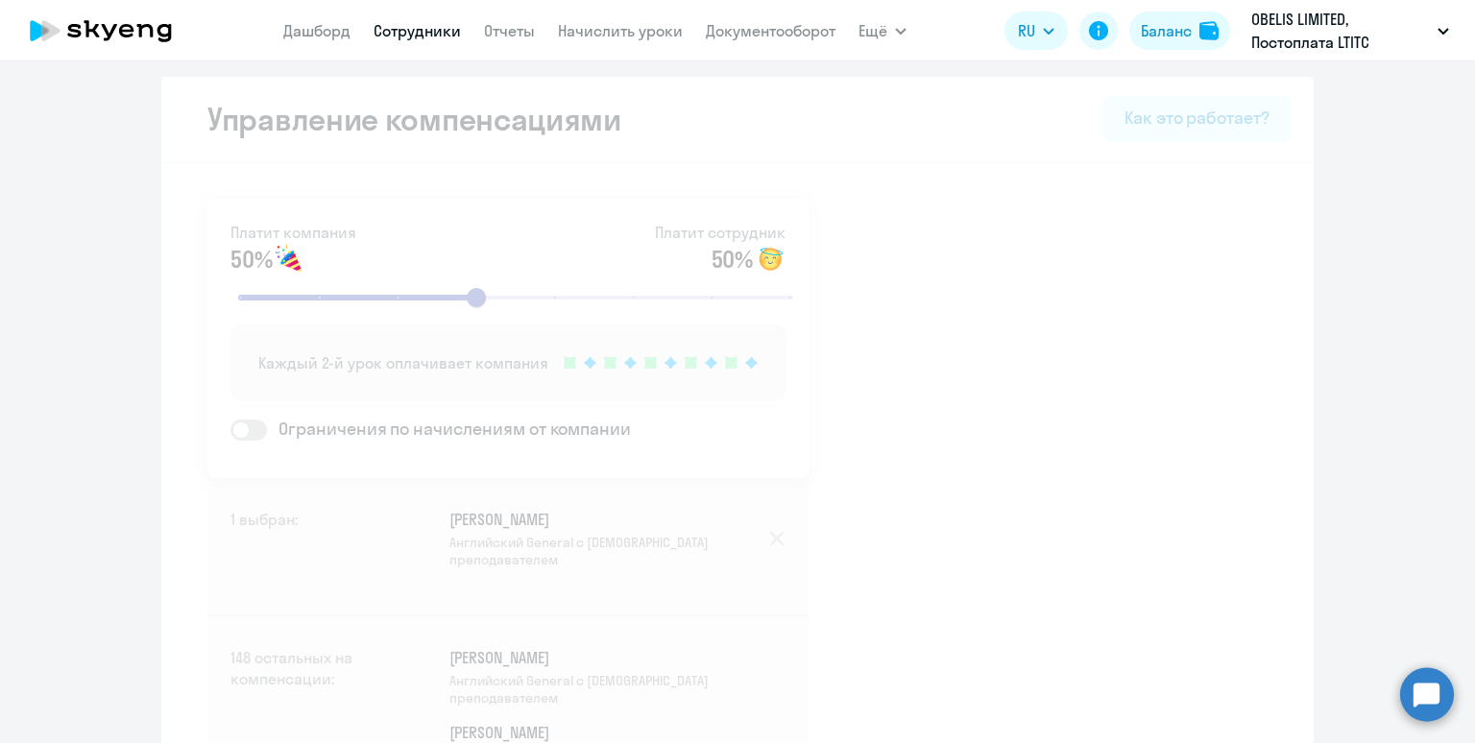
select select "30"
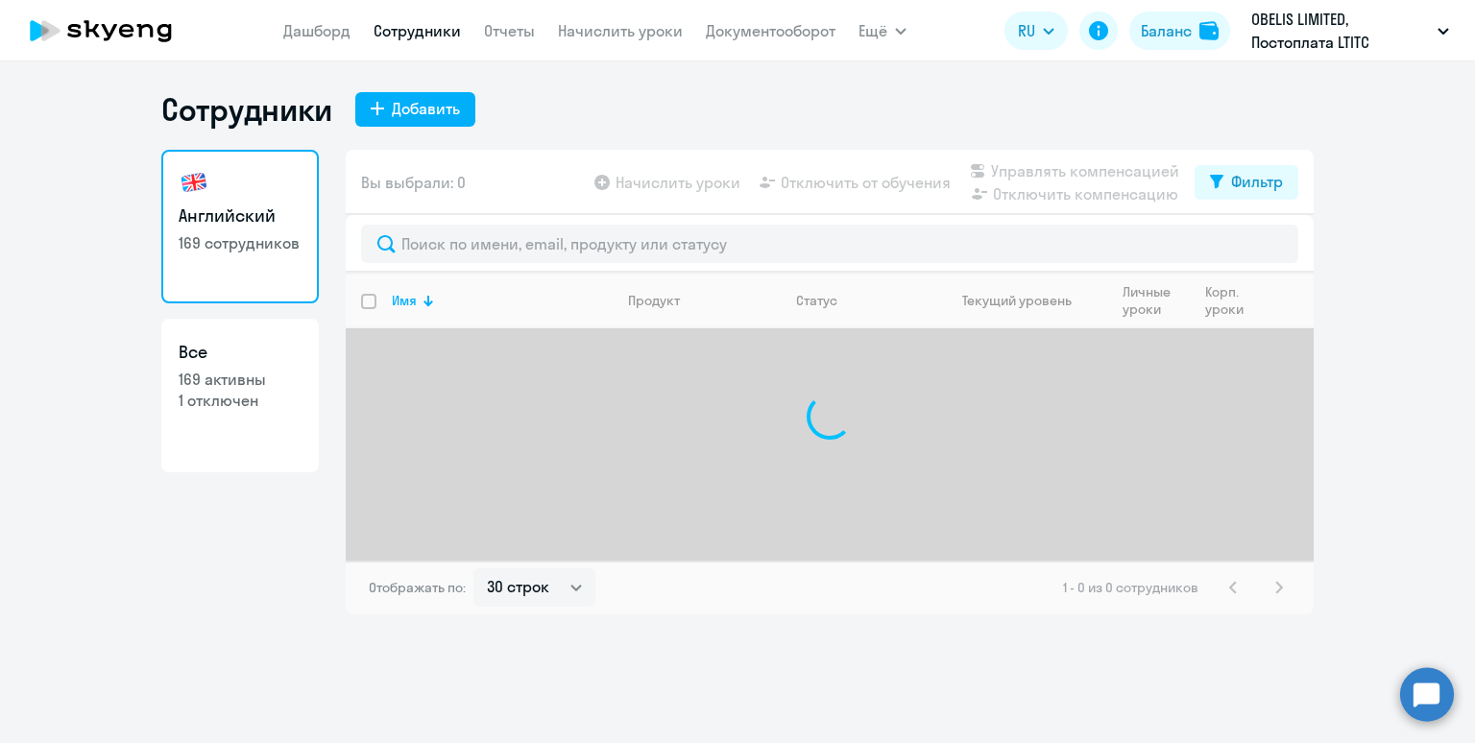
select select "30"
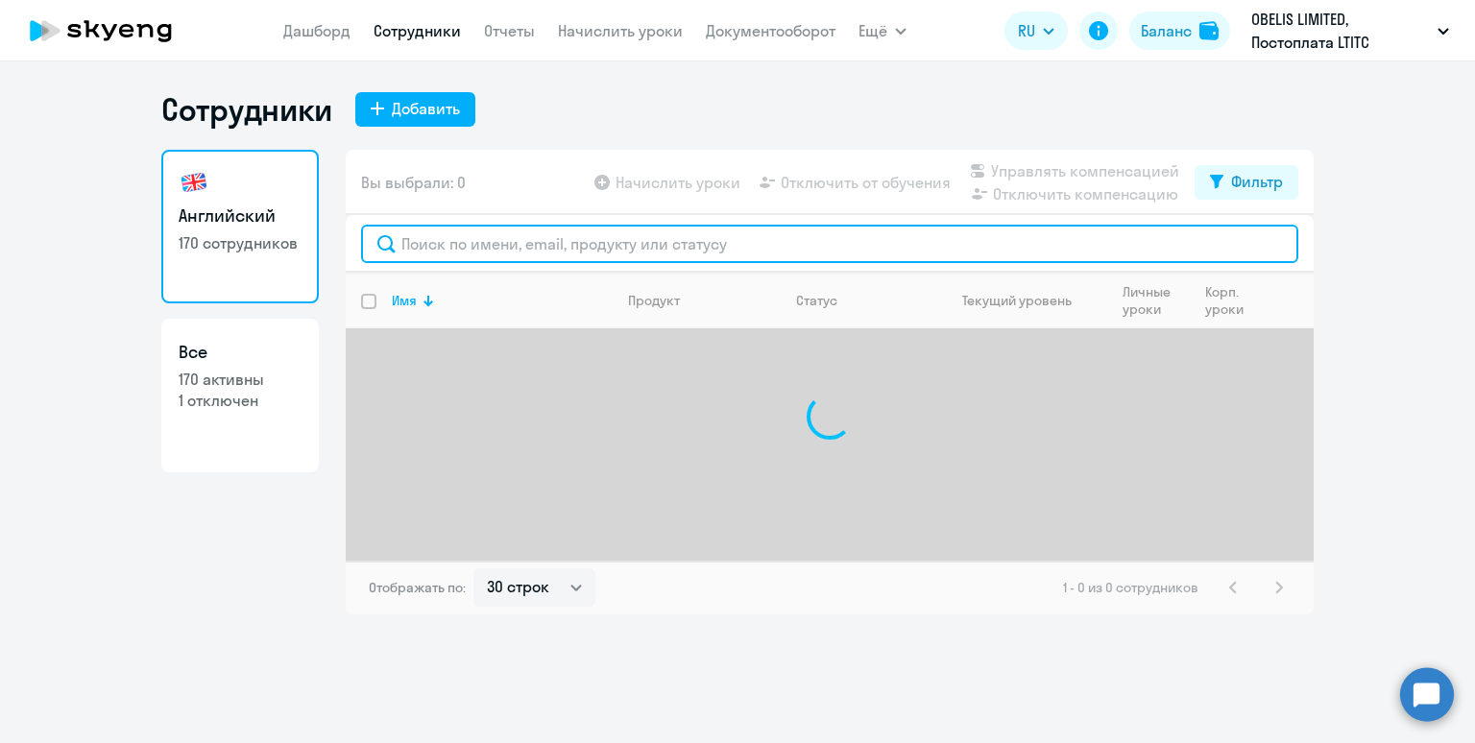
click at [566, 243] on input "text" at bounding box center [829, 244] width 937 height 38
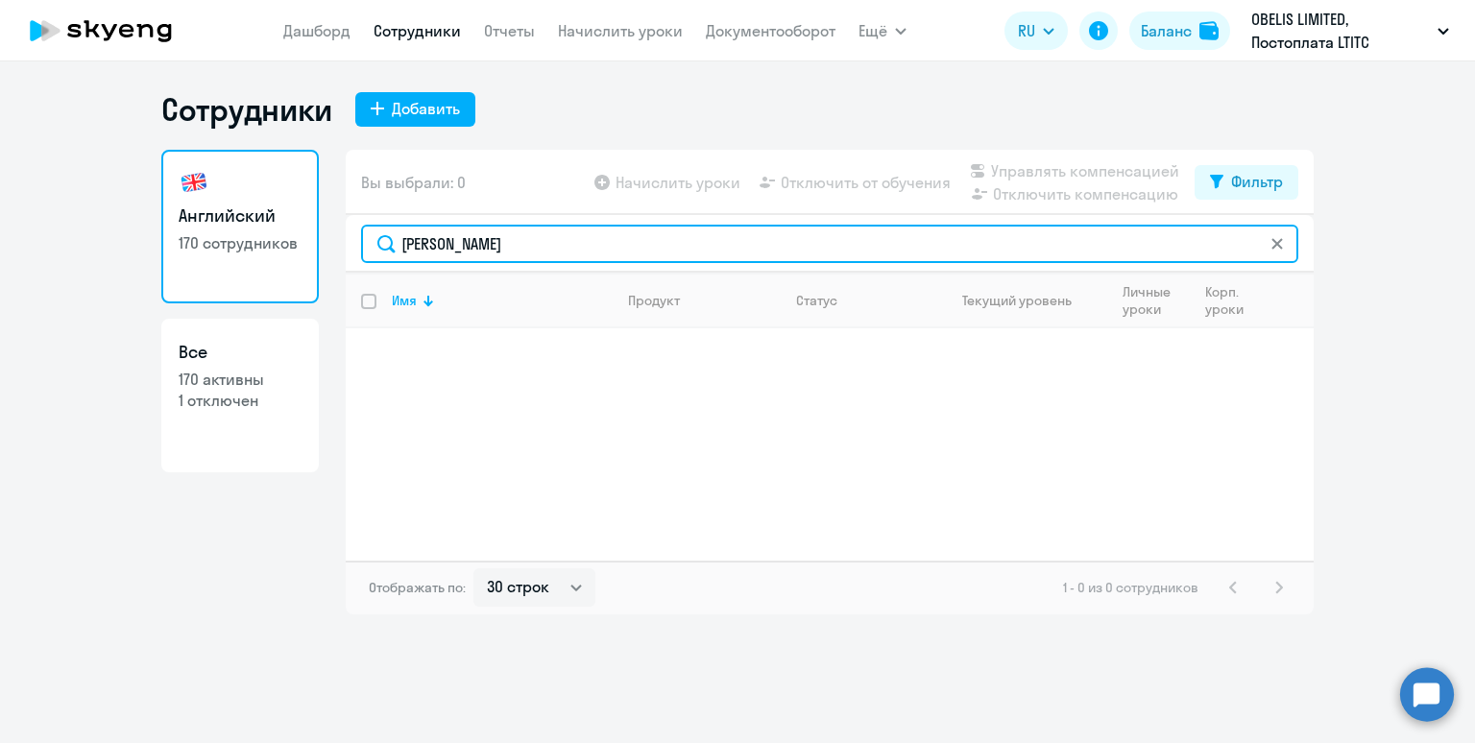
drag, startPoint x: 489, startPoint y: 249, endPoint x: 392, endPoint y: 234, distance: 98.1
click at [382, 235] on input "иван гри" at bounding box center [829, 244] width 937 height 38
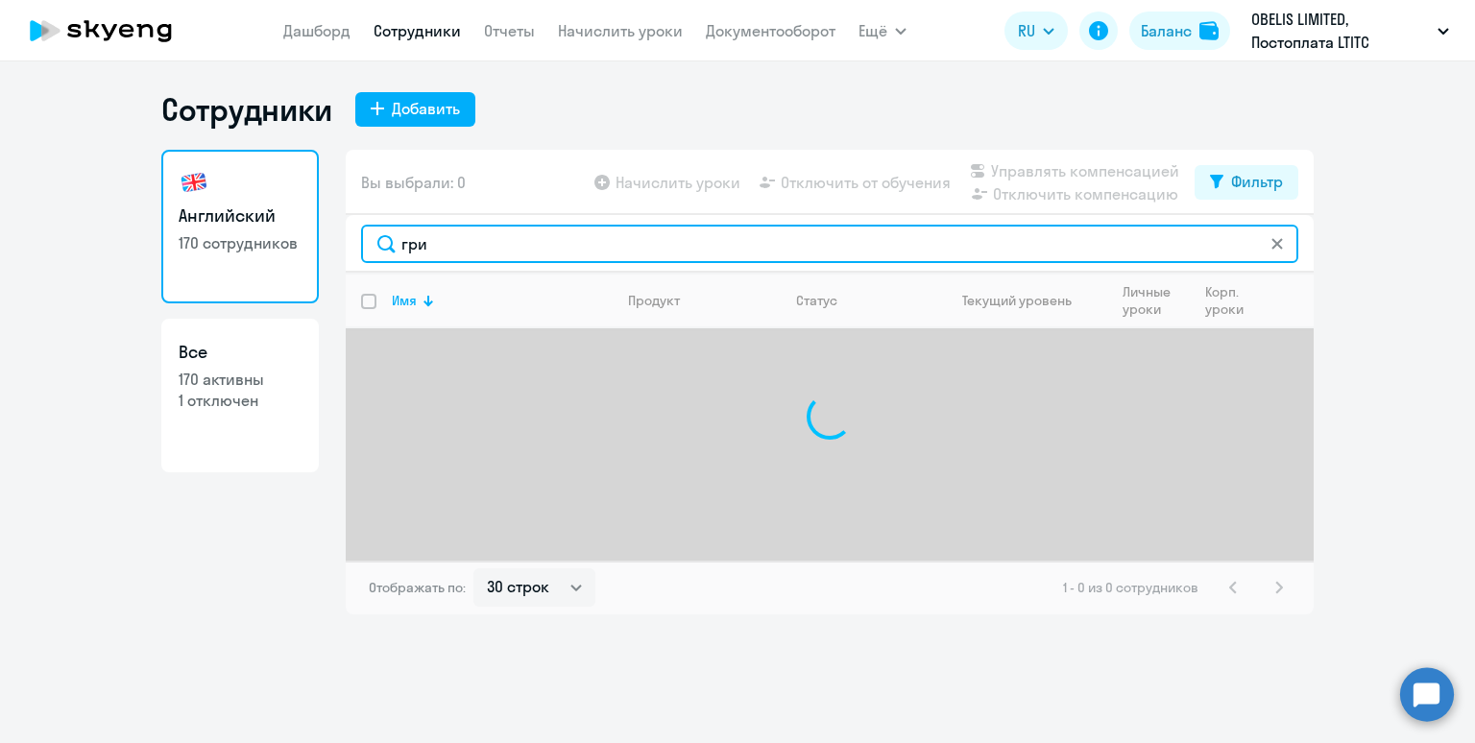
type input "гри"
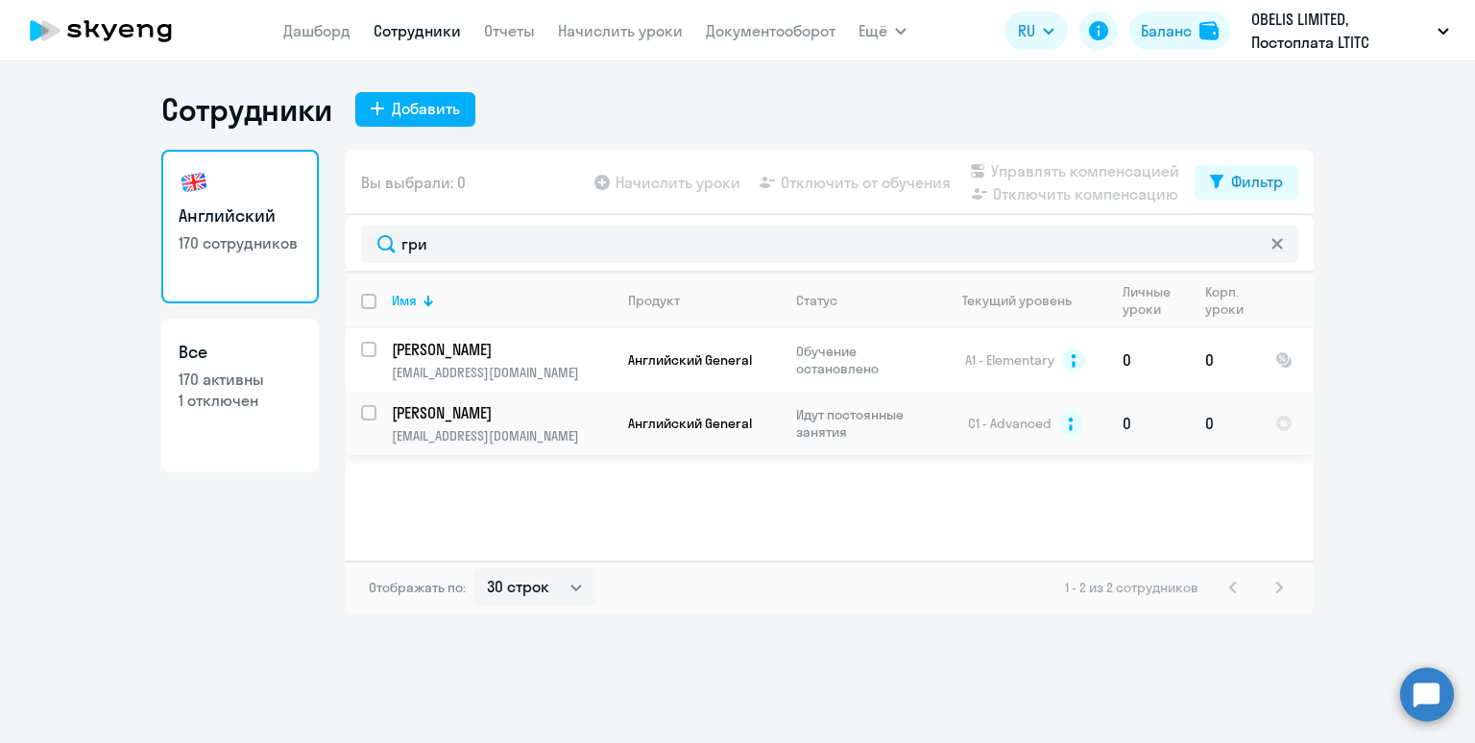
click at [365, 413] on input "select row 6451893" at bounding box center [380, 424] width 38 height 38
checkbox input "true"
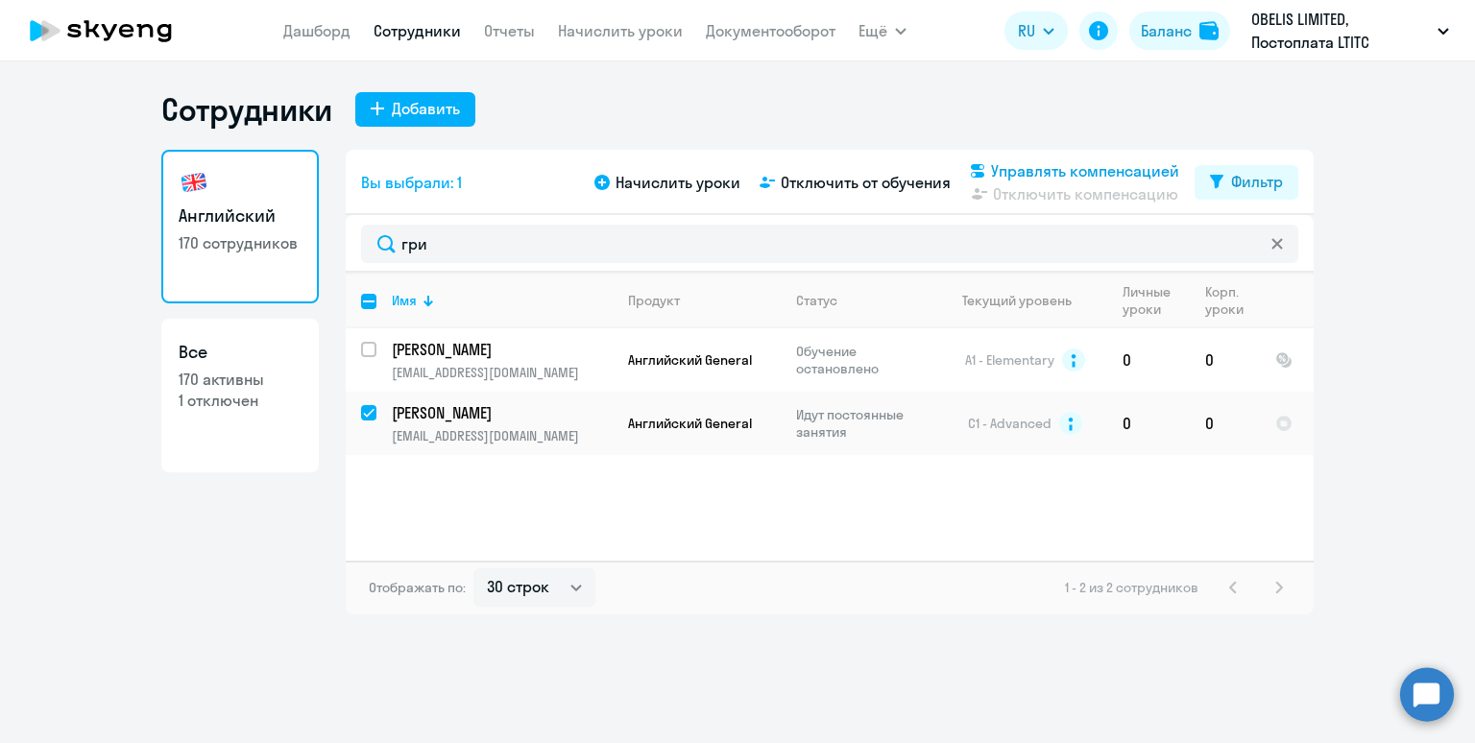
click at [1046, 173] on span "Управлять компенсацией" at bounding box center [1085, 170] width 188 height 23
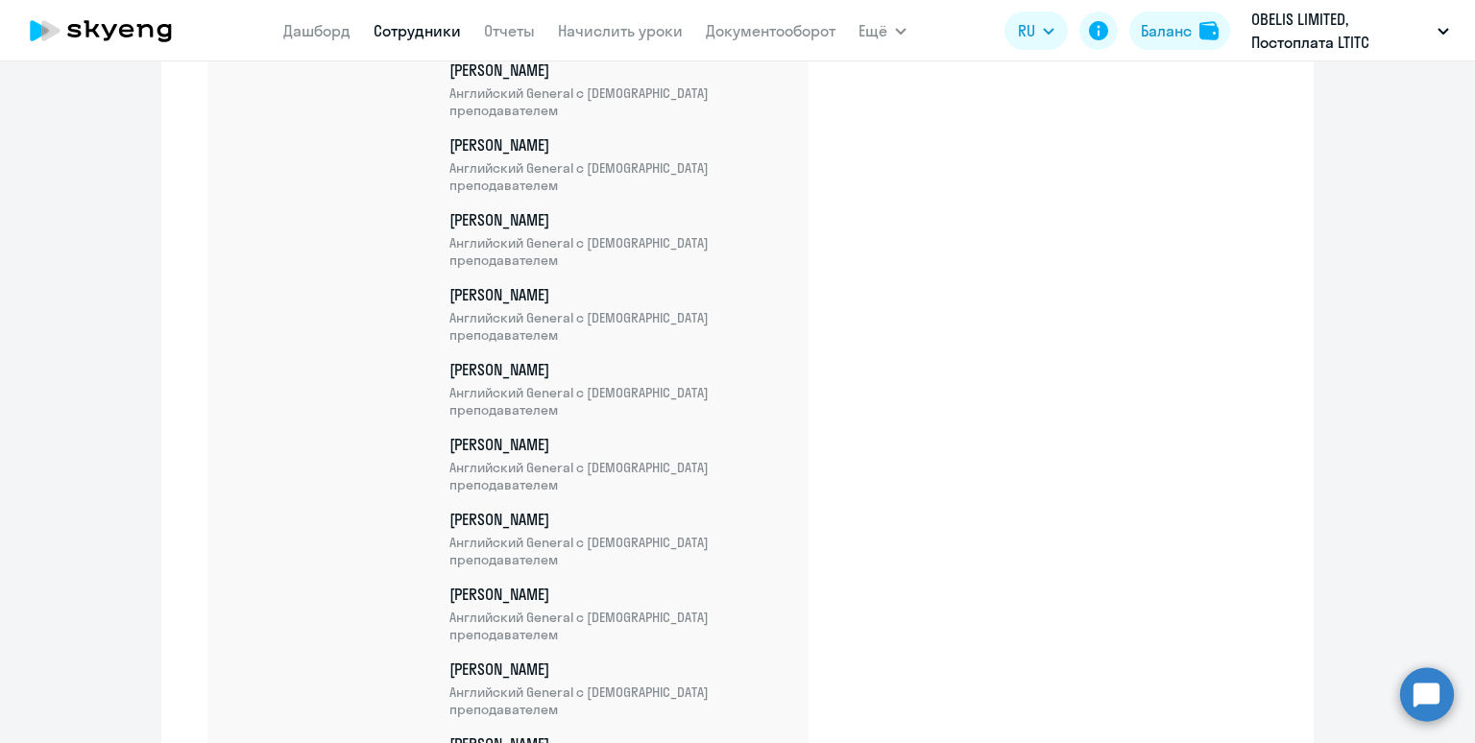
scroll to position [11229, 0]
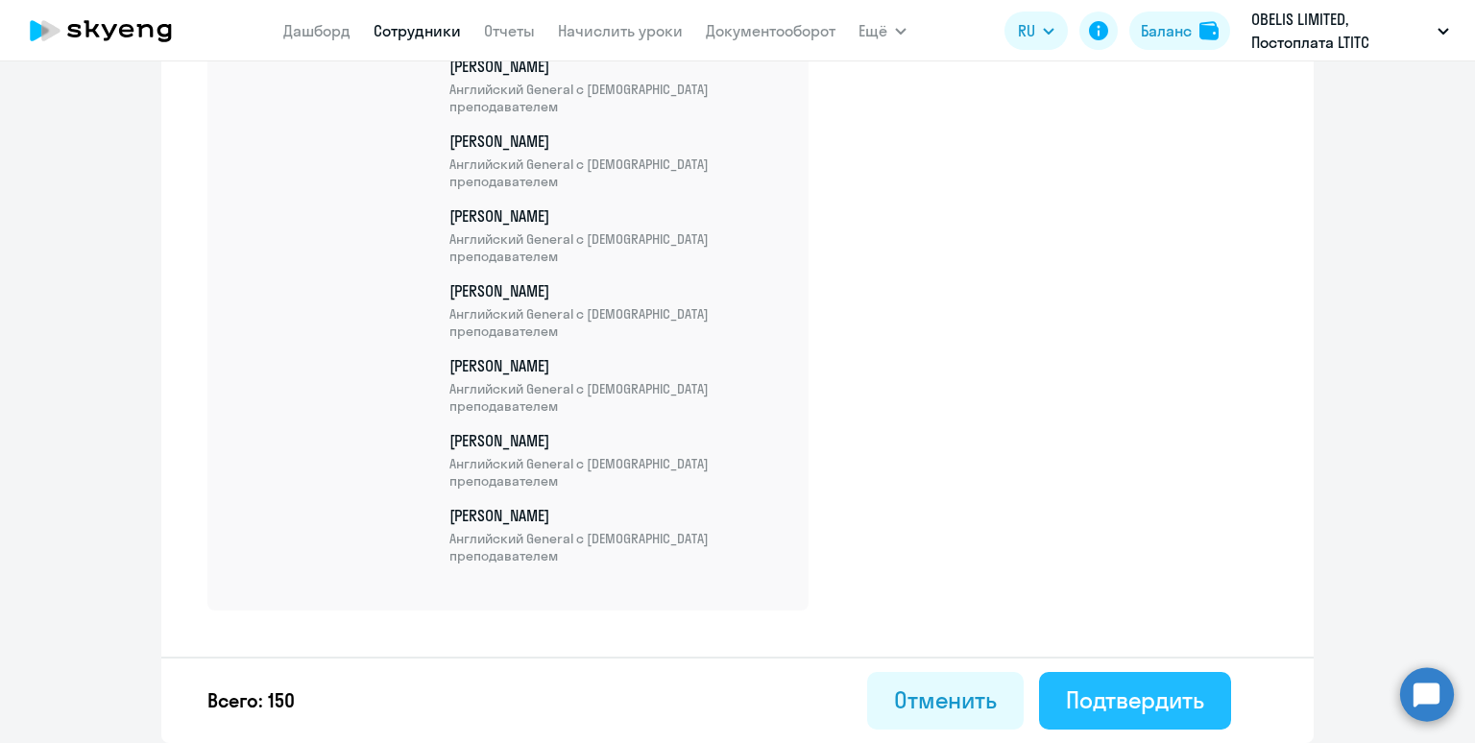
click at [1118, 694] on div "Подтвердить" at bounding box center [1135, 700] width 138 height 31
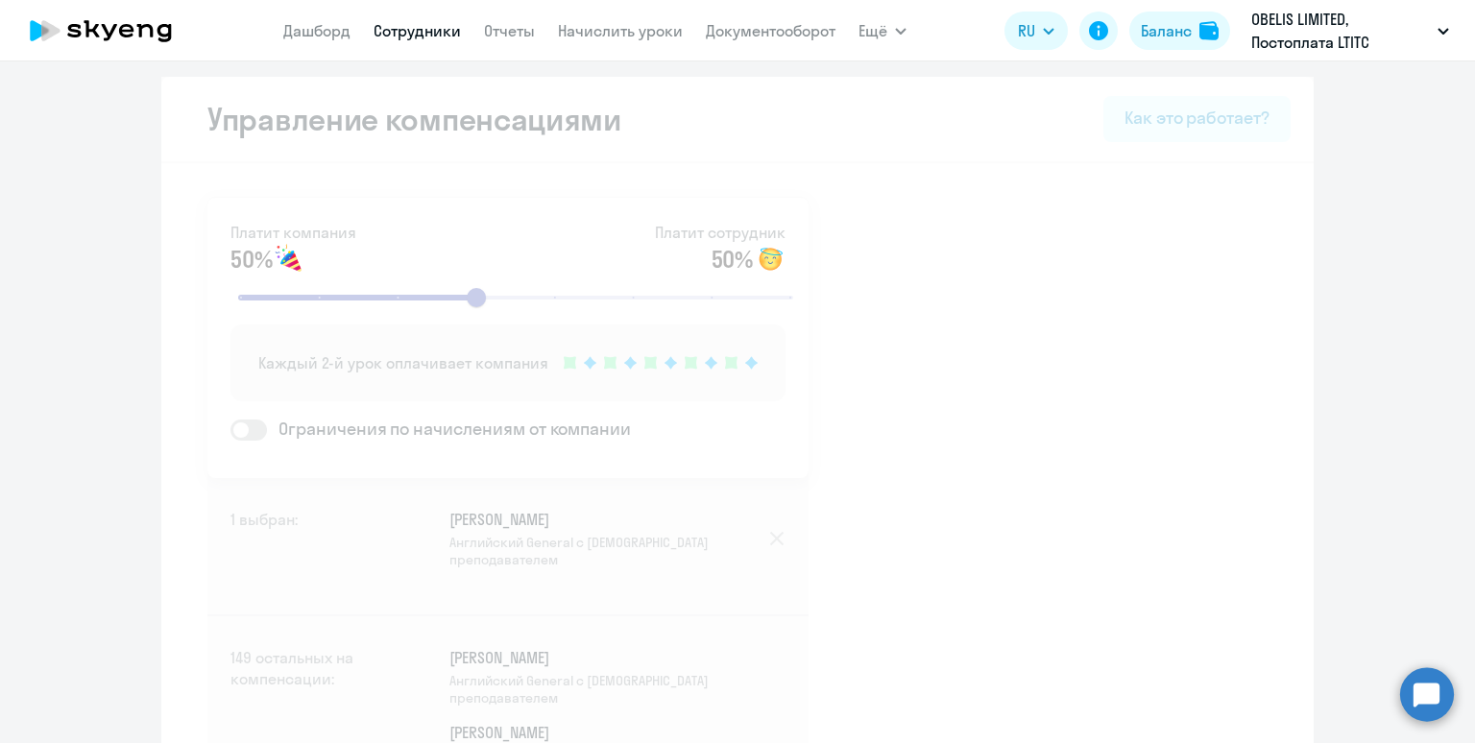
select select "30"
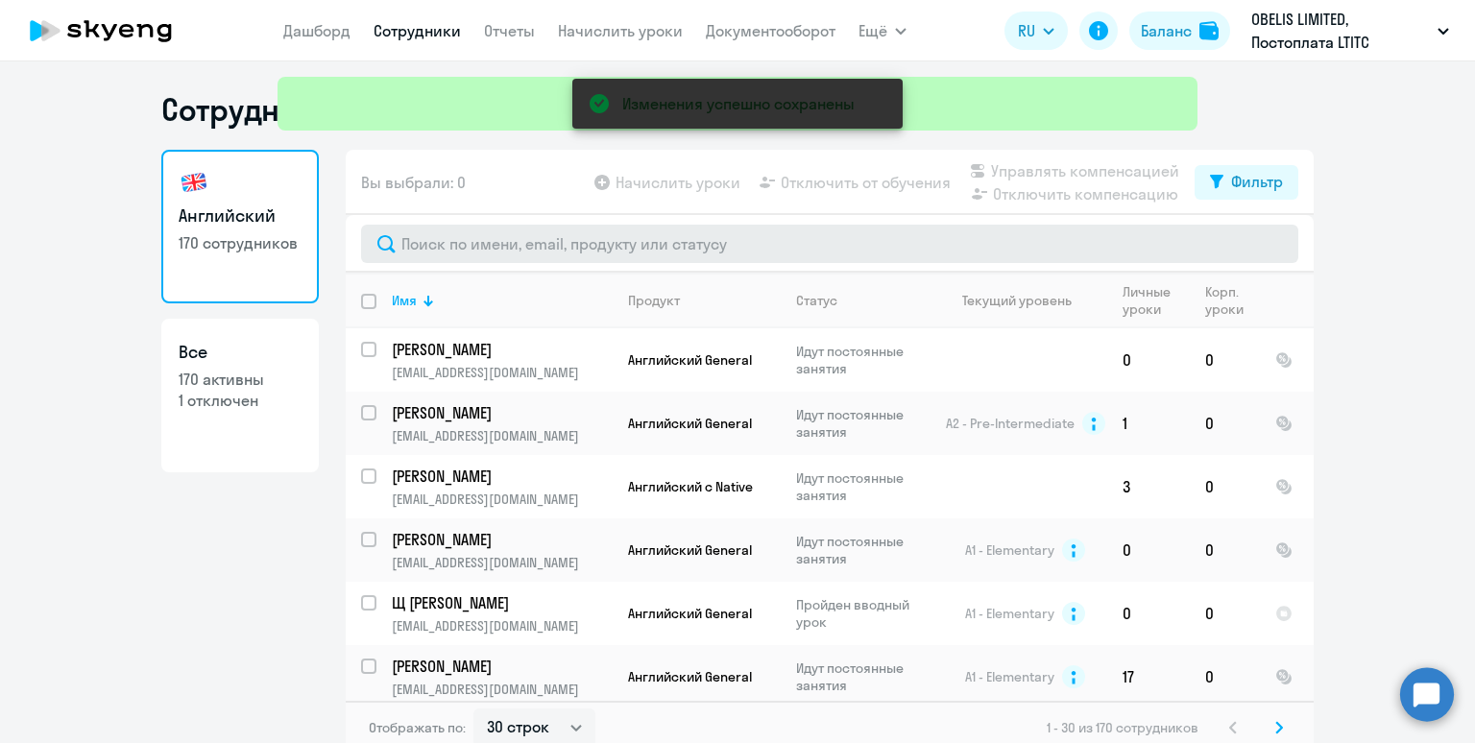
drag, startPoint x: 455, startPoint y: 14, endPoint x: 992, endPoint y: 228, distance: 577.6
click at [1007, 232] on body "Дашборд Сотрудники Отчеты Начислить уроки Документооборот Ещё Дашборд Сотрудник…" at bounding box center [737, 371] width 1475 height 743
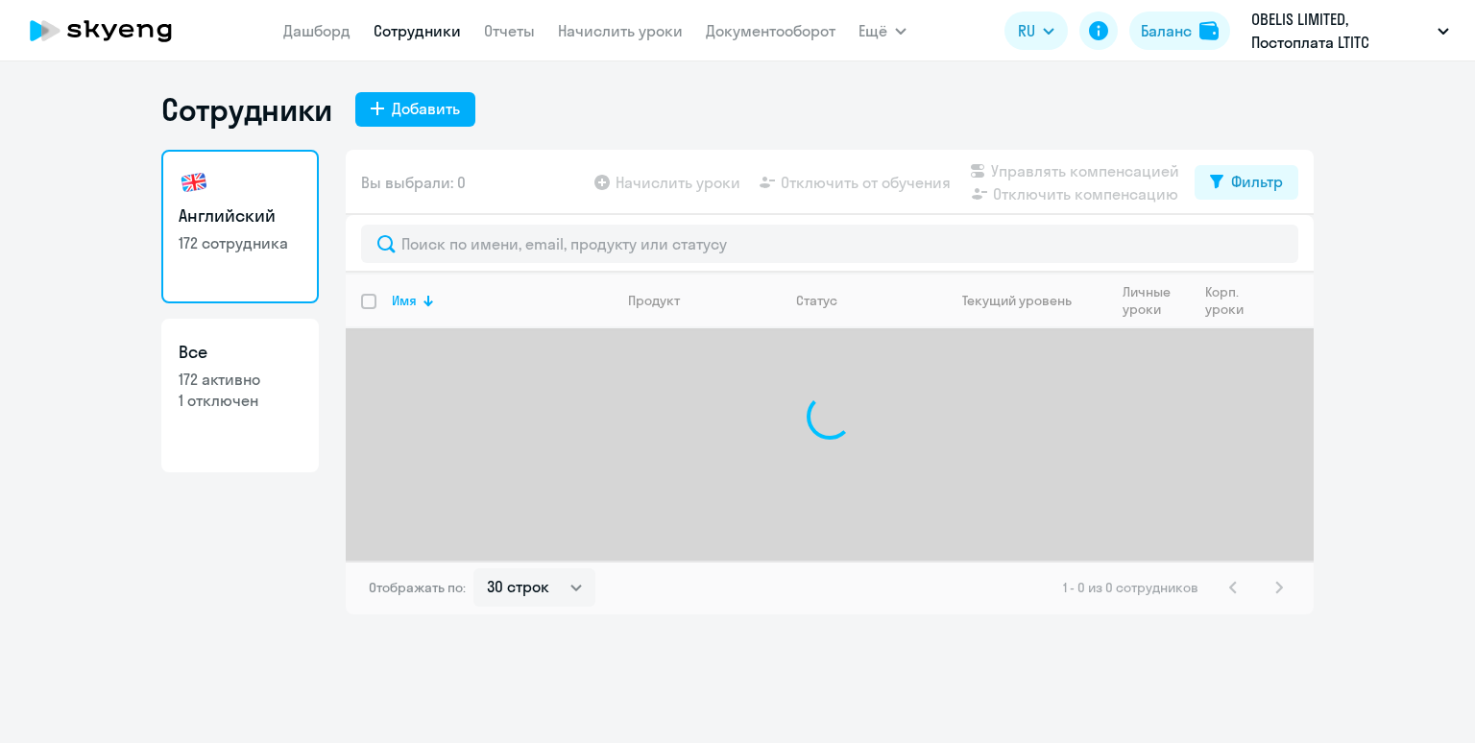
select select "30"
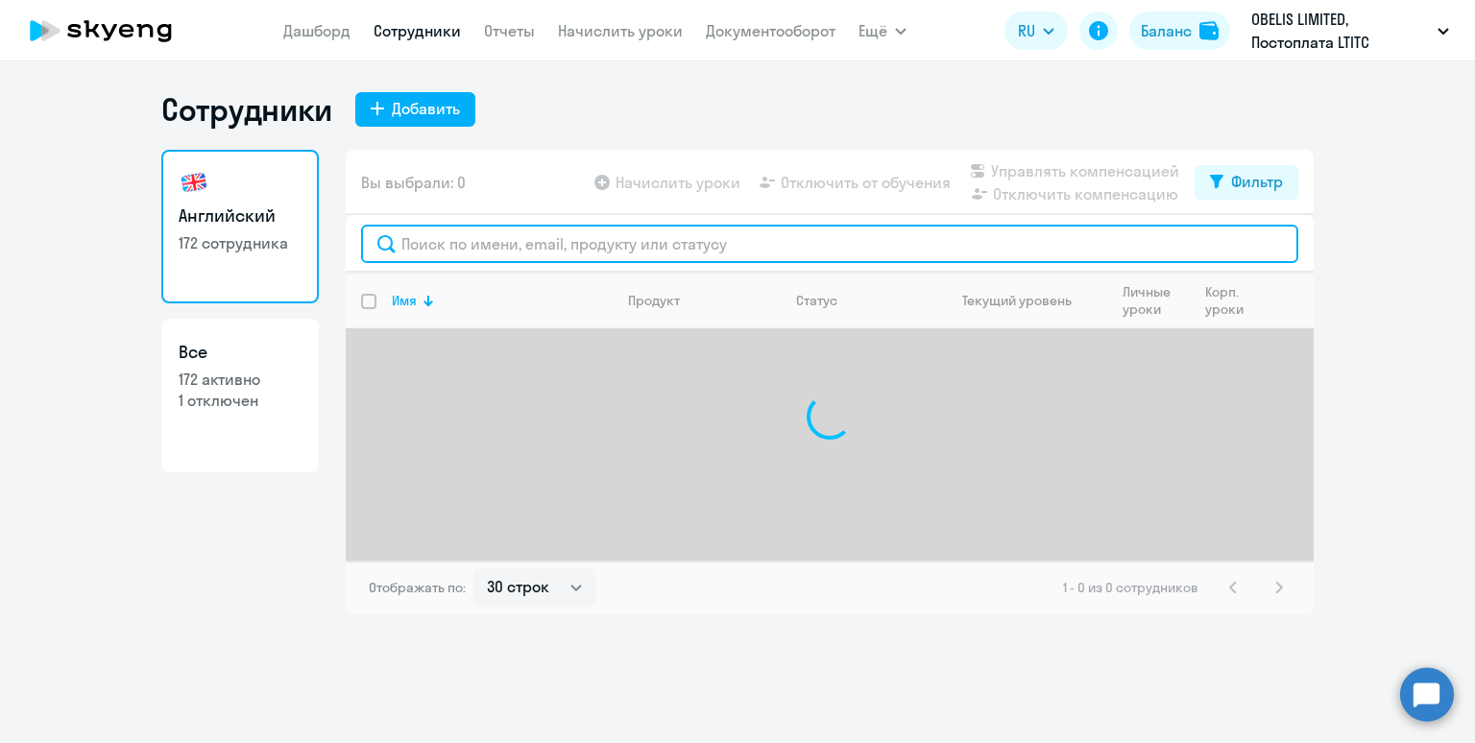
click at [541, 250] on input "text" at bounding box center [829, 244] width 937 height 38
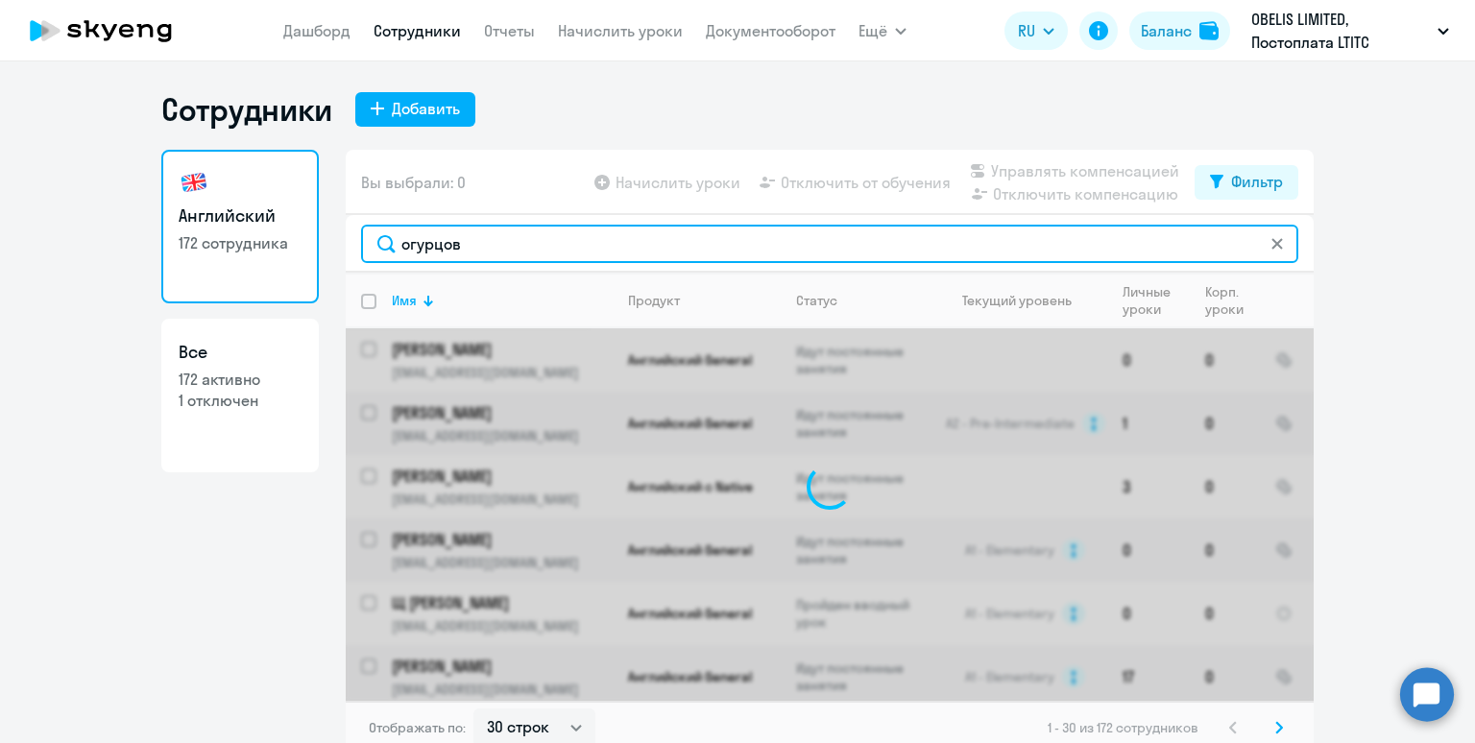
type input "огурцов"
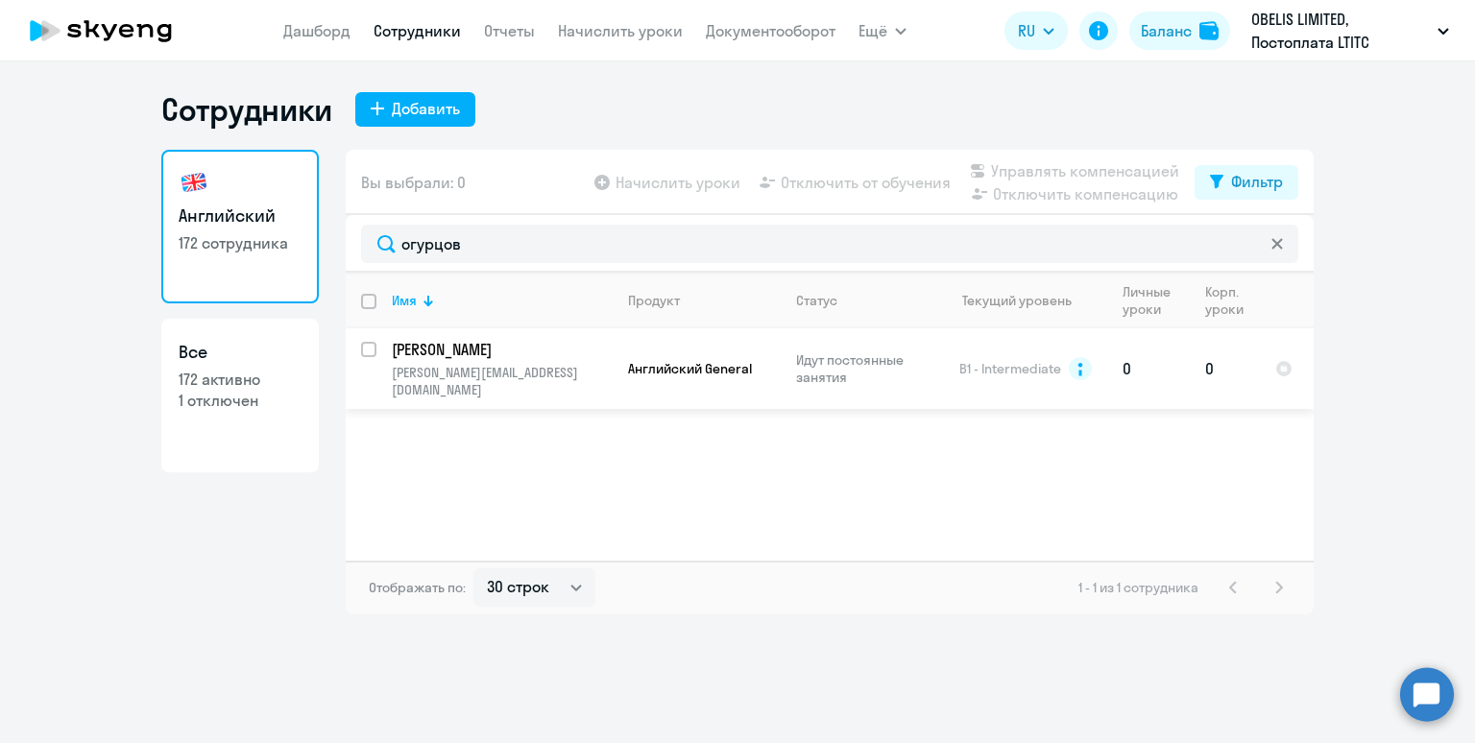
click at [373, 353] on input "select row 6451925" at bounding box center [380, 361] width 38 height 38
checkbox input "true"
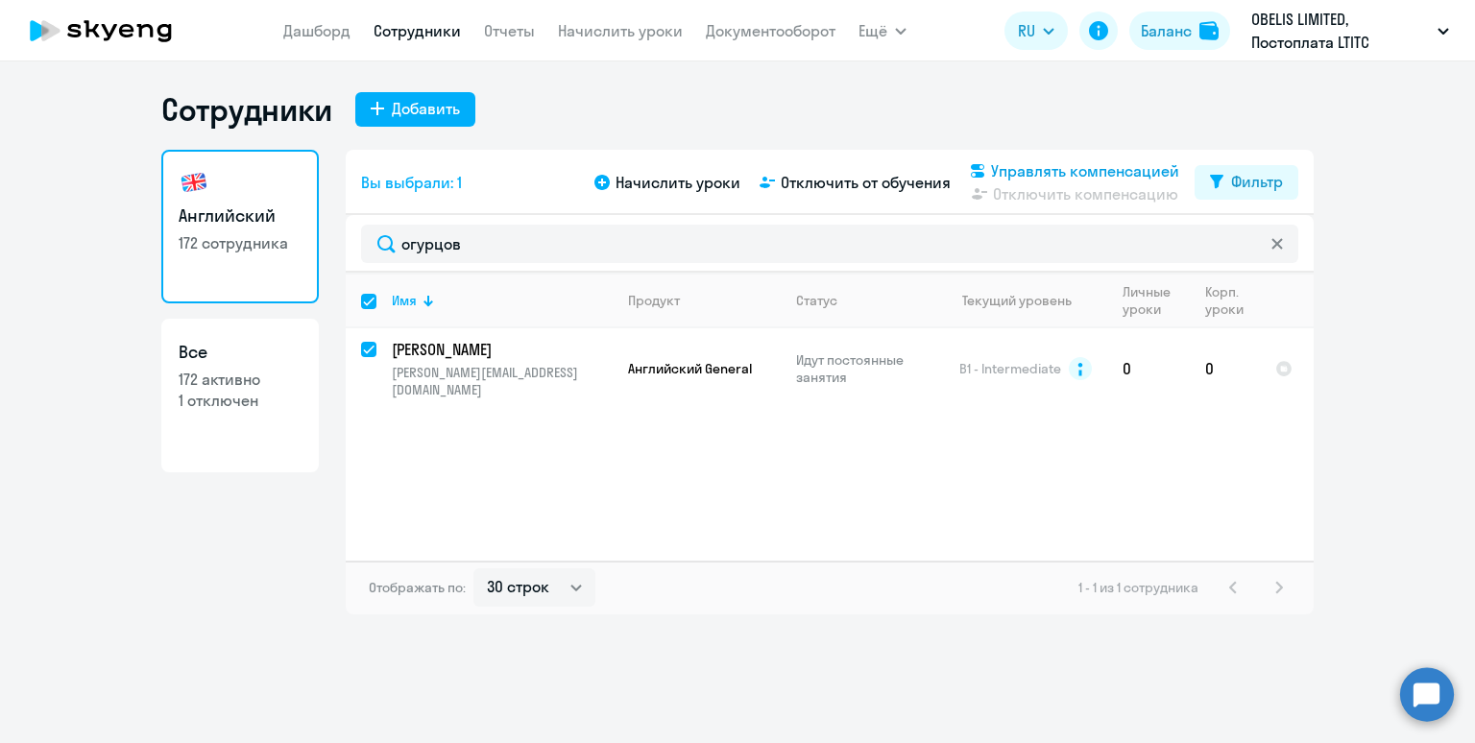
click at [1095, 165] on span "Управлять компенсацией" at bounding box center [1085, 170] width 188 height 23
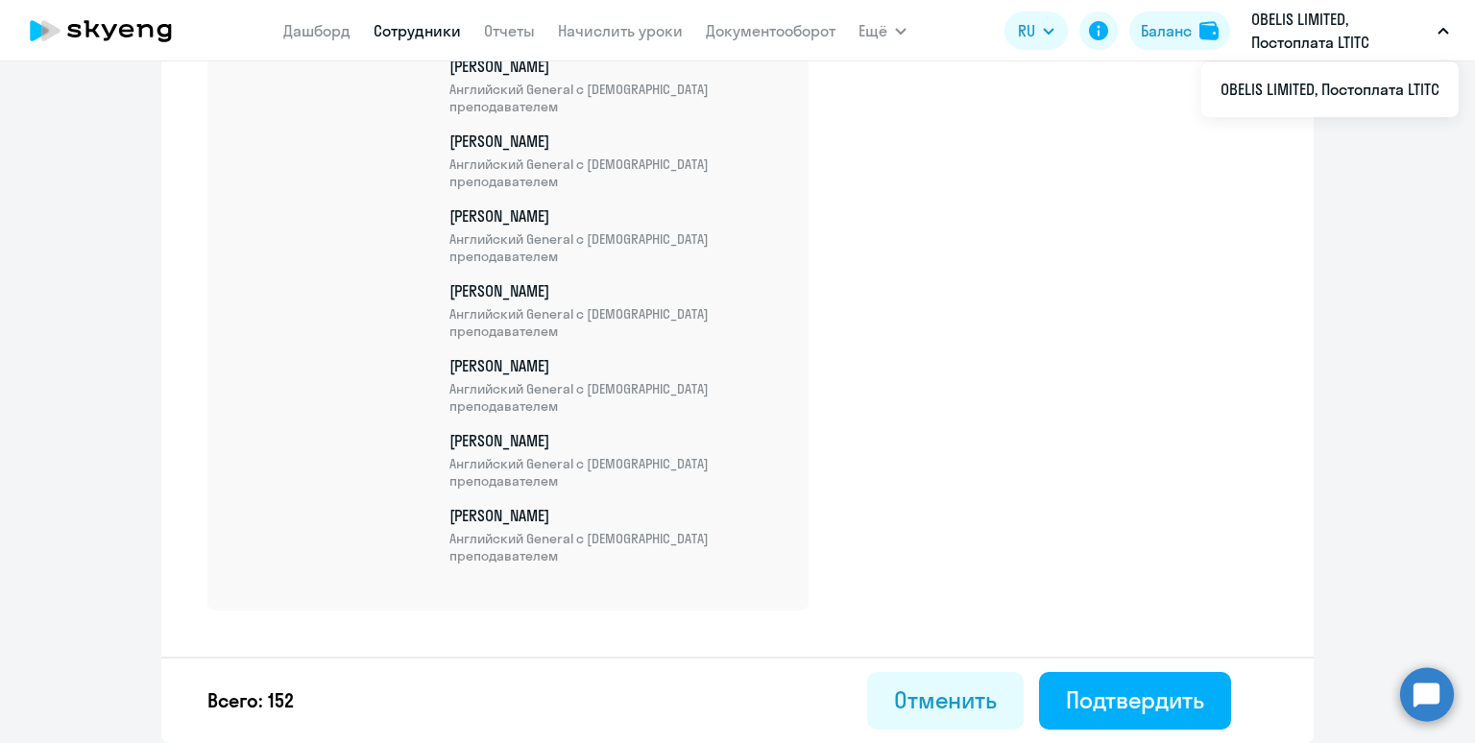
scroll to position [11379, 0]
click at [1137, 698] on div "Подтвердить" at bounding box center [1135, 700] width 138 height 31
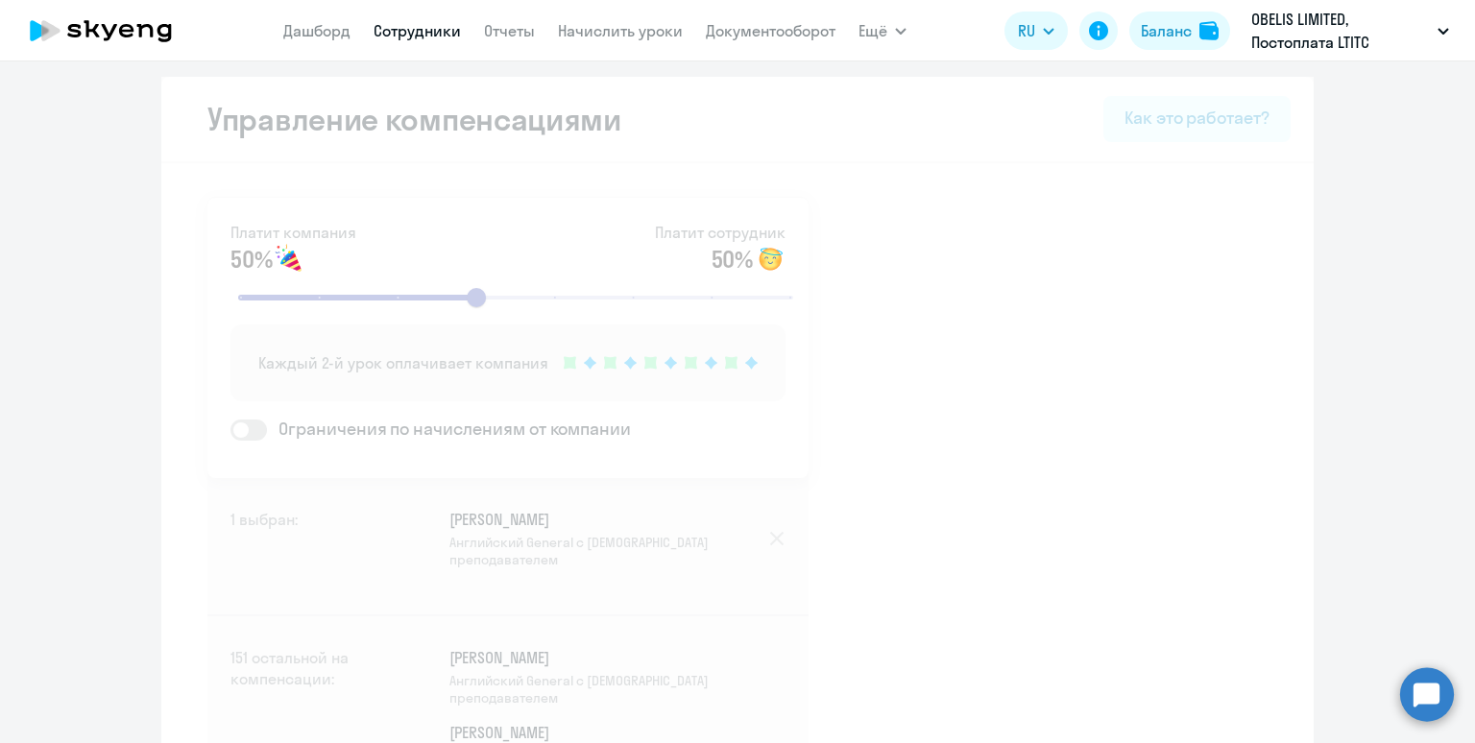
select select "30"
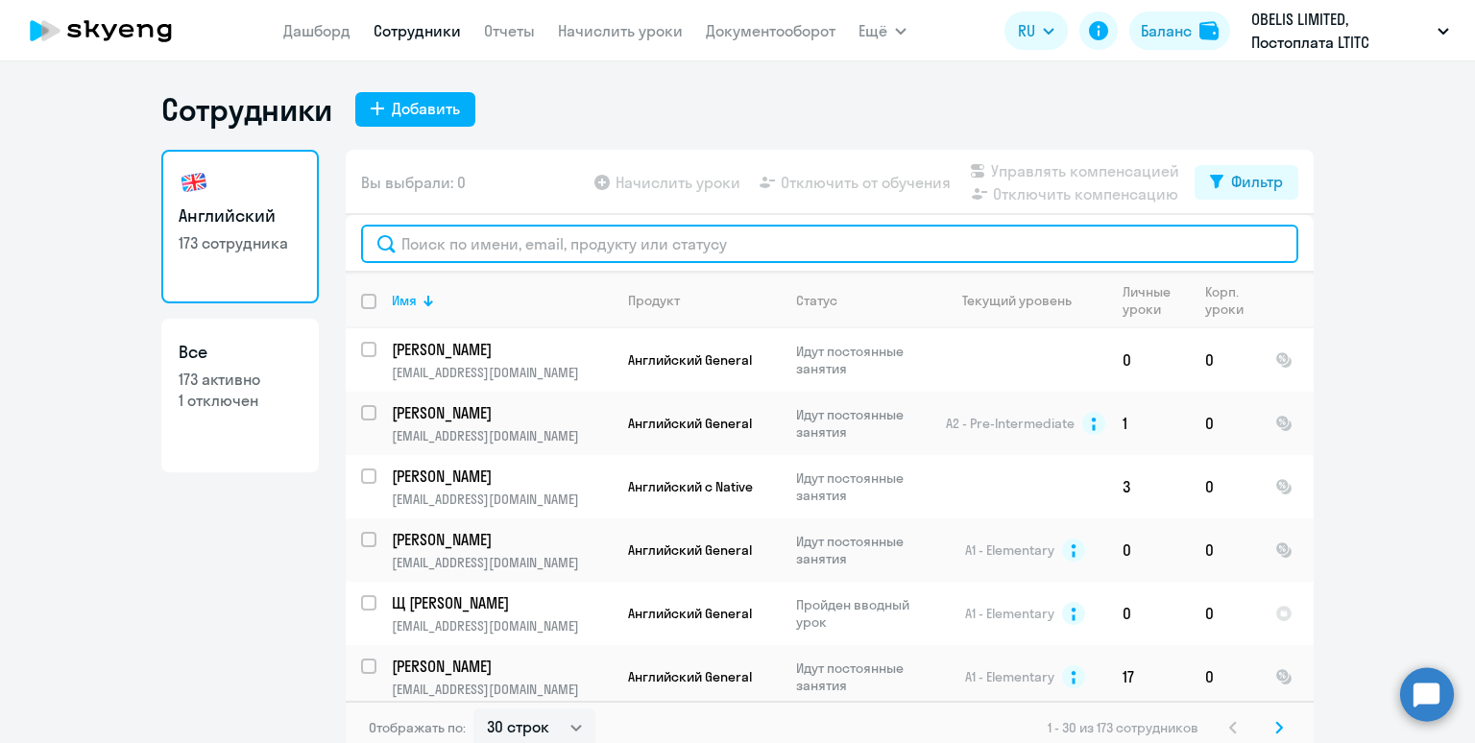
drag, startPoint x: 485, startPoint y: 248, endPoint x: 495, endPoint y: 247, distance: 9.7
click at [491, 248] on input "text" at bounding box center [829, 244] width 937 height 38
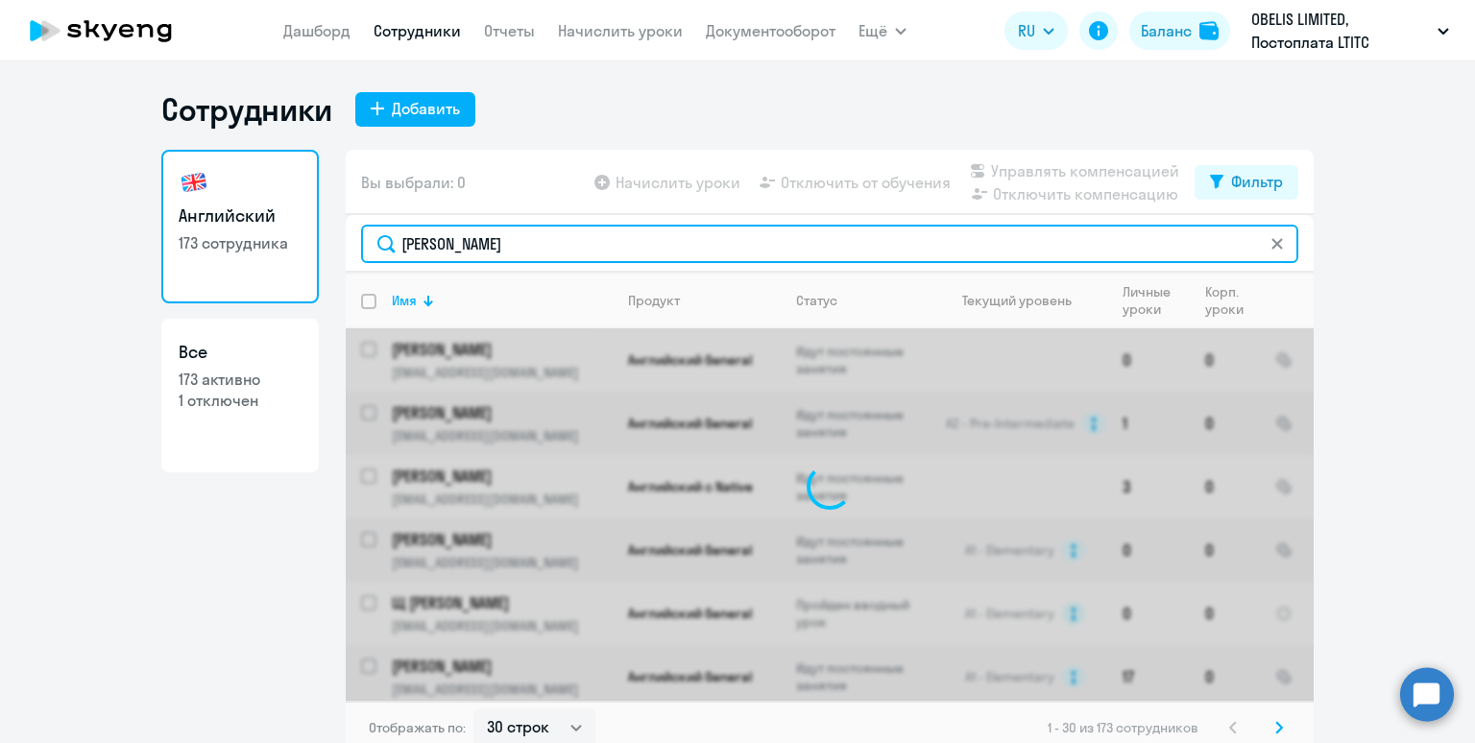
type input "[PERSON_NAME]"
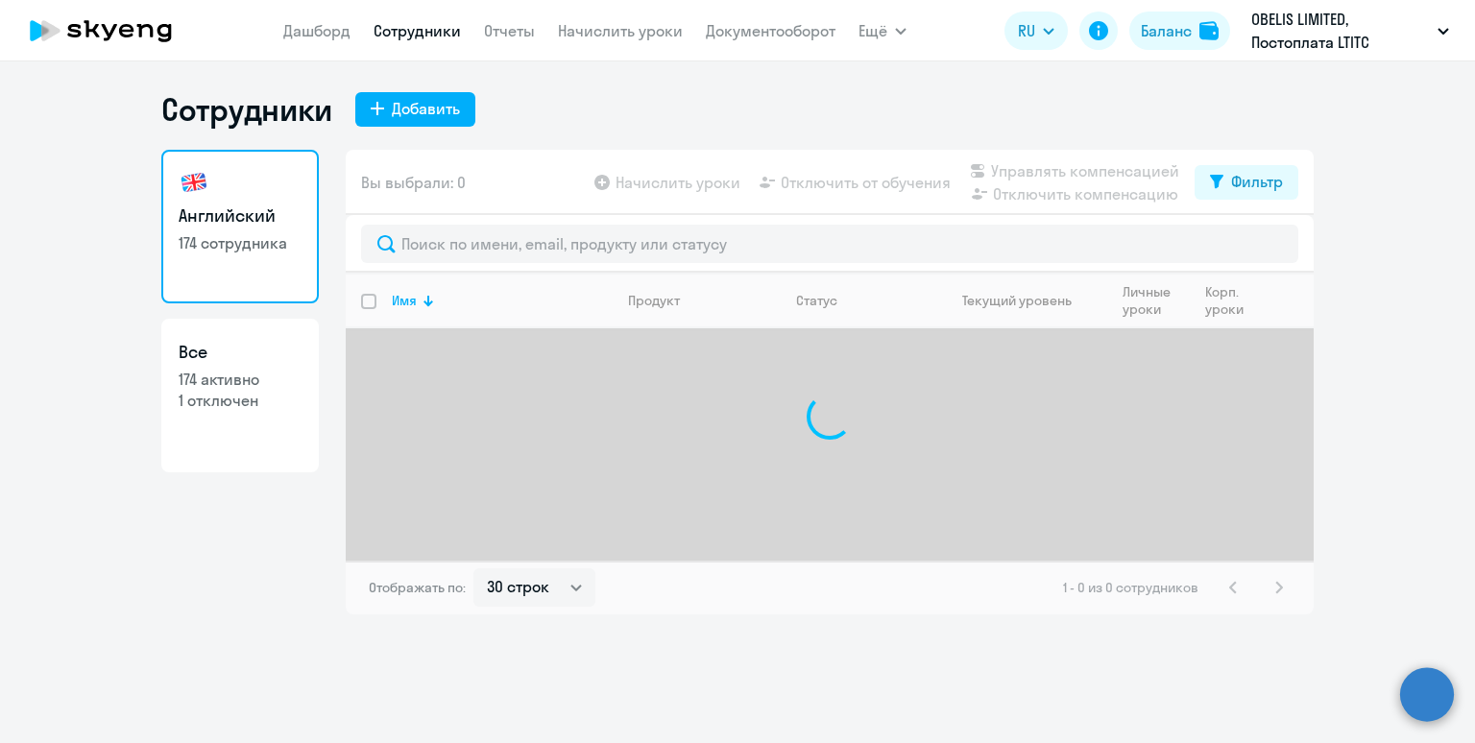
select select "30"
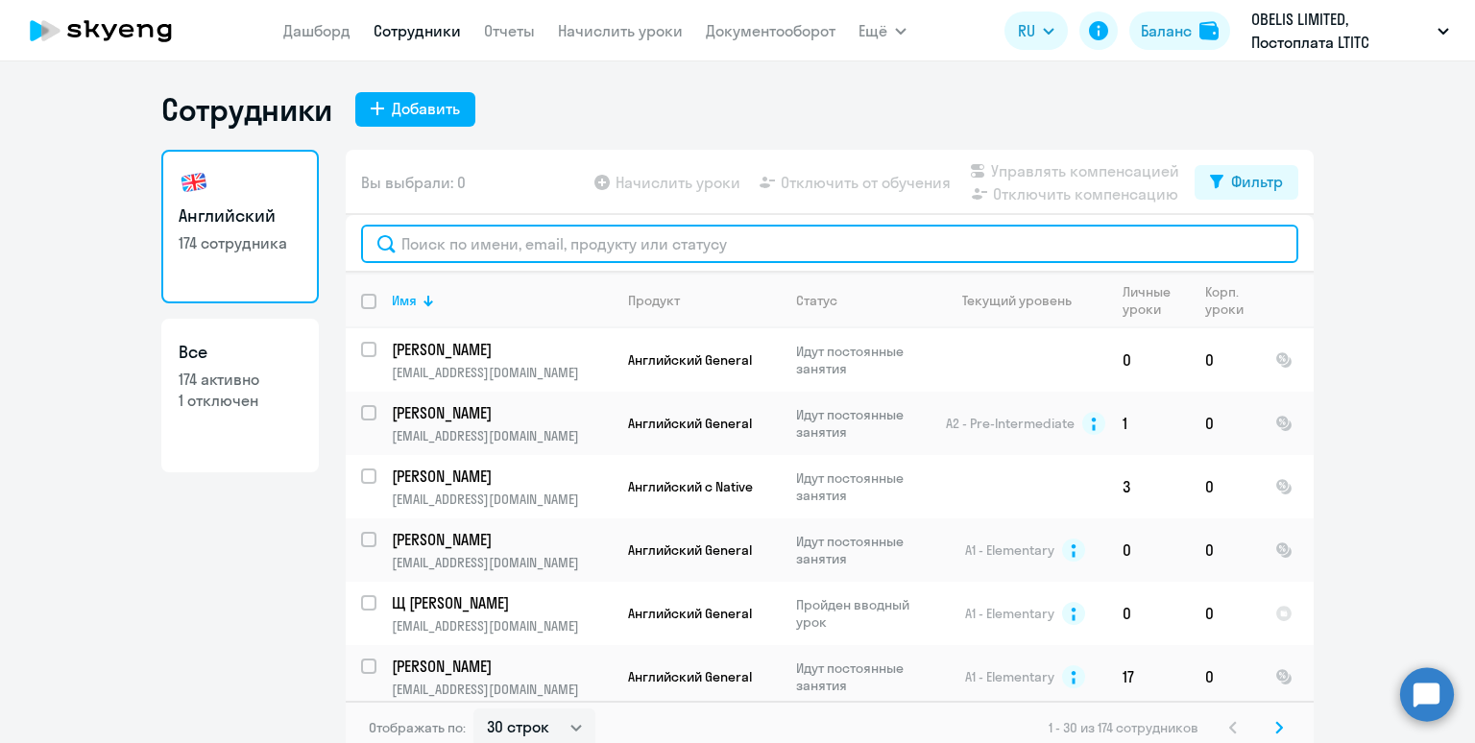
click at [435, 253] on input "text" at bounding box center [829, 244] width 937 height 38
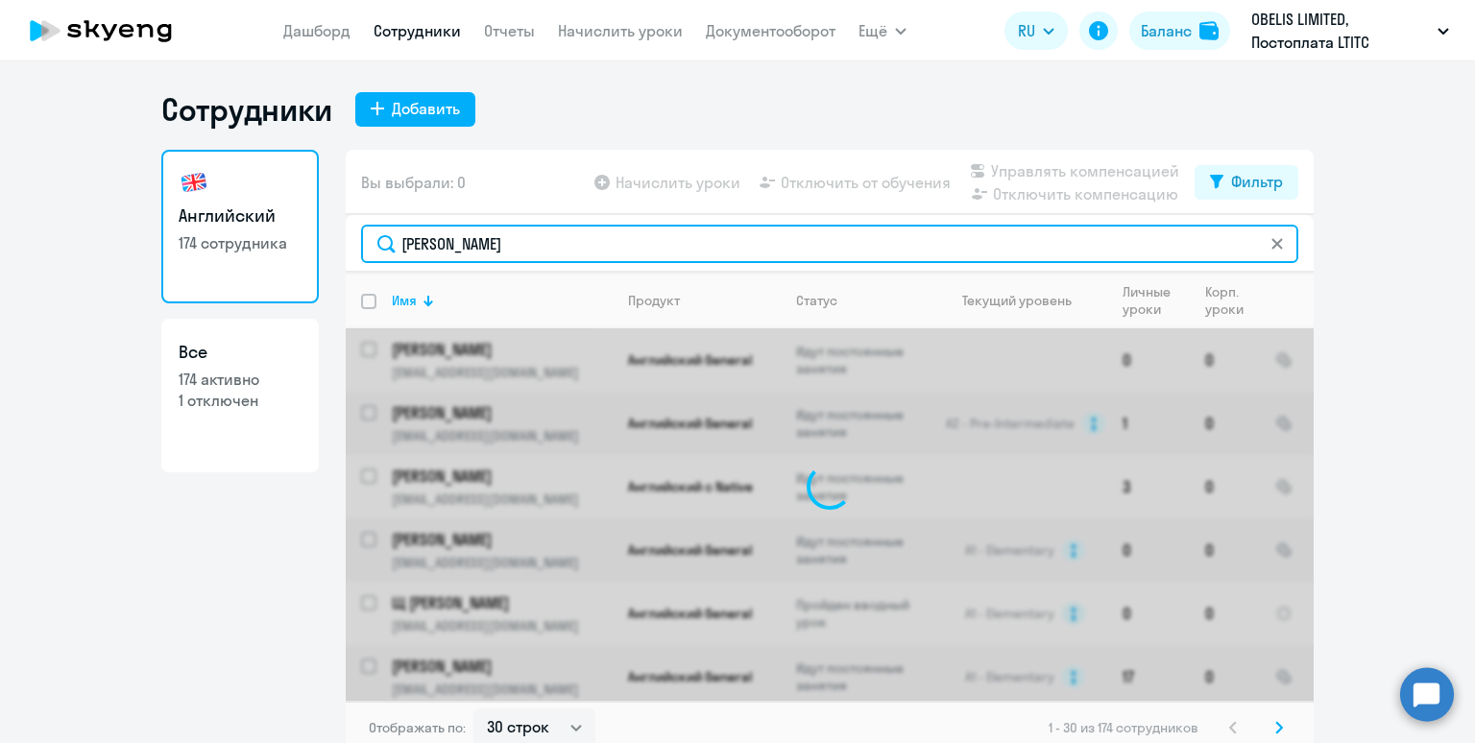
type input "[PERSON_NAME]"
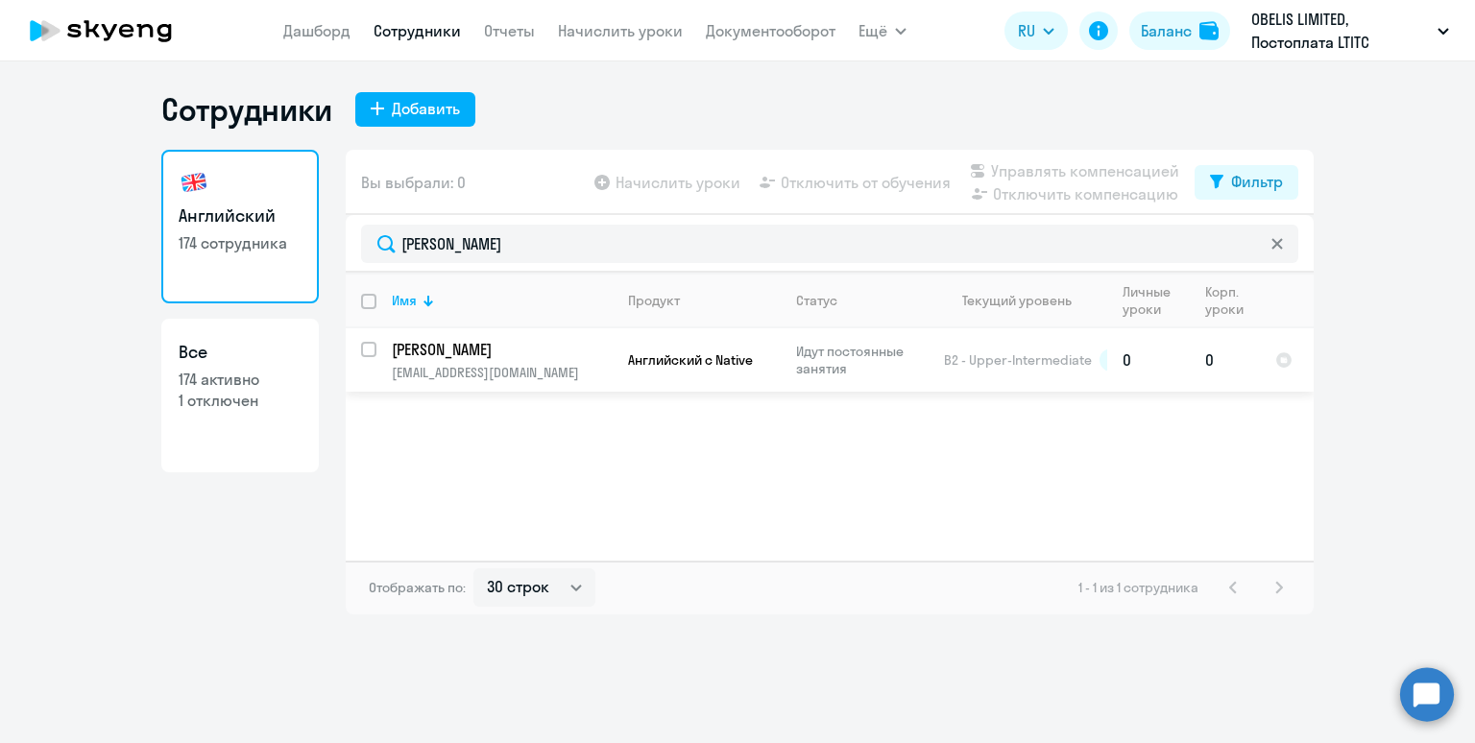
click at [368, 349] on input "select row 6451999" at bounding box center [380, 361] width 38 height 38
checkbox input "true"
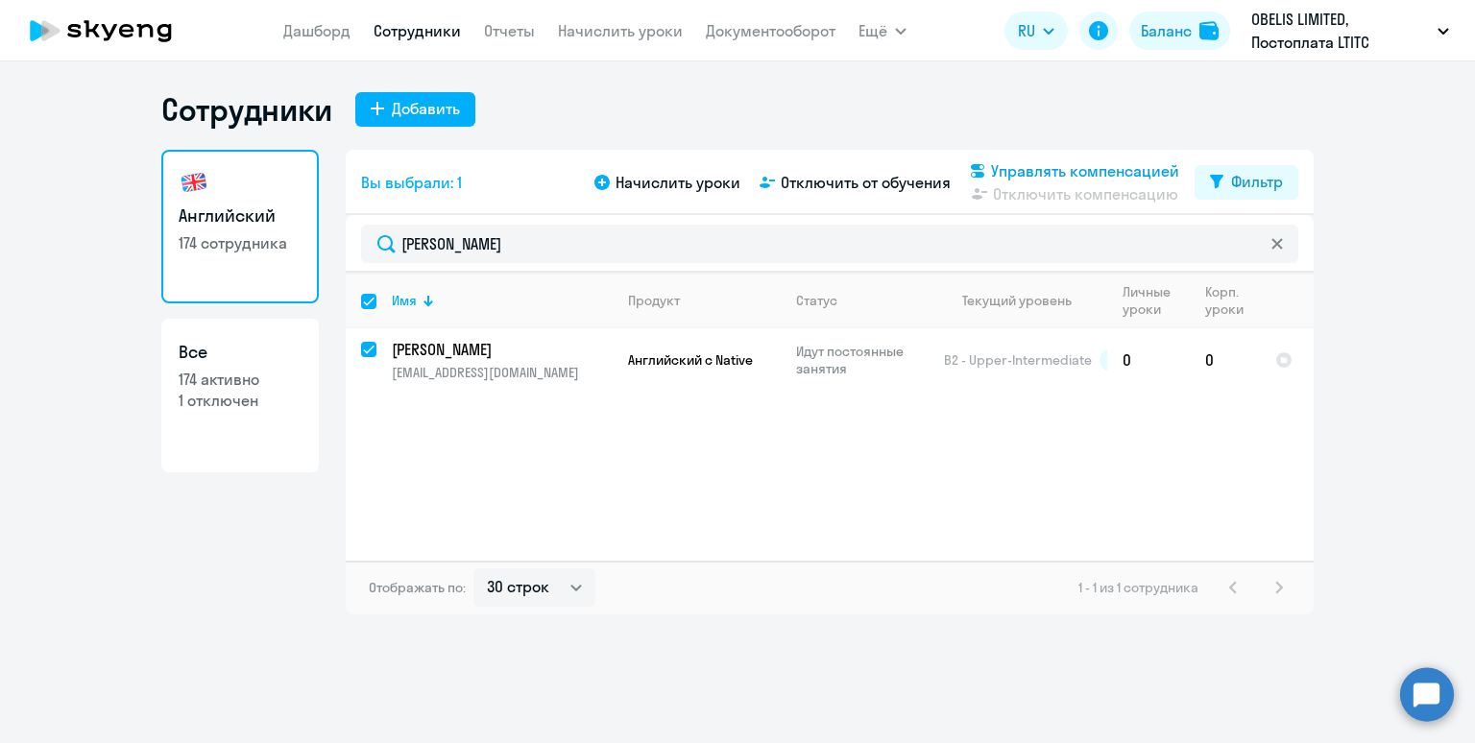
click at [1057, 168] on span "Управлять компенсацией" at bounding box center [1085, 170] width 188 height 23
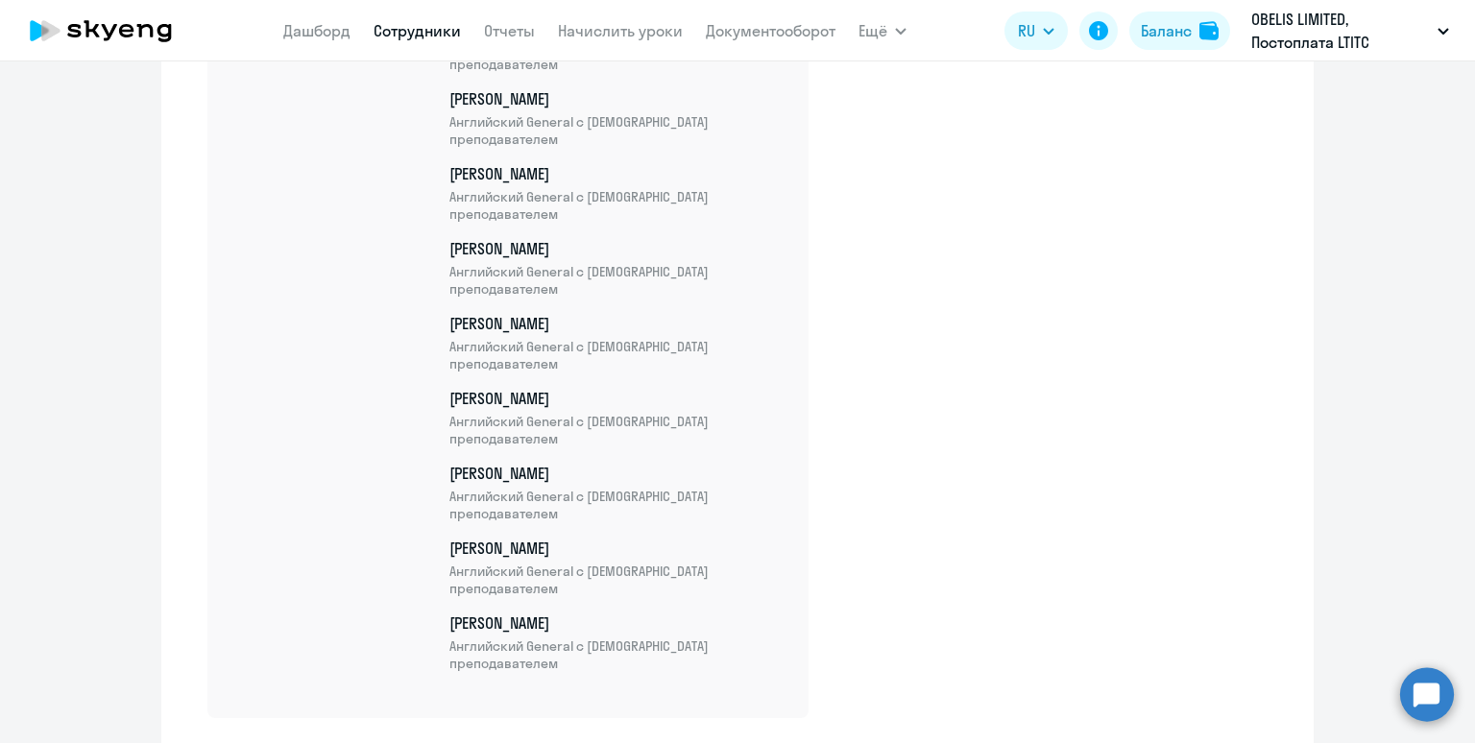
scroll to position [11454, 0]
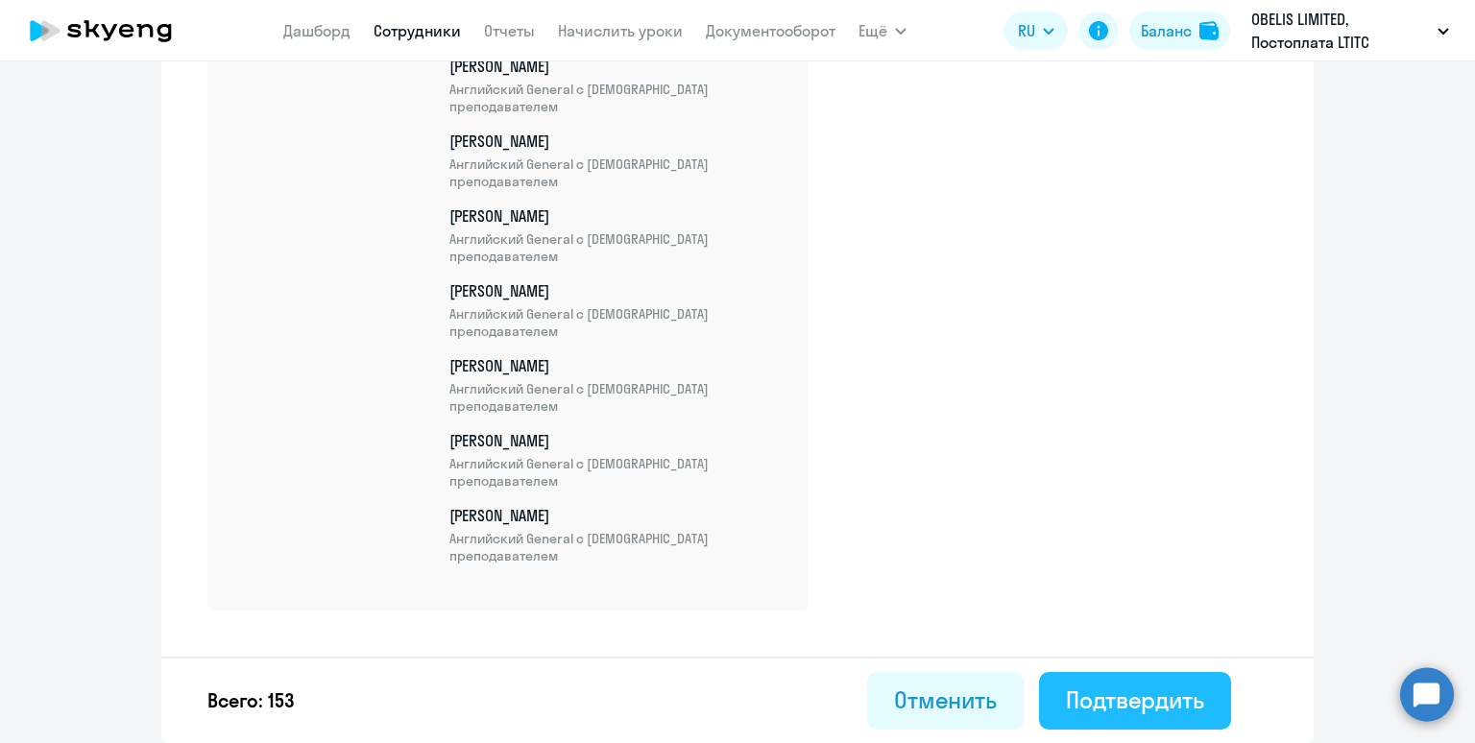
click at [1122, 705] on div "Подтвердить" at bounding box center [1135, 700] width 138 height 31
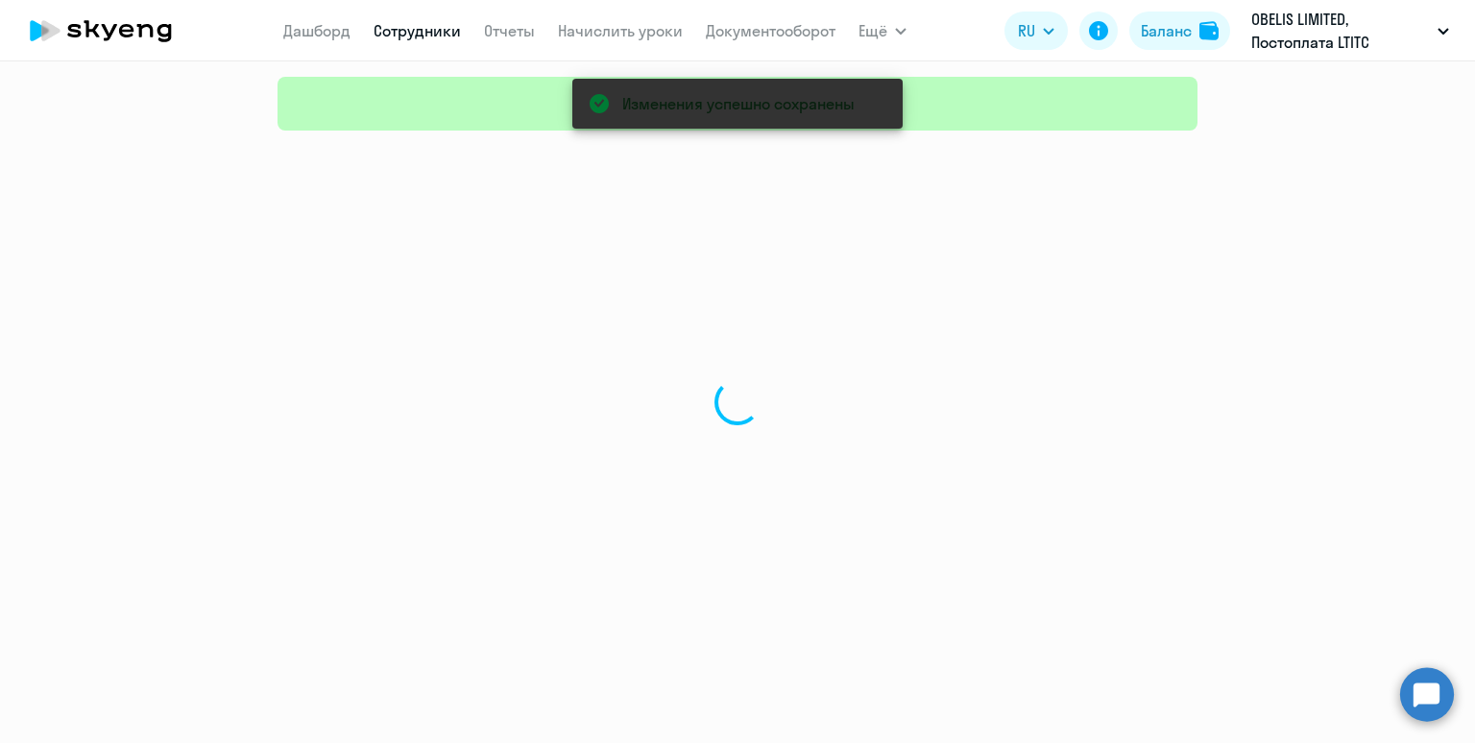
select select "30"
